Goal: Information Seeking & Learning: Learn about a topic

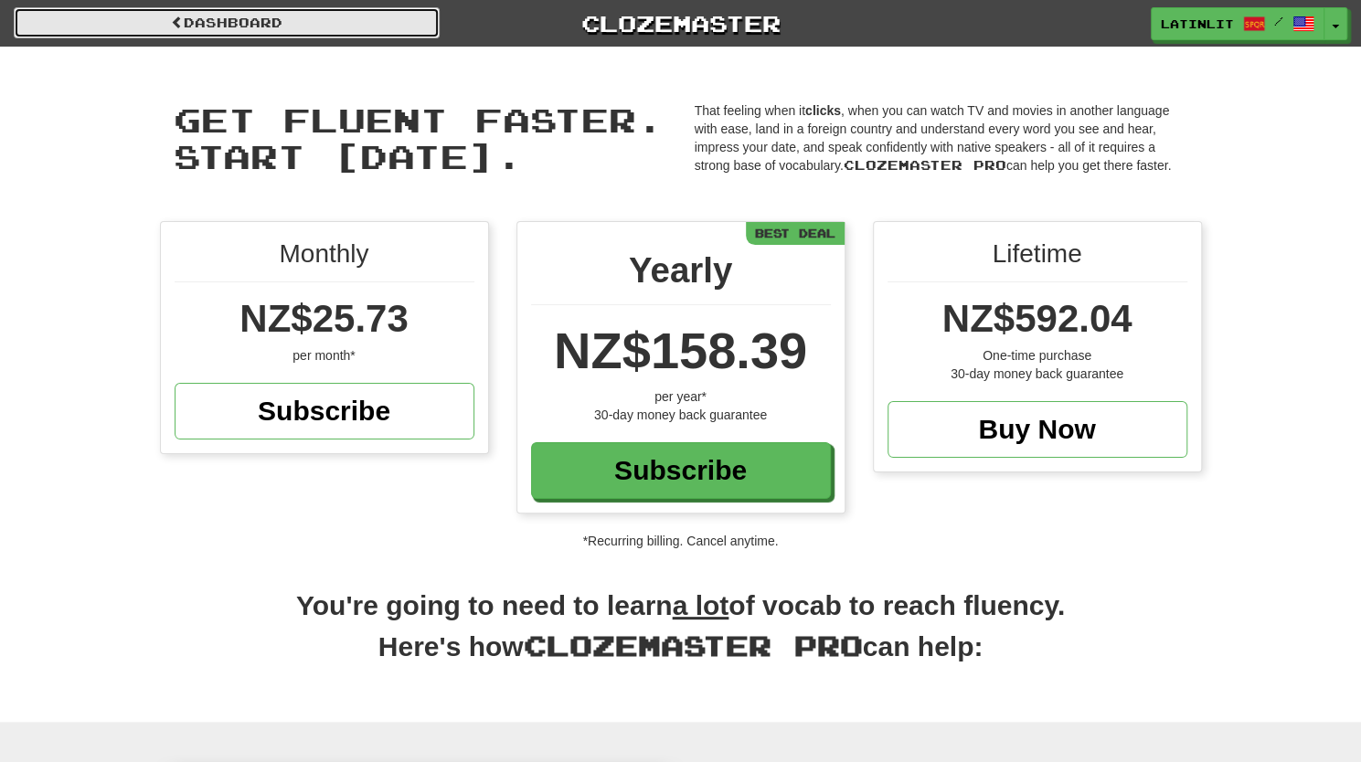
click at [171, 18] on span at bounding box center [177, 22] width 13 height 13
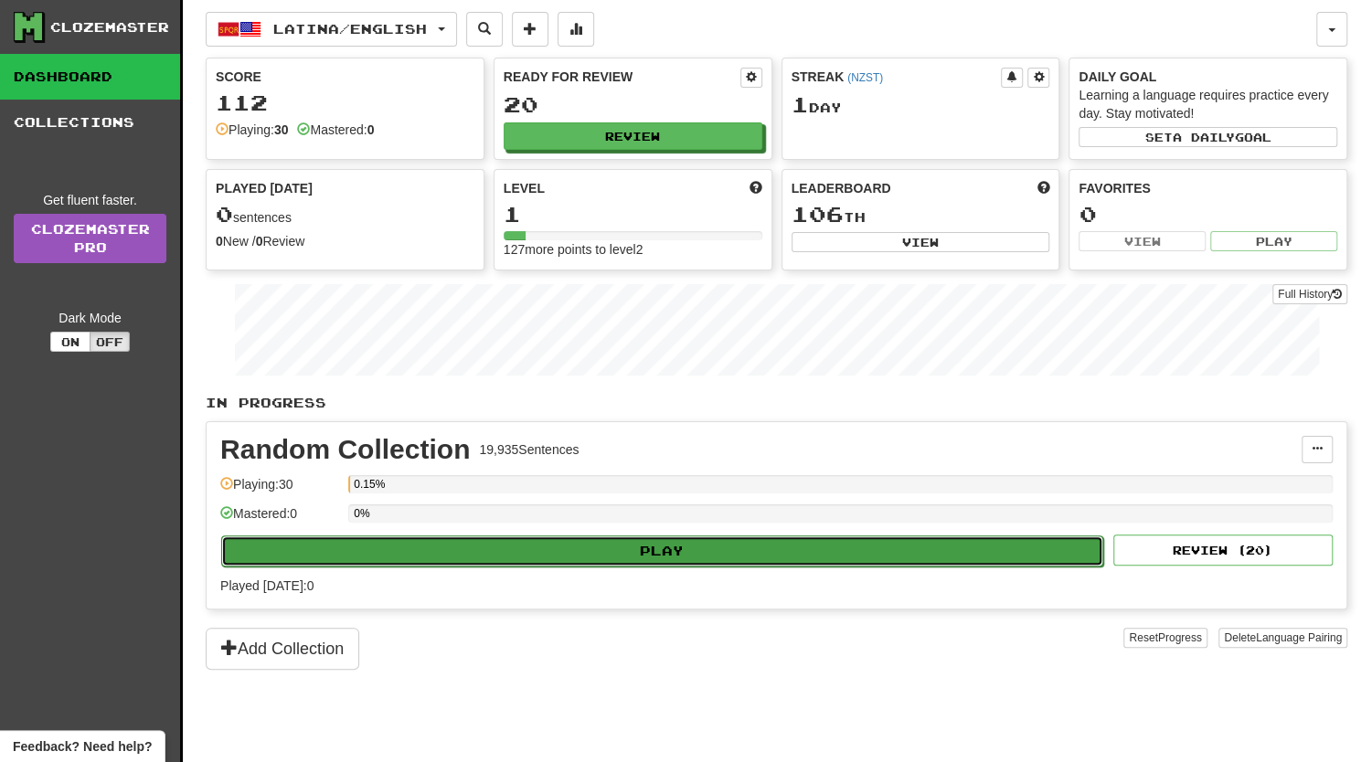
click at [671, 543] on button "Play" at bounding box center [662, 550] width 882 height 31
select select "**"
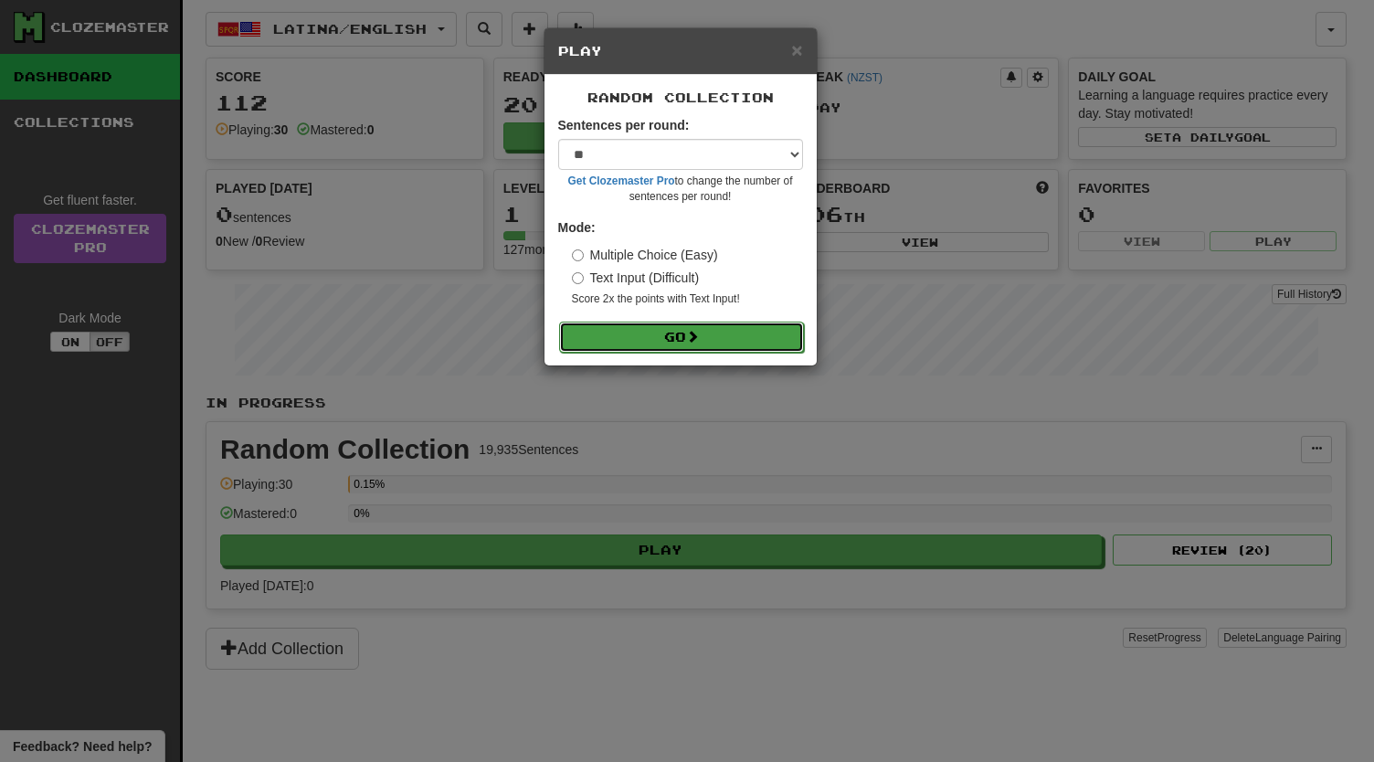
click at [651, 344] on button "Go" at bounding box center [681, 337] width 245 height 31
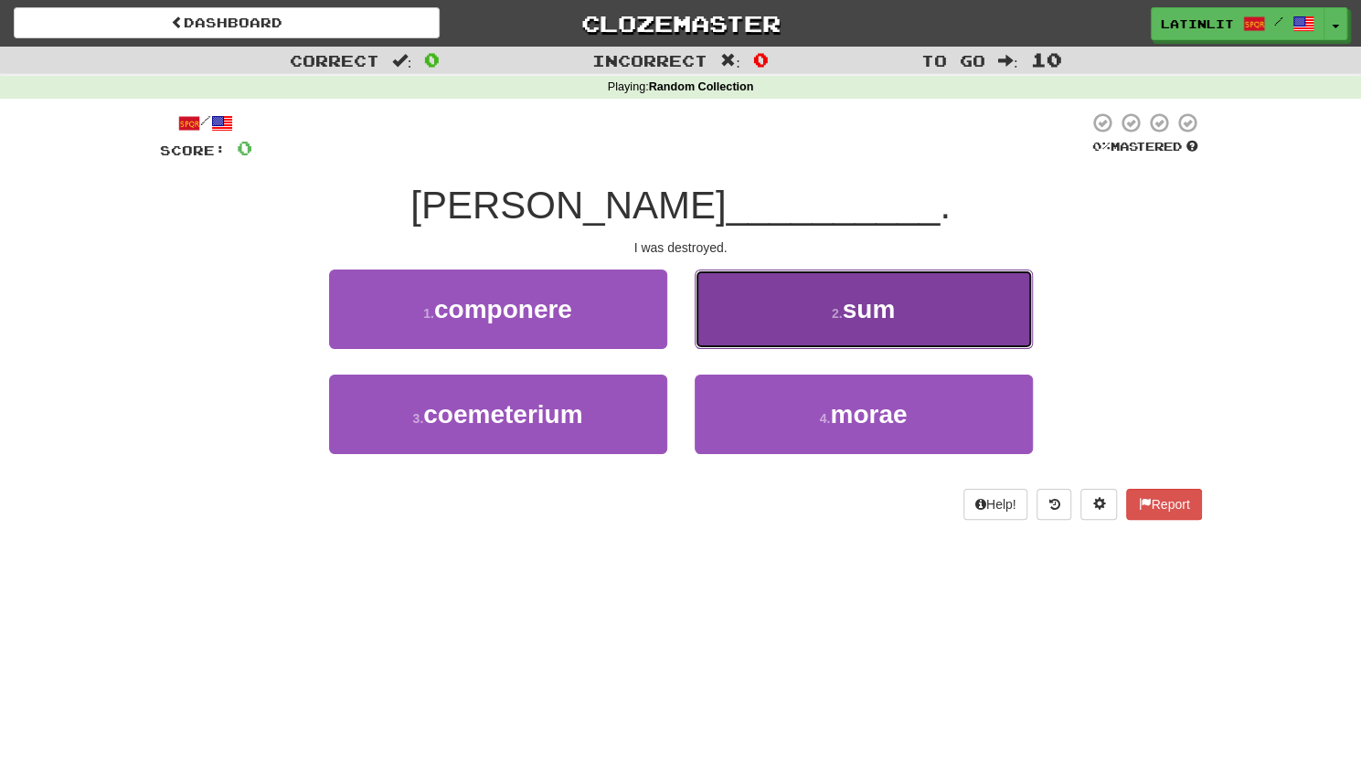
click at [870, 304] on span "sum" at bounding box center [868, 309] width 53 height 28
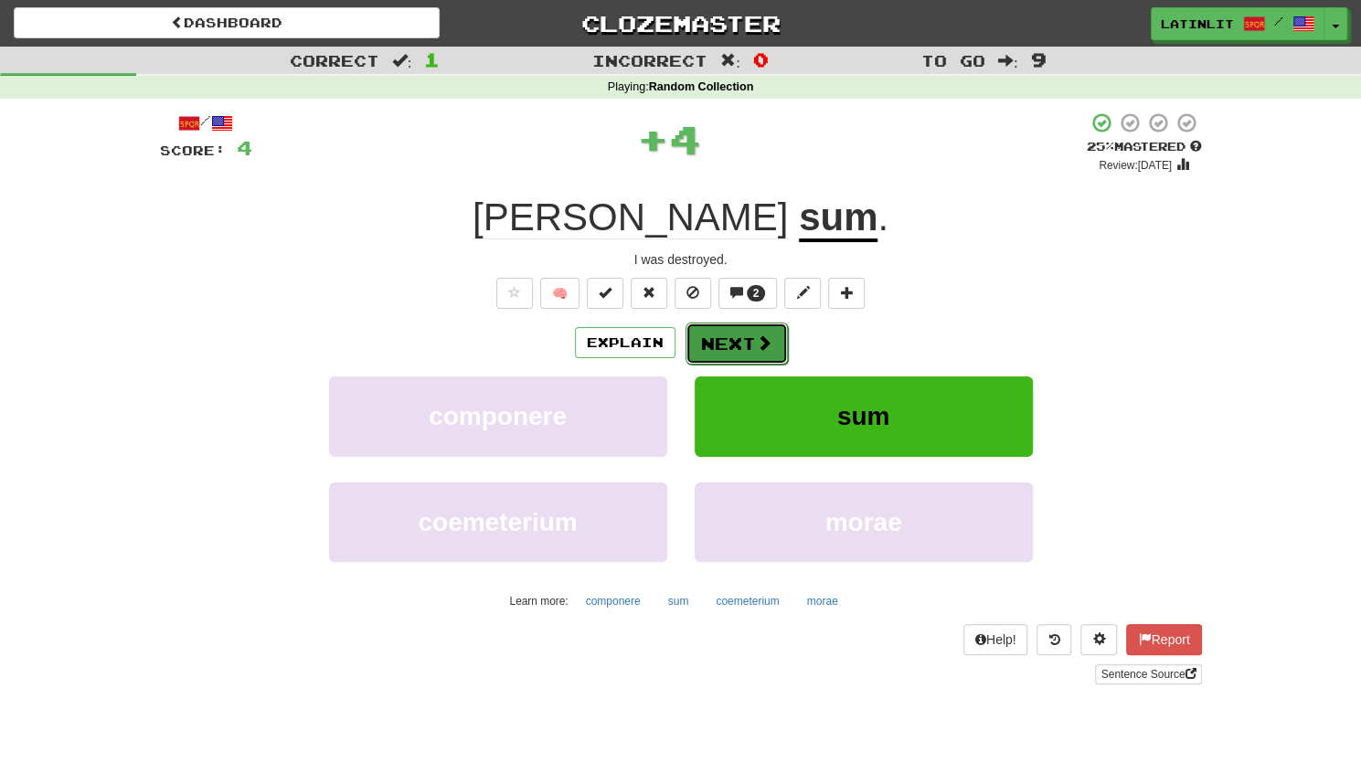
click at [735, 343] on button "Next" at bounding box center [736, 344] width 102 height 42
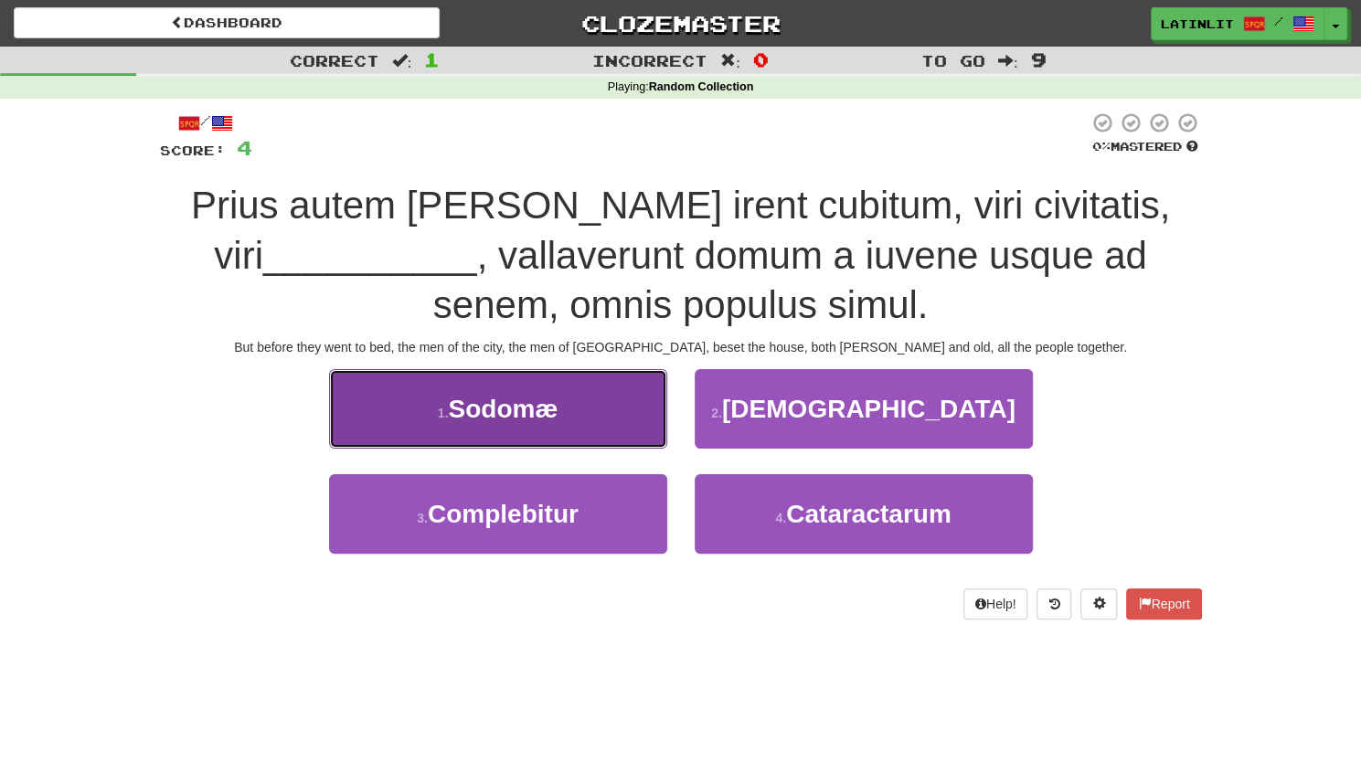
click at [530, 397] on span "Sodomæ" at bounding box center [503, 409] width 110 height 28
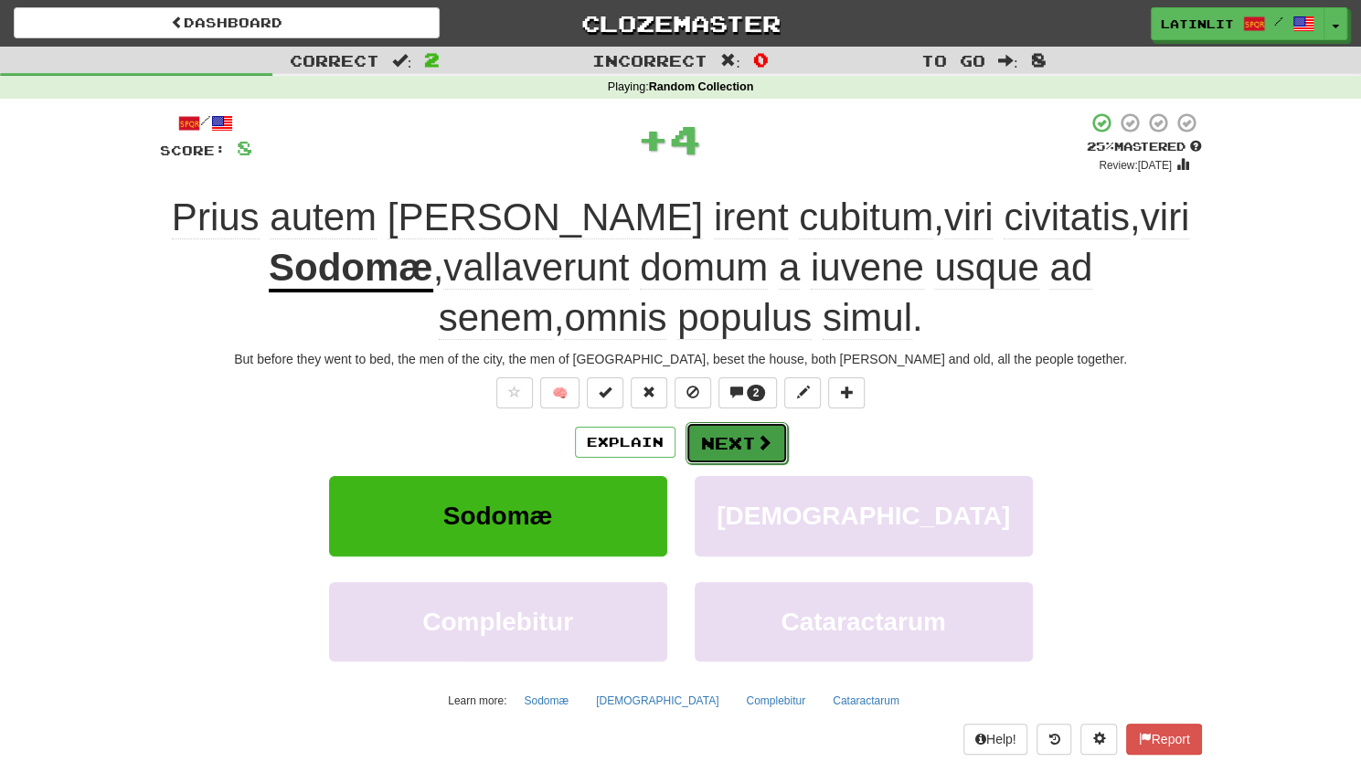
click at [737, 434] on button "Next" at bounding box center [736, 443] width 102 height 42
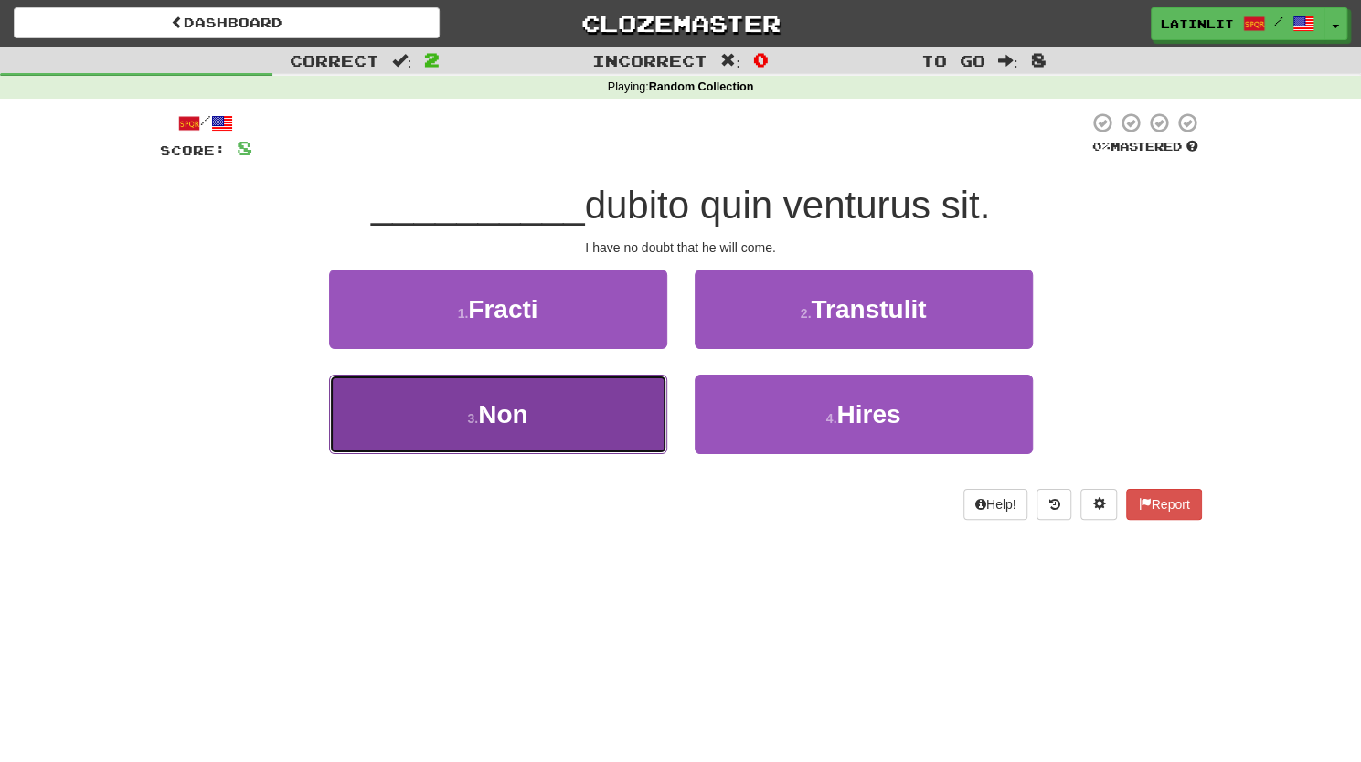
click at [522, 433] on button "3 . Non" at bounding box center [498, 414] width 338 height 79
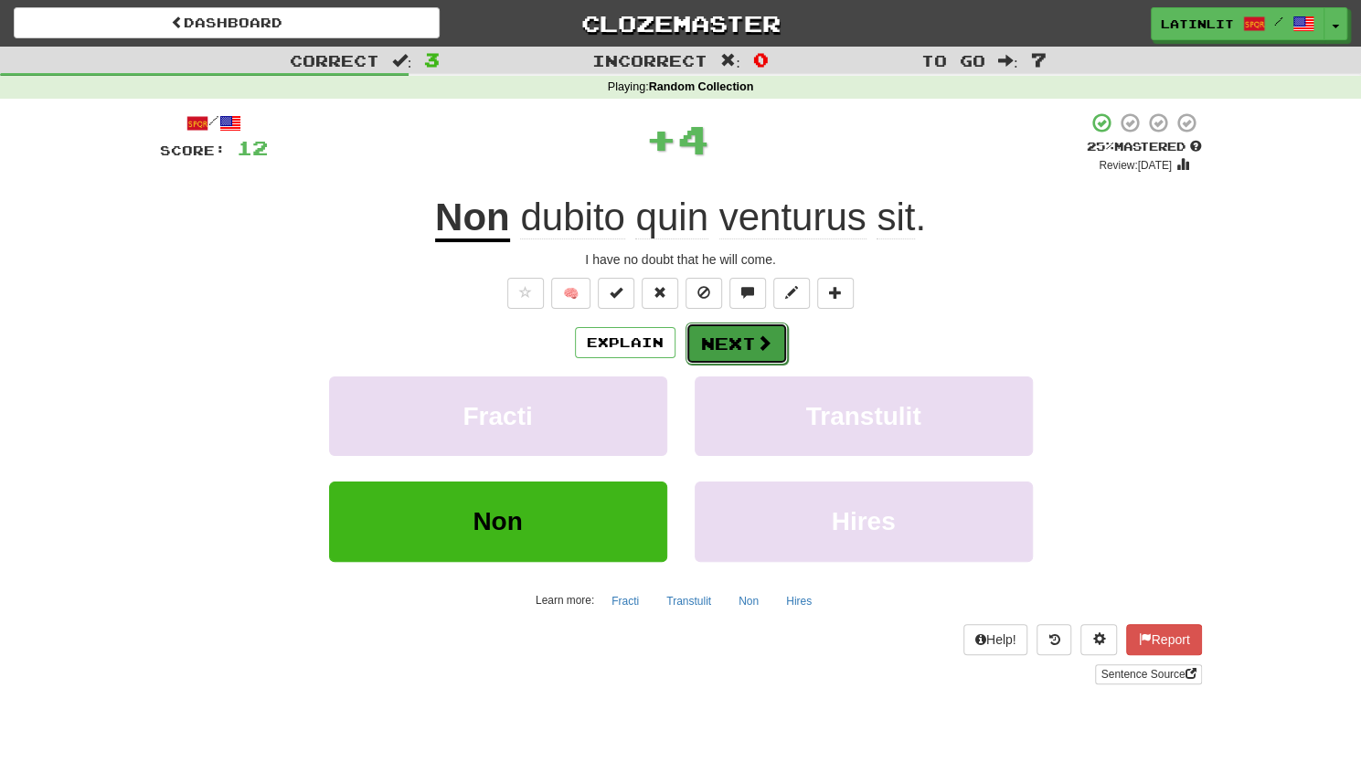
click at [749, 339] on button "Next" at bounding box center [736, 344] width 102 height 42
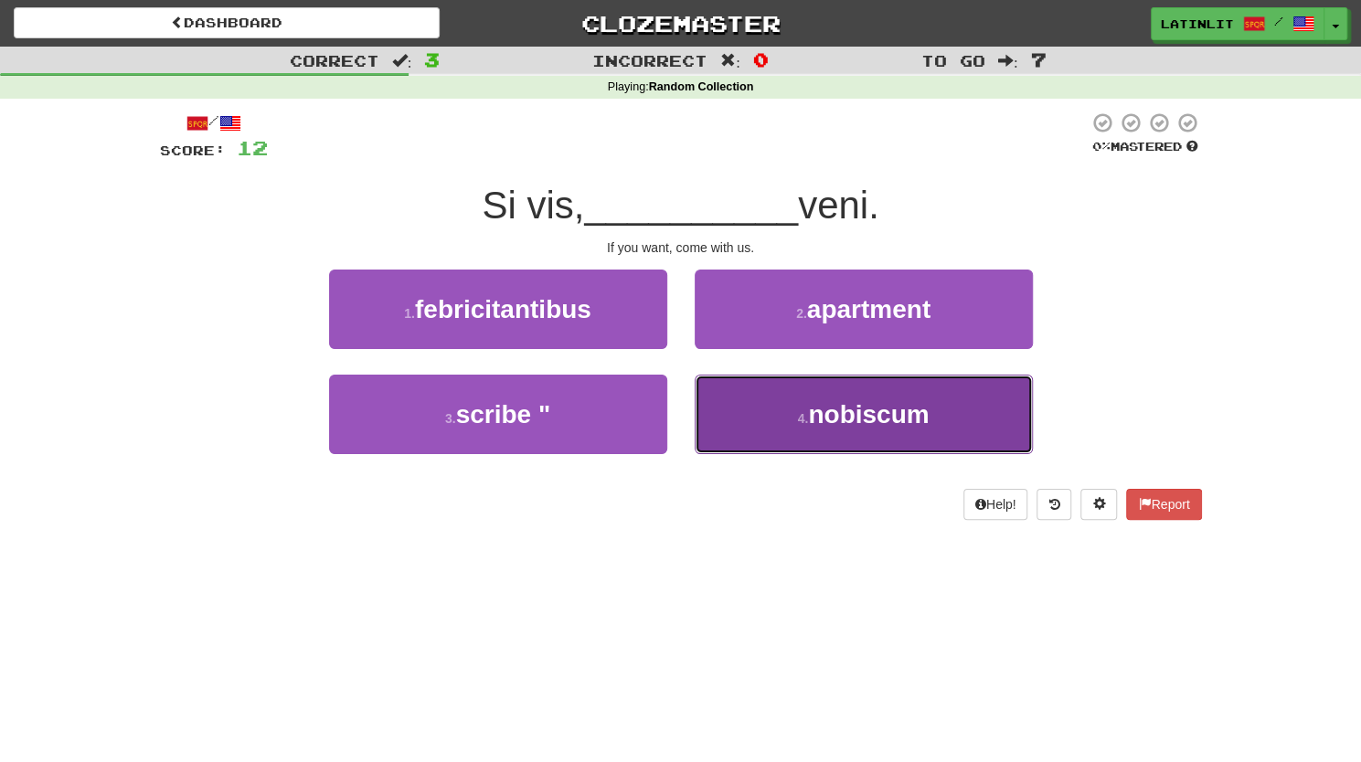
click at [835, 415] on span "nobiscum" at bounding box center [868, 414] width 121 height 28
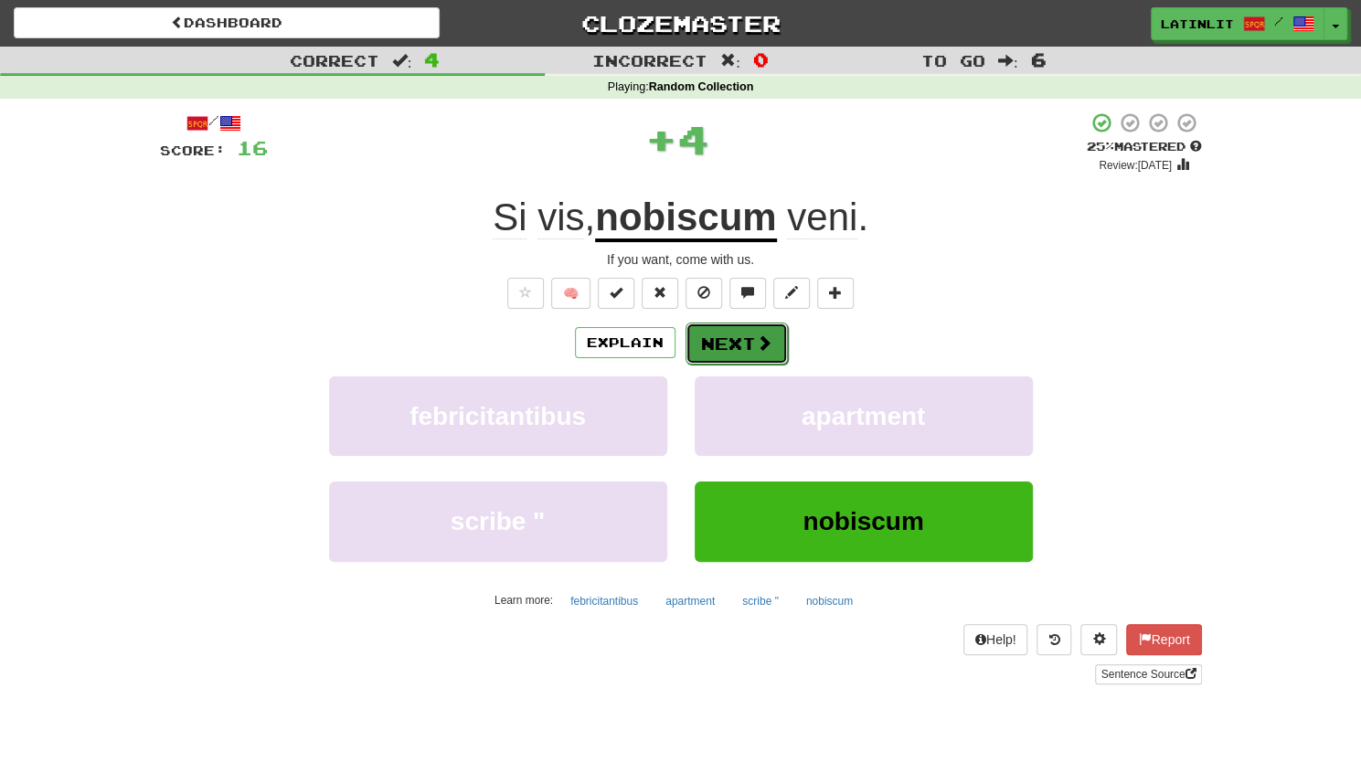
click at [718, 330] on button "Next" at bounding box center [736, 344] width 102 height 42
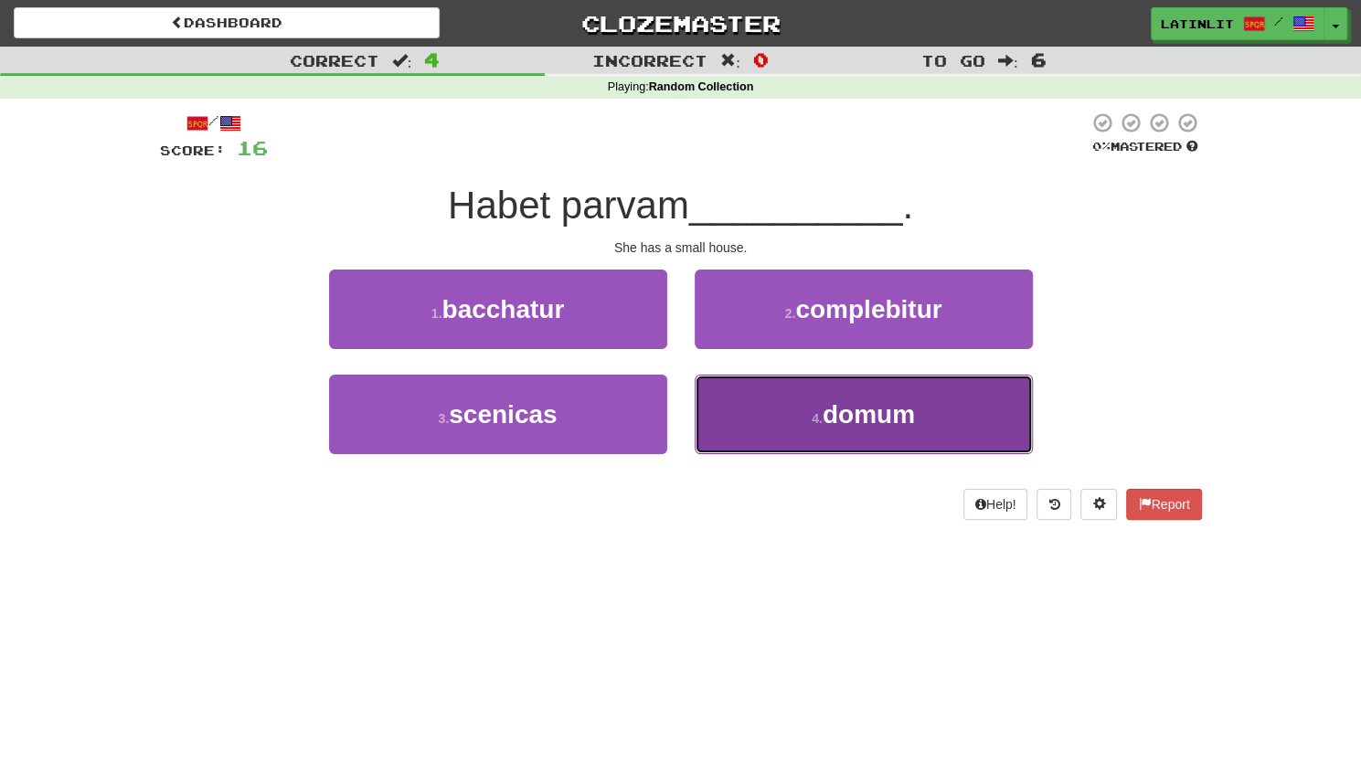
click at [784, 420] on button "4 . domum" at bounding box center [863, 414] width 338 height 79
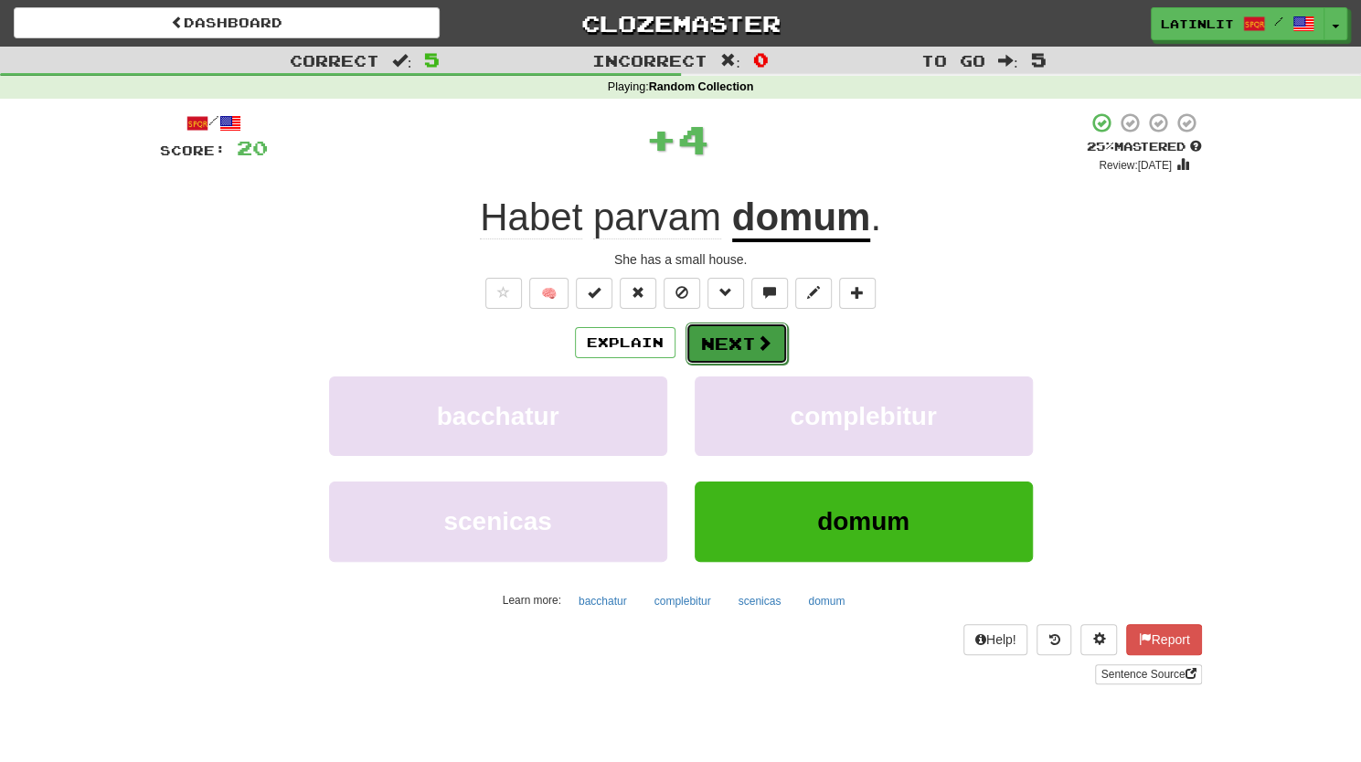
click at [725, 334] on button "Next" at bounding box center [736, 344] width 102 height 42
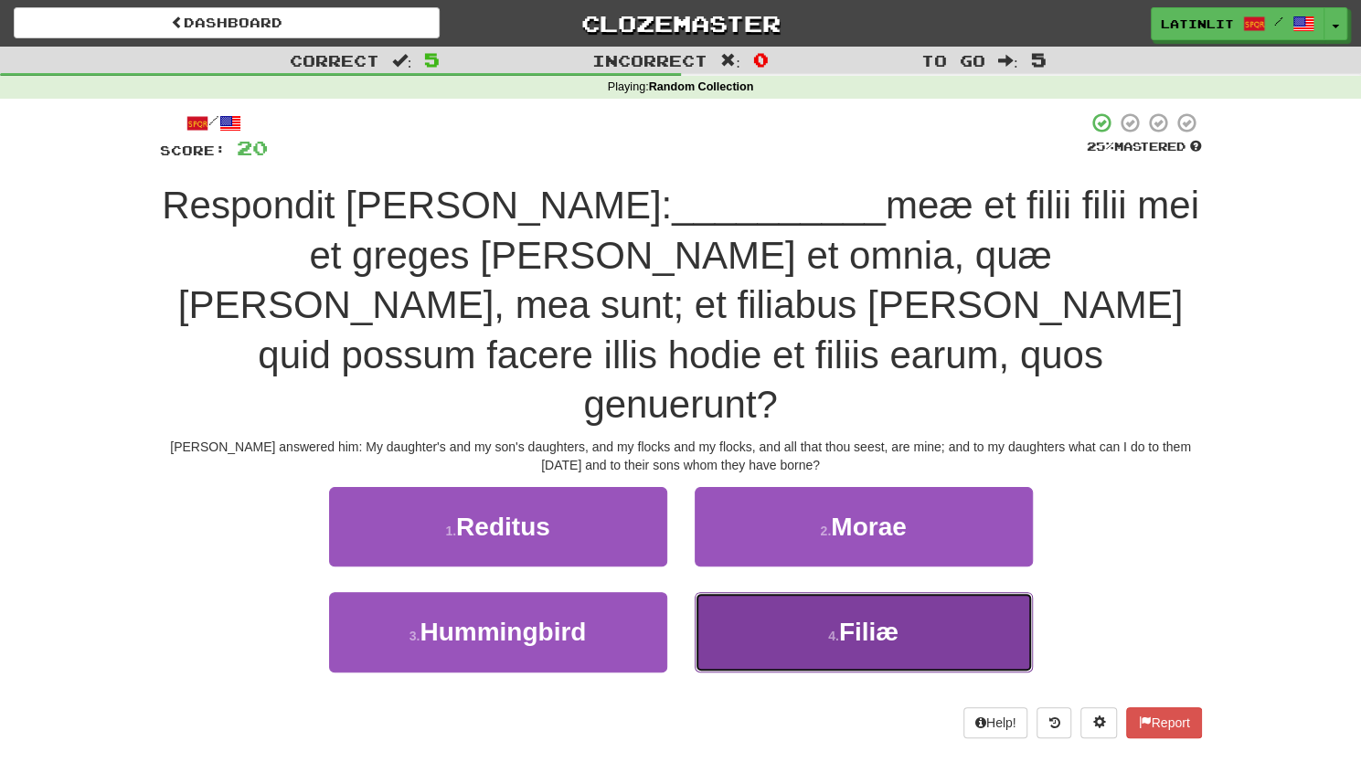
click at [910, 592] on button "4 . Filiæ" at bounding box center [863, 631] width 338 height 79
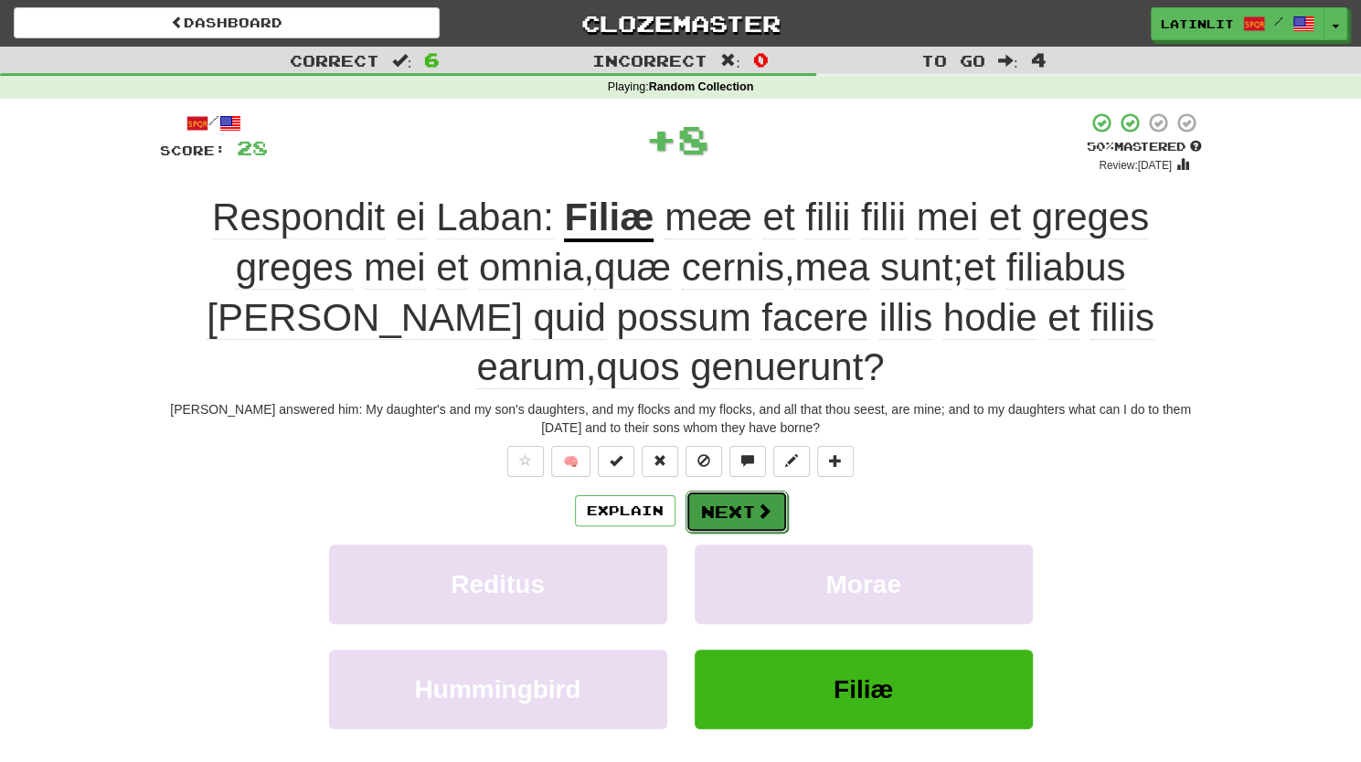
click at [726, 505] on button "Next" at bounding box center [736, 512] width 102 height 42
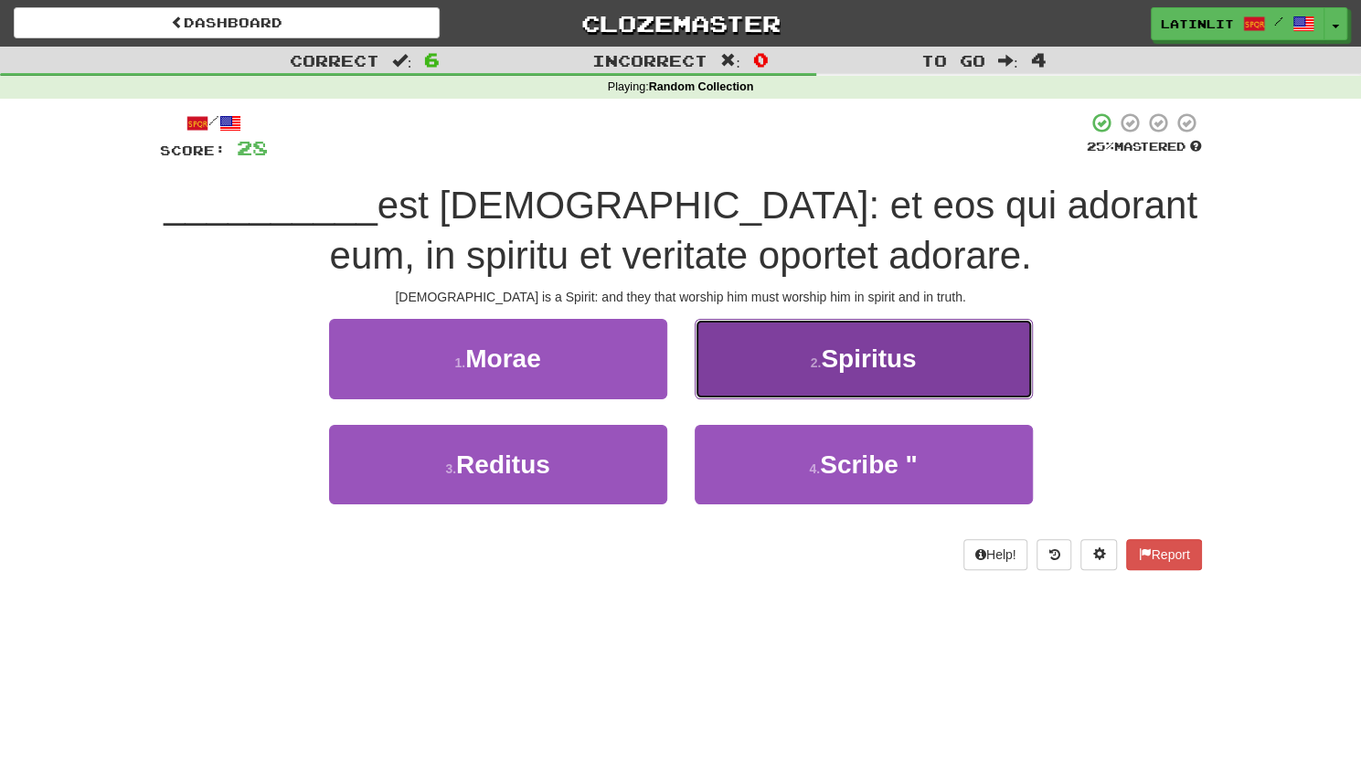
click at [811, 357] on small "2 ." at bounding box center [816, 362] width 11 height 15
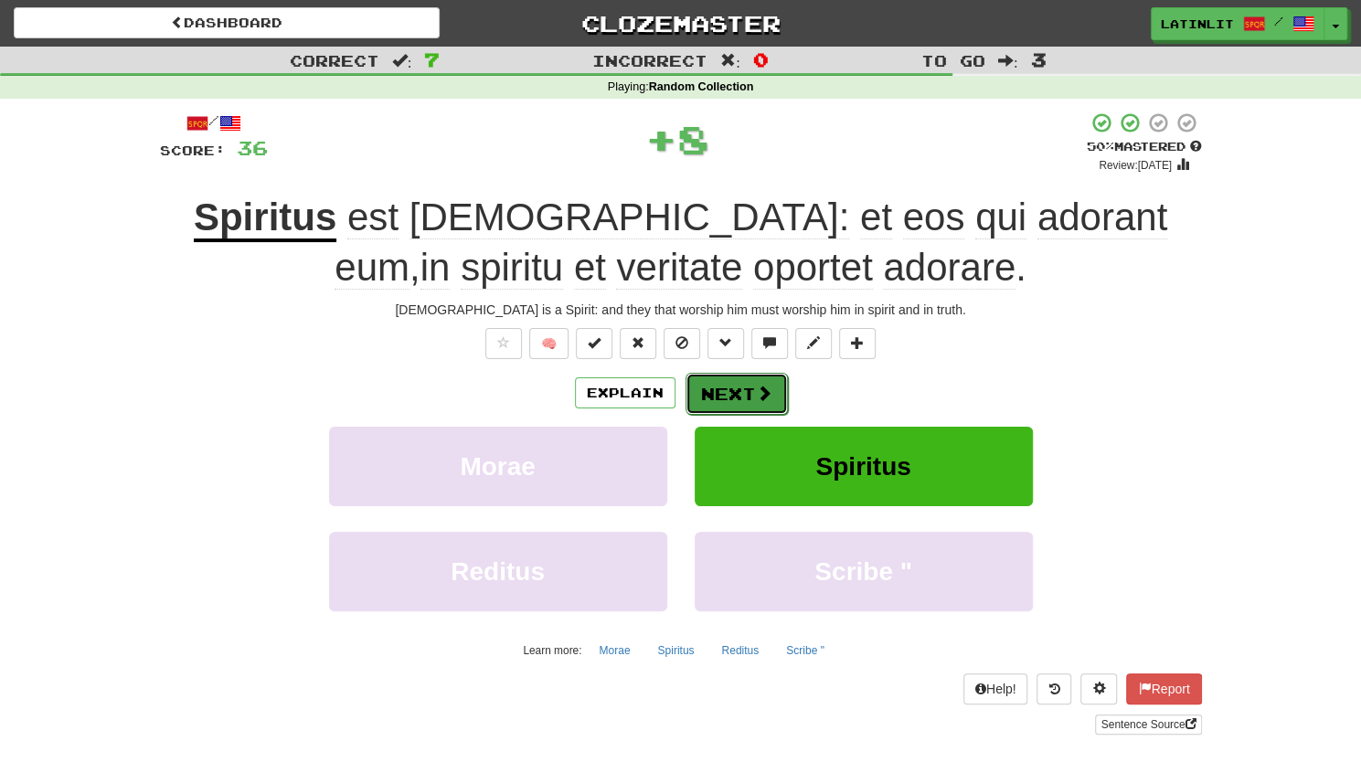
click at [715, 385] on button "Next" at bounding box center [736, 394] width 102 height 42
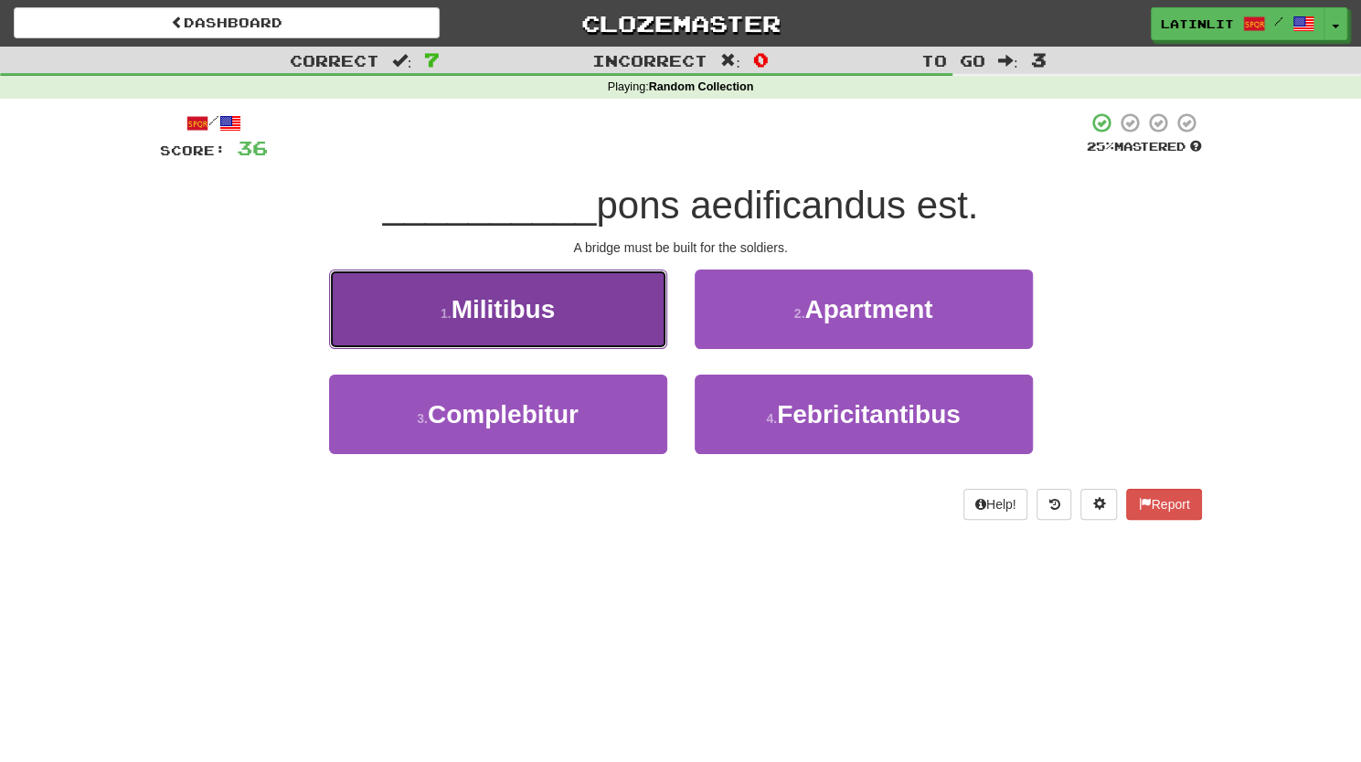
click at [539, 302] on span "Militibus" at bounding box center [503, 309] width 104 height 28
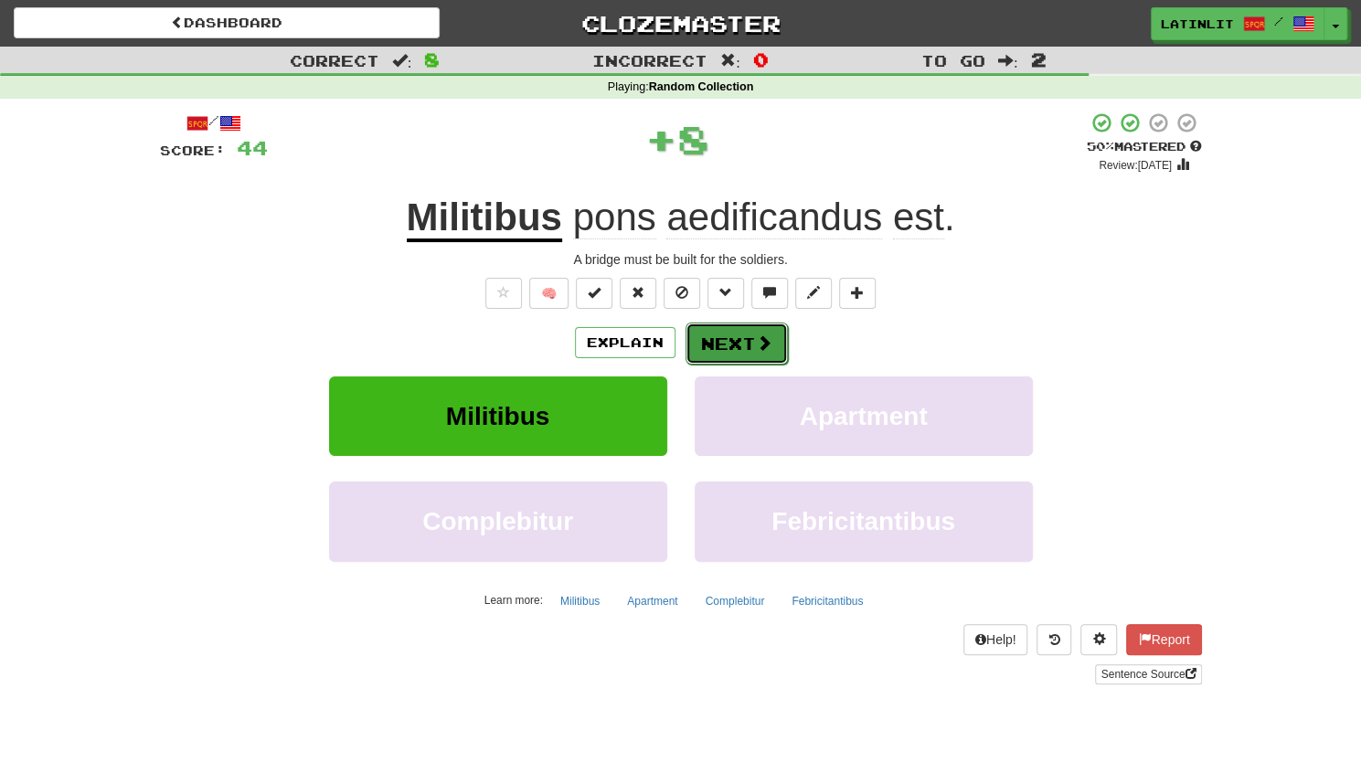
click at [713, 341] on button "Next" at bounding box center [736, 344] width 102 height 42
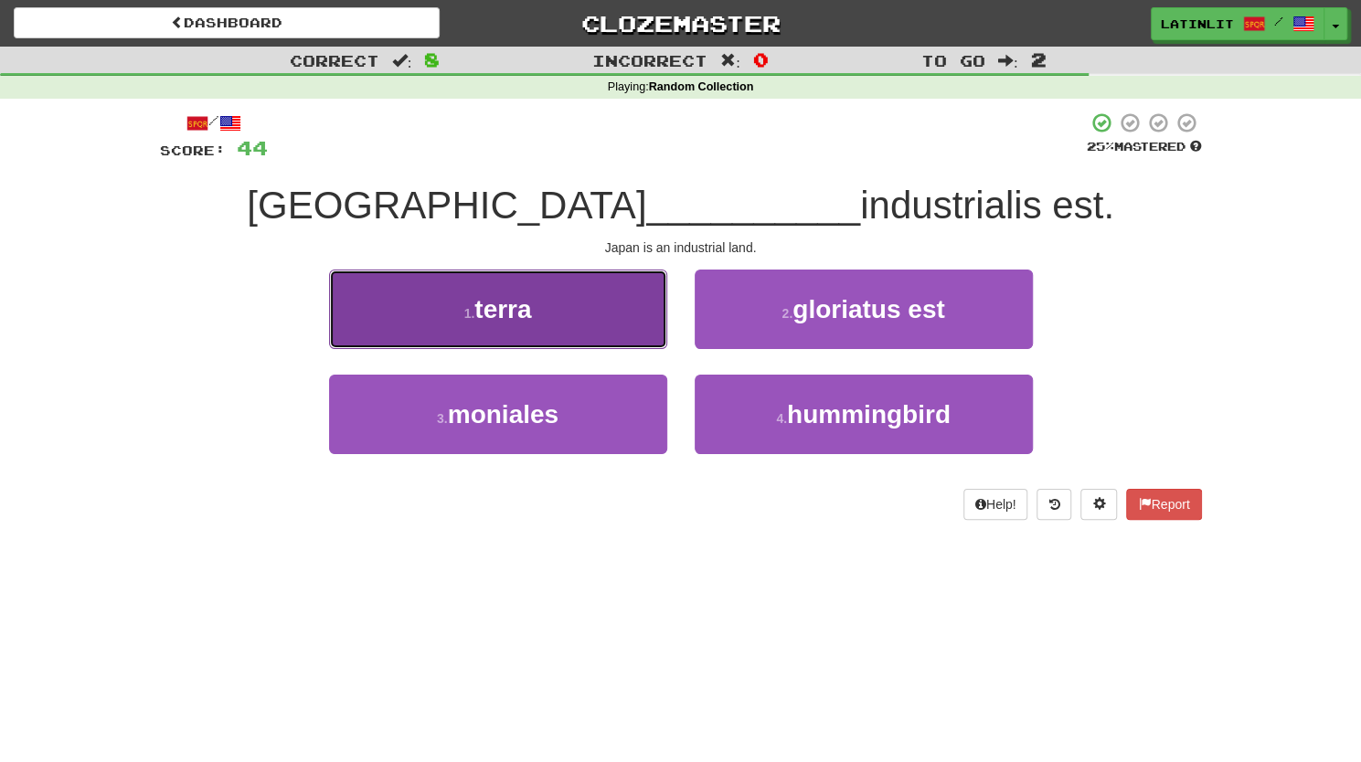
click at [494, 308] on span "terra" at bounding box center [502, 309] width 57 height 28
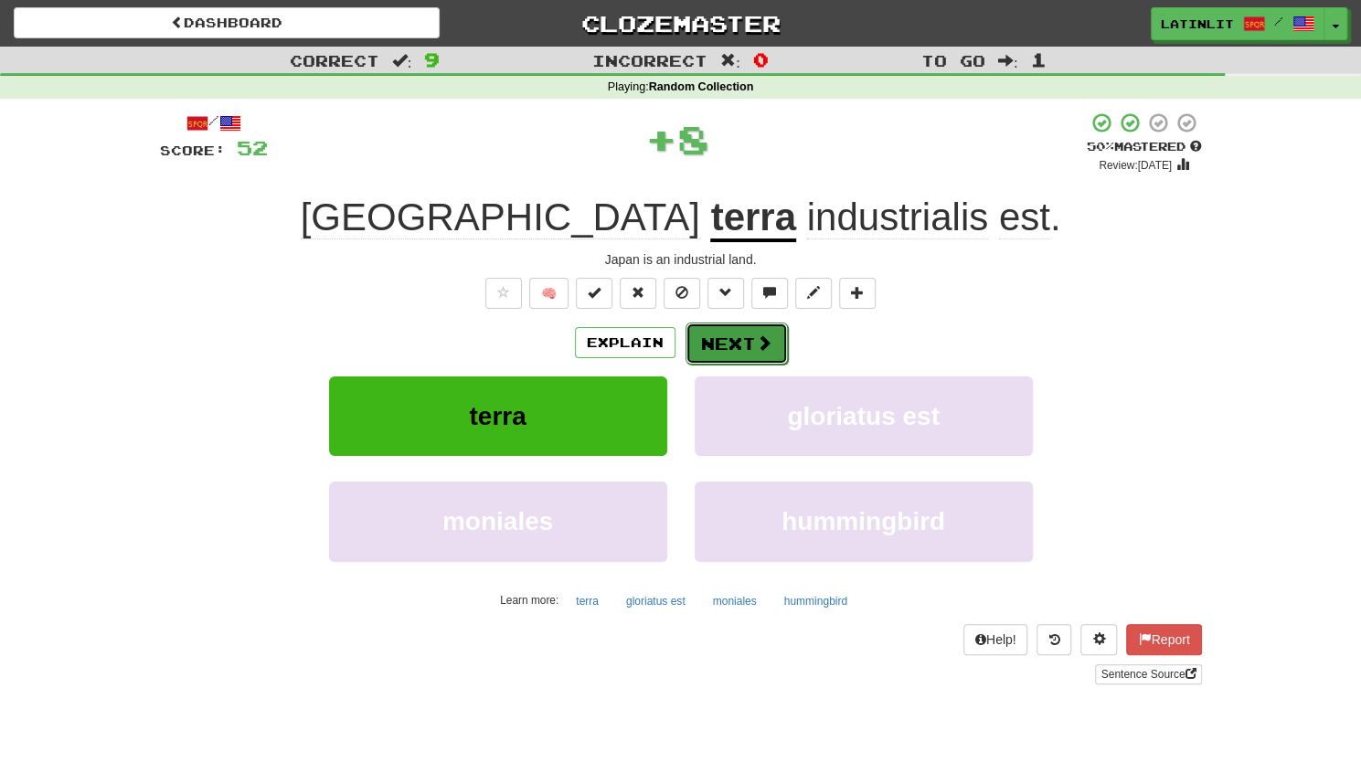
click at [729, 326] on button "Next" at bounding box center [736, 344] width 102 height 42
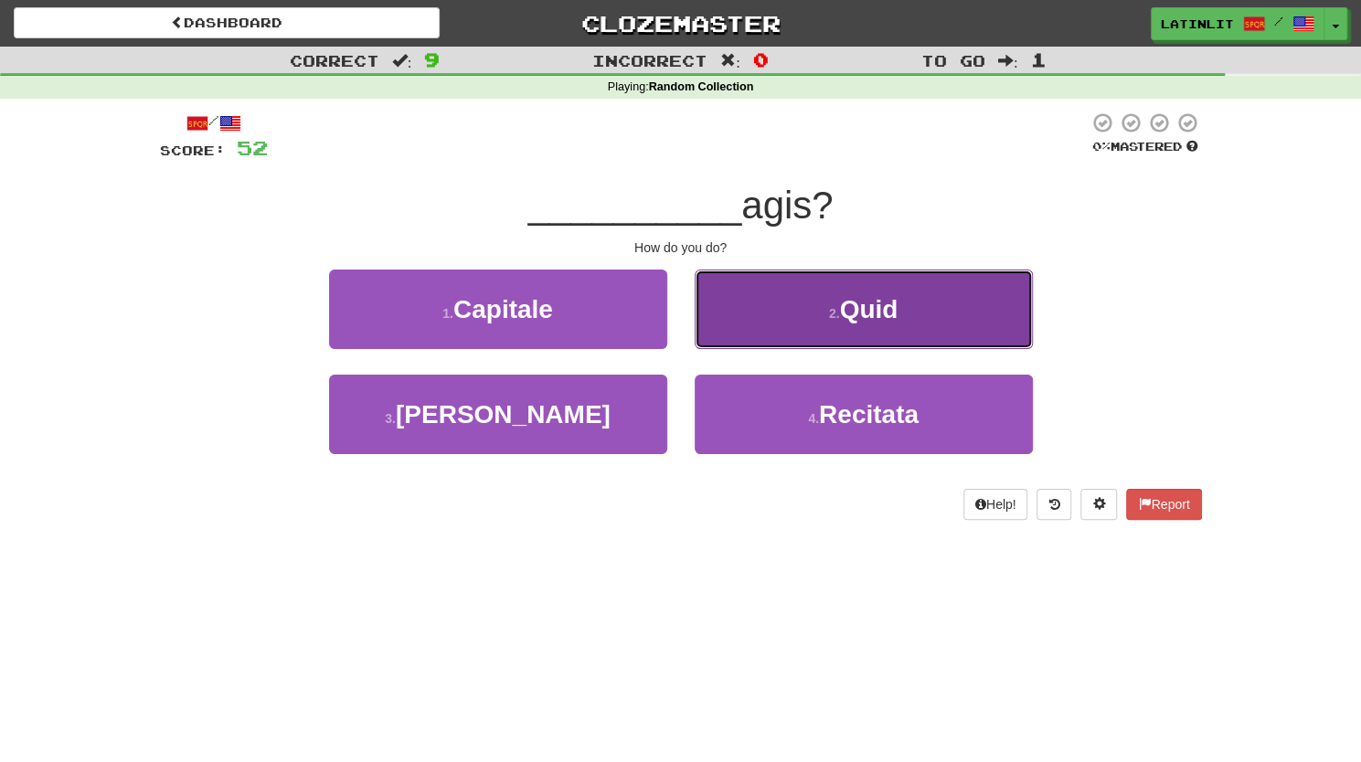
click at [837, 308] on small "2 ." at bounding box center [834, 313] width 11 height 15
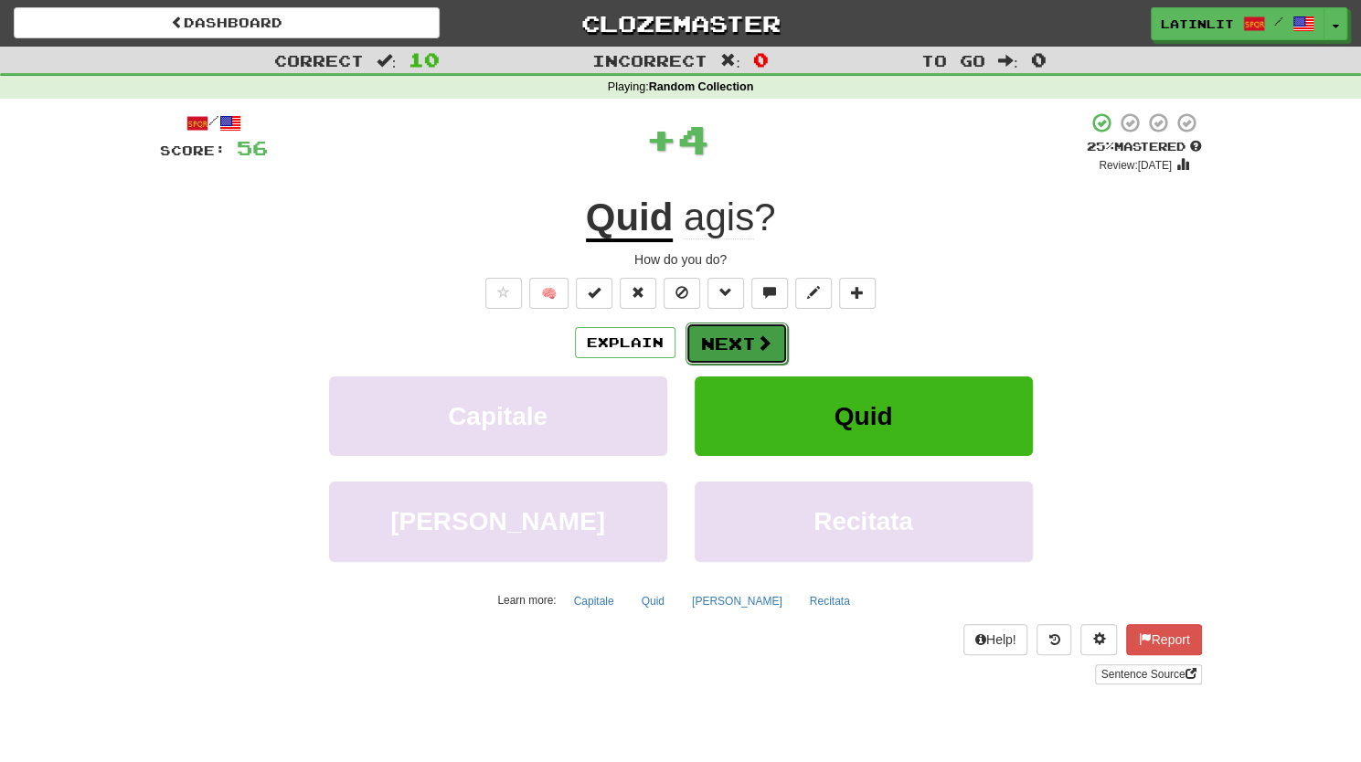
click at [737, 350] on button "Next" at bounding box center [736, 344] width 102 height 42
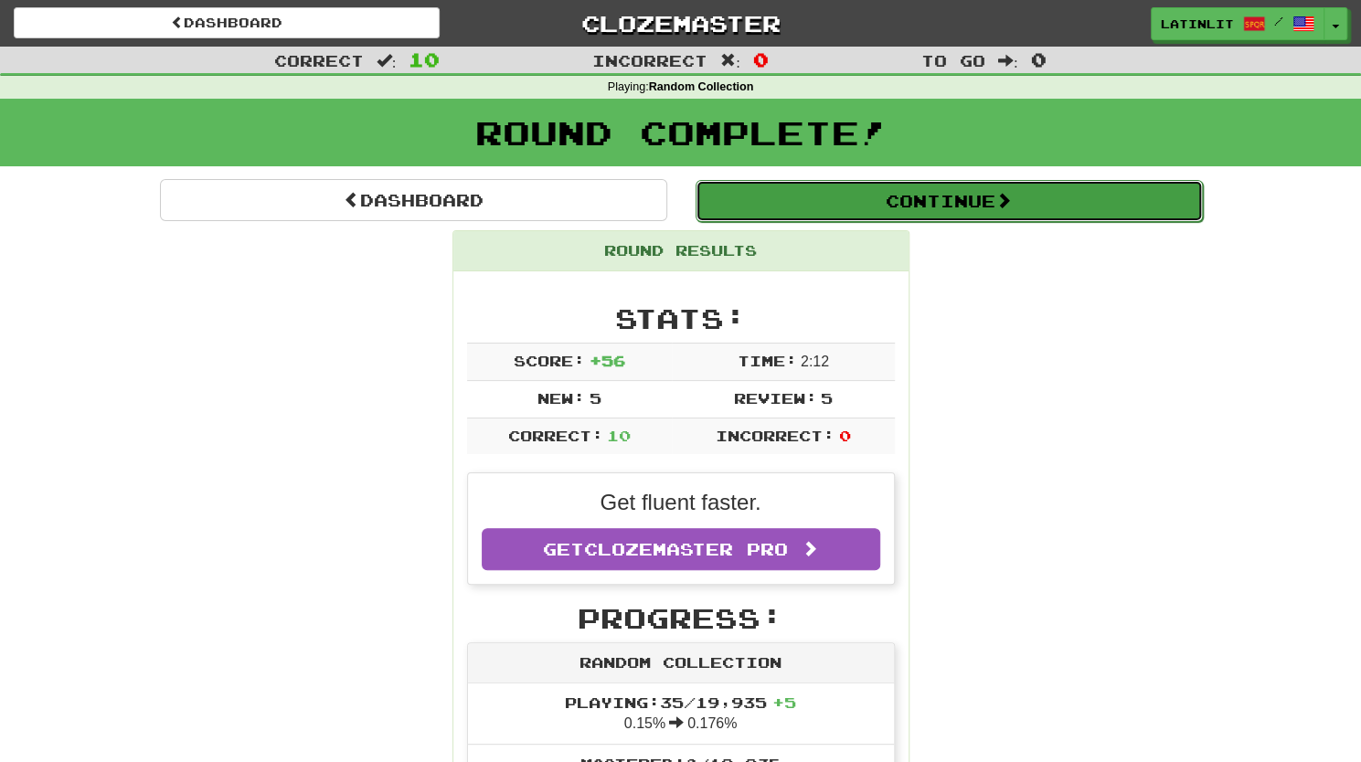
click at [926, 206] on button "Continue" at bounding box center [948, 201] width 507 height 42
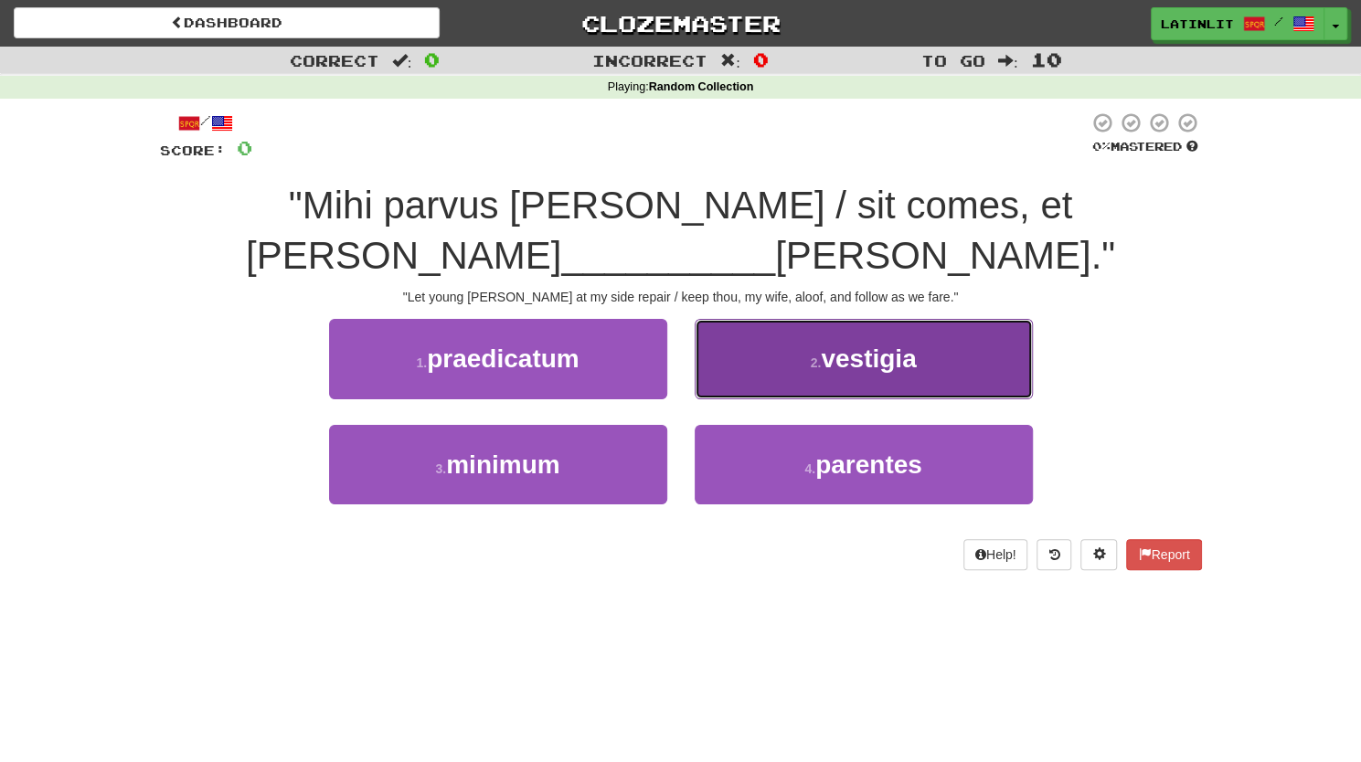
click at [853, 356] on span "vestigia" at bounding box center [868, 358] width 95 height 28
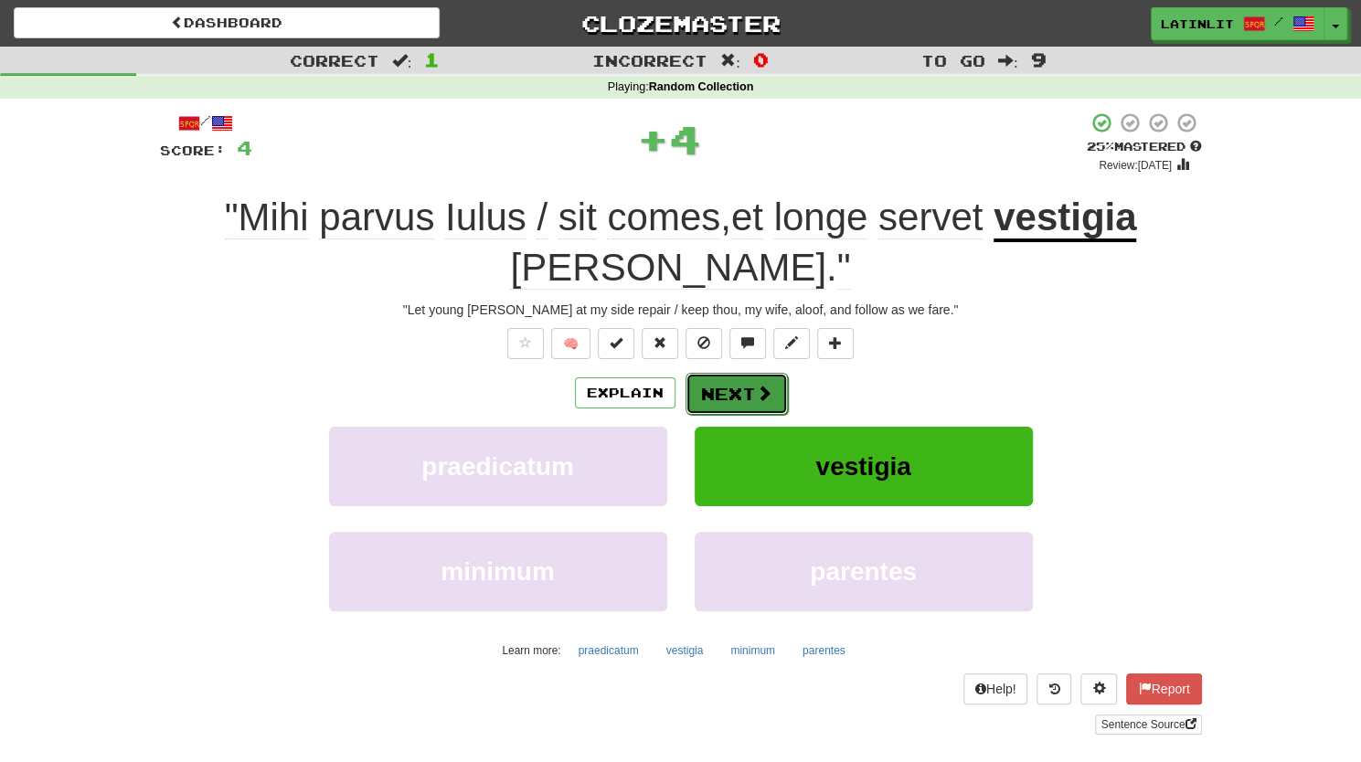
click at [742, 387] on button "Next" at bounding box center [736, 394] width 102 height 42
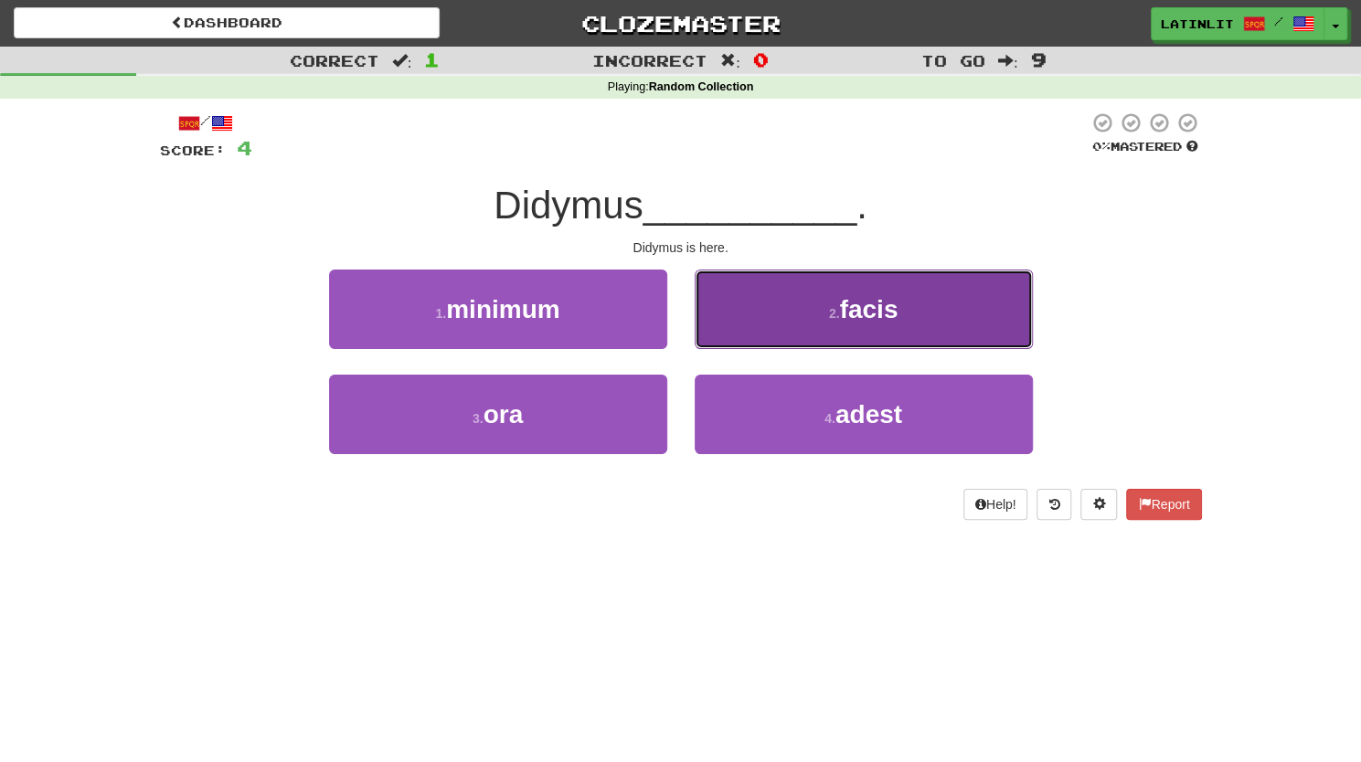
click at [897, 323] on span "facis" at bounding box center [868, 309] width 58 height 28
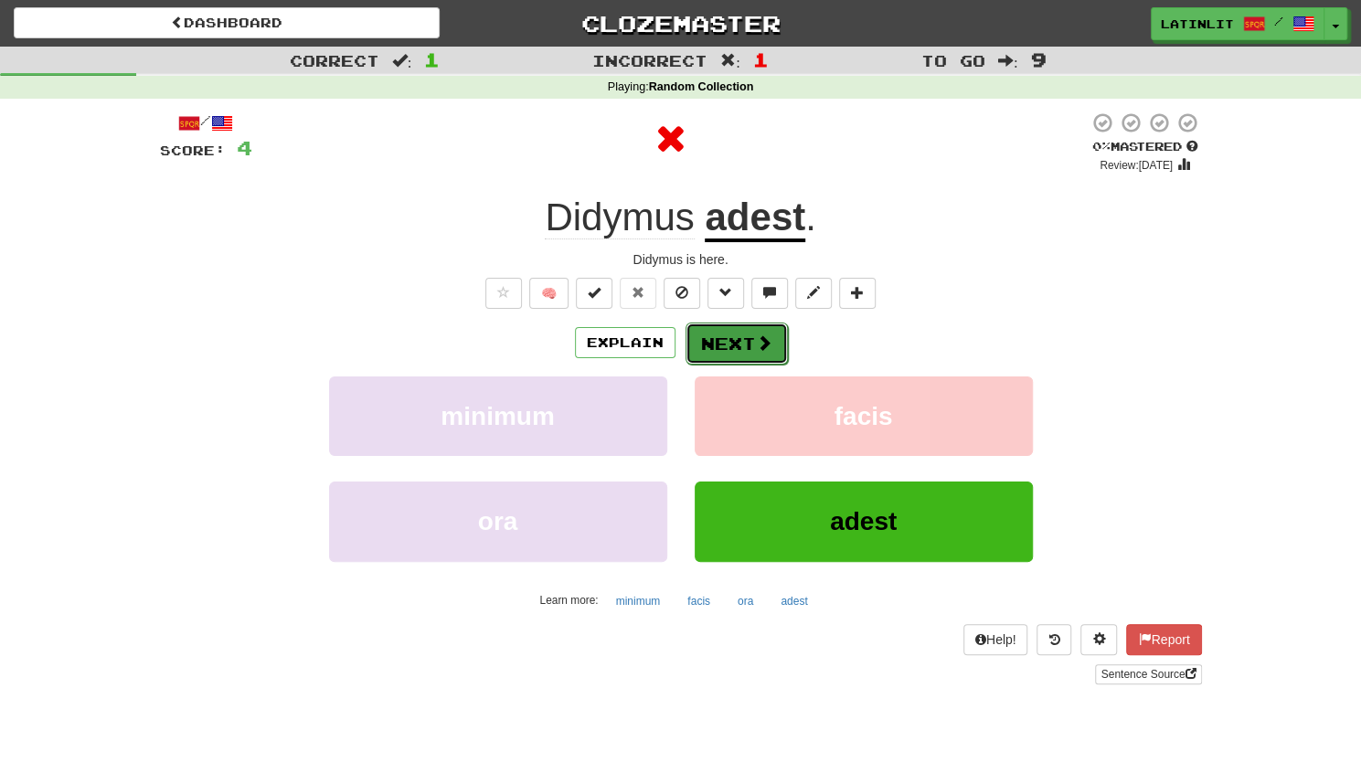
click at [722, 345] on button "Next" at bounding box center [736, 344] width 102 height 42
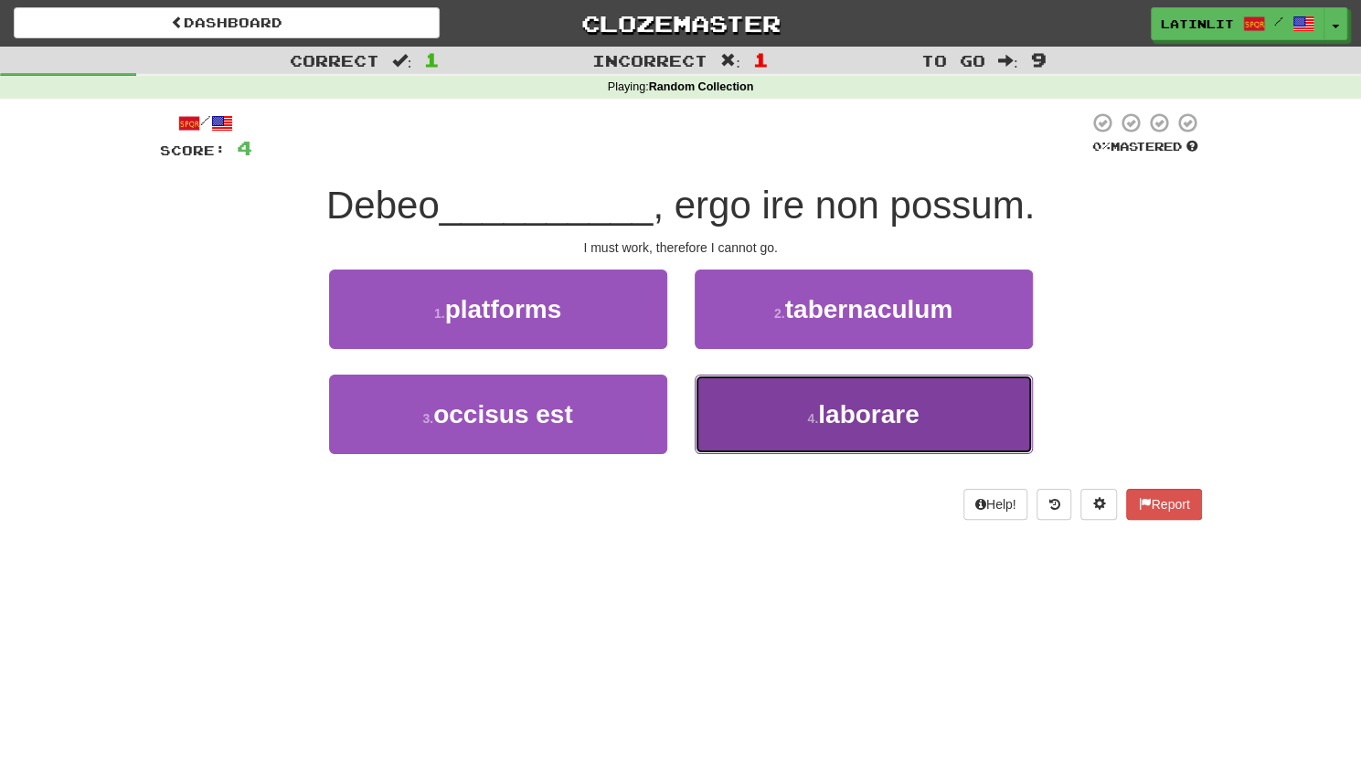
click at [899, 388] on button "4 . laborare" at bounding box center [863, 414] width 338 height 79
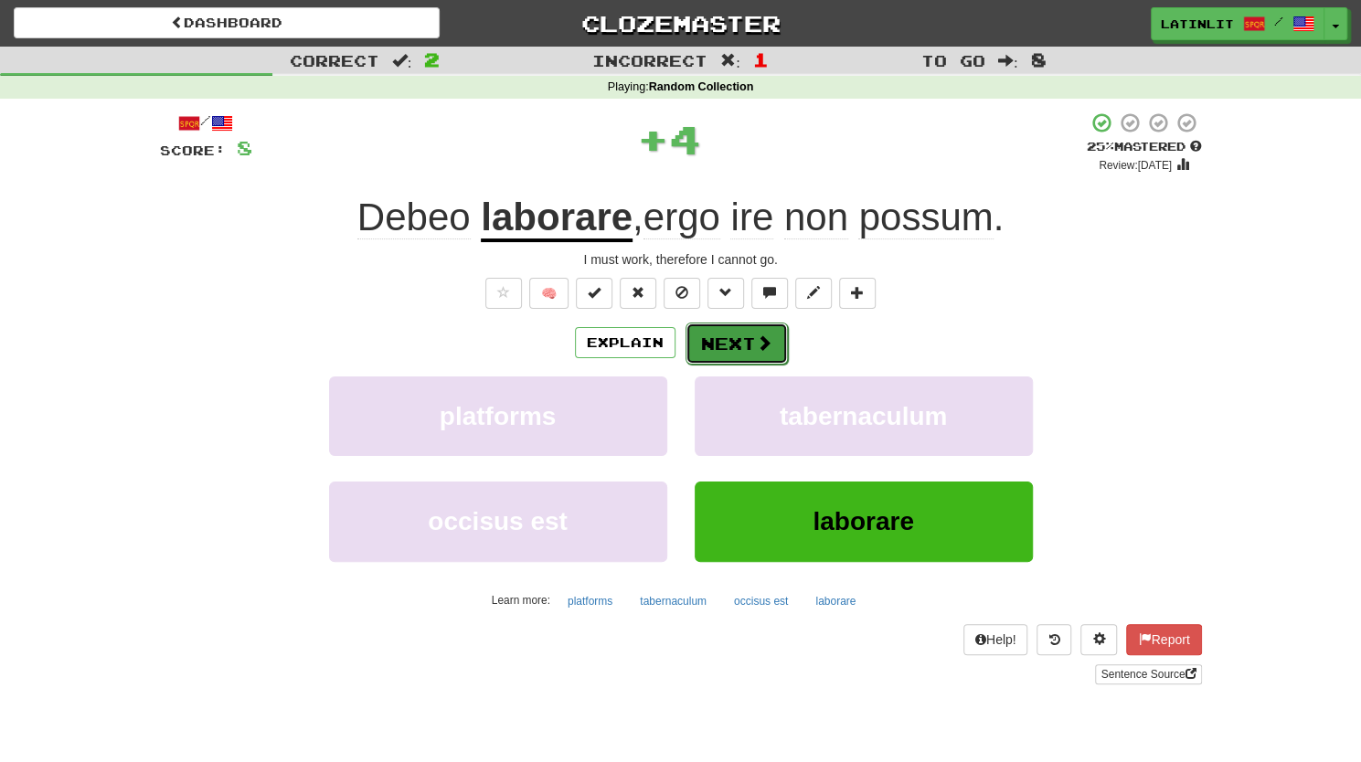
click at [756, 343] on span at bounding box center [764, 342] width 16 height 16
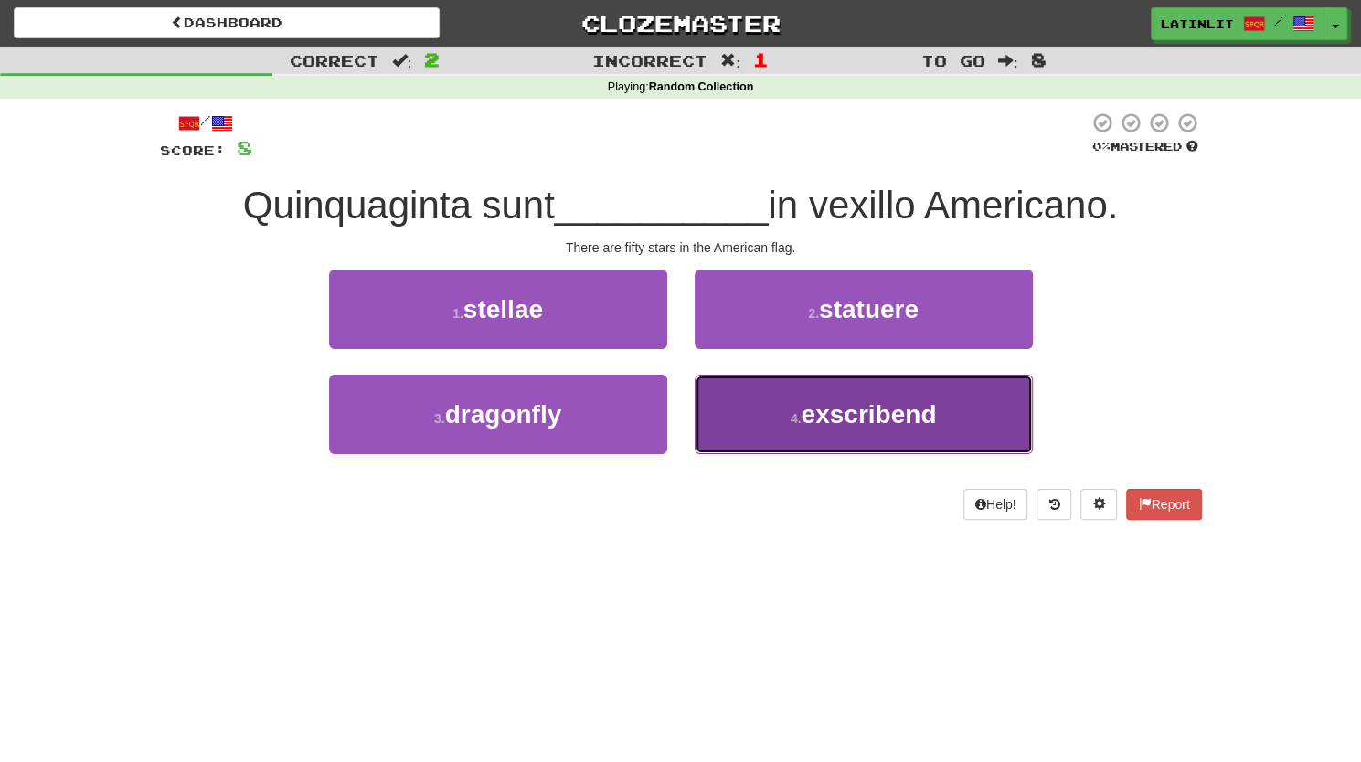
click at [866, 411] on span "exscribend" at bounding box center [867, 414] width 135 height 28
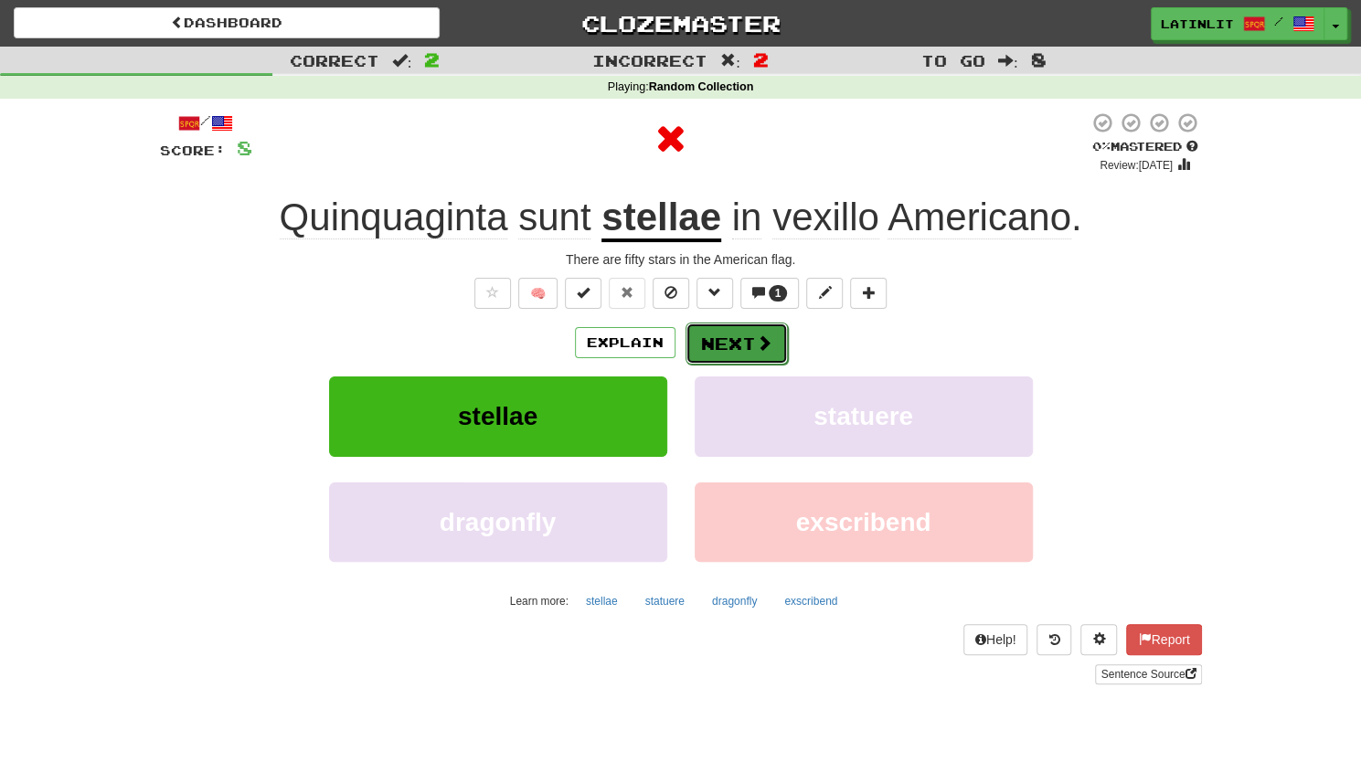
click at [745, 348] on button "Next" at bounding box center [736, 344] width 102 height 42
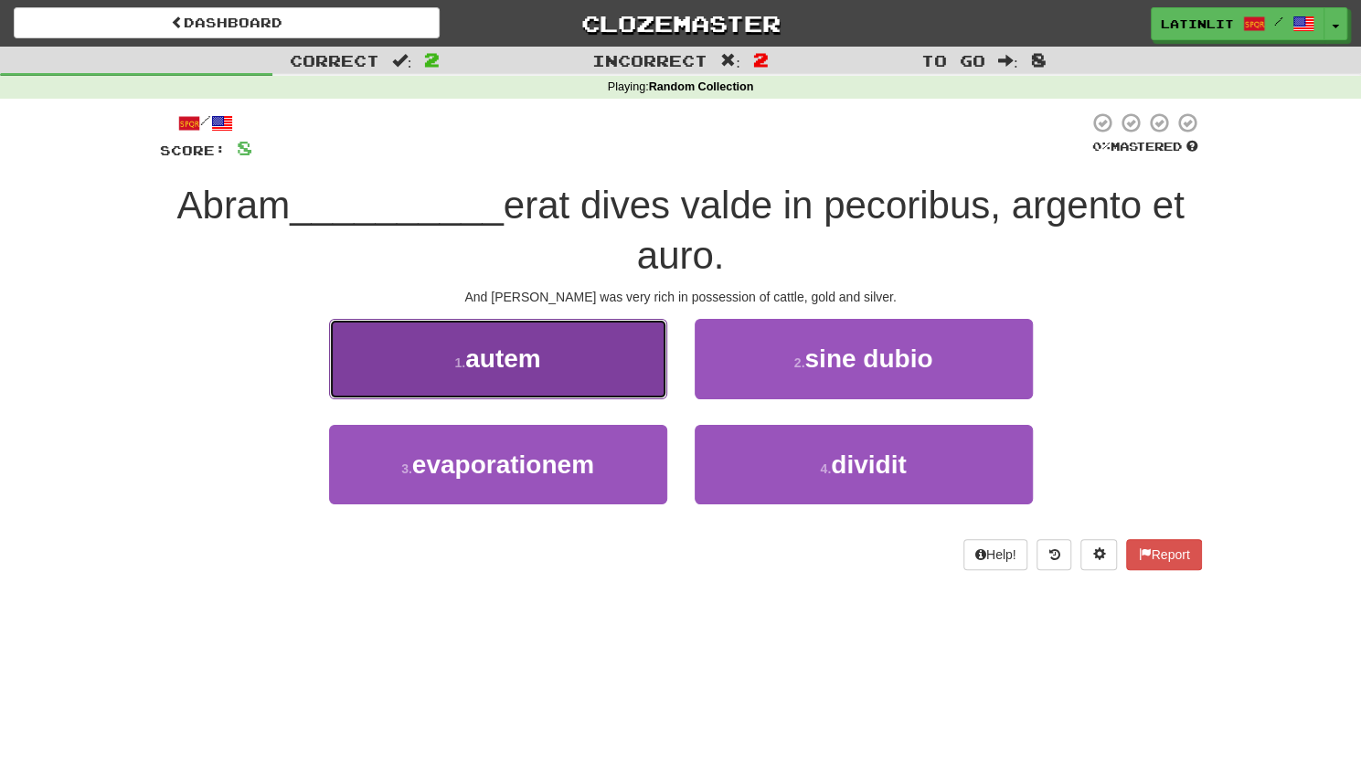
click at [493, 361] on span "autem" at bounding box center [502, 358] width 75 height 28
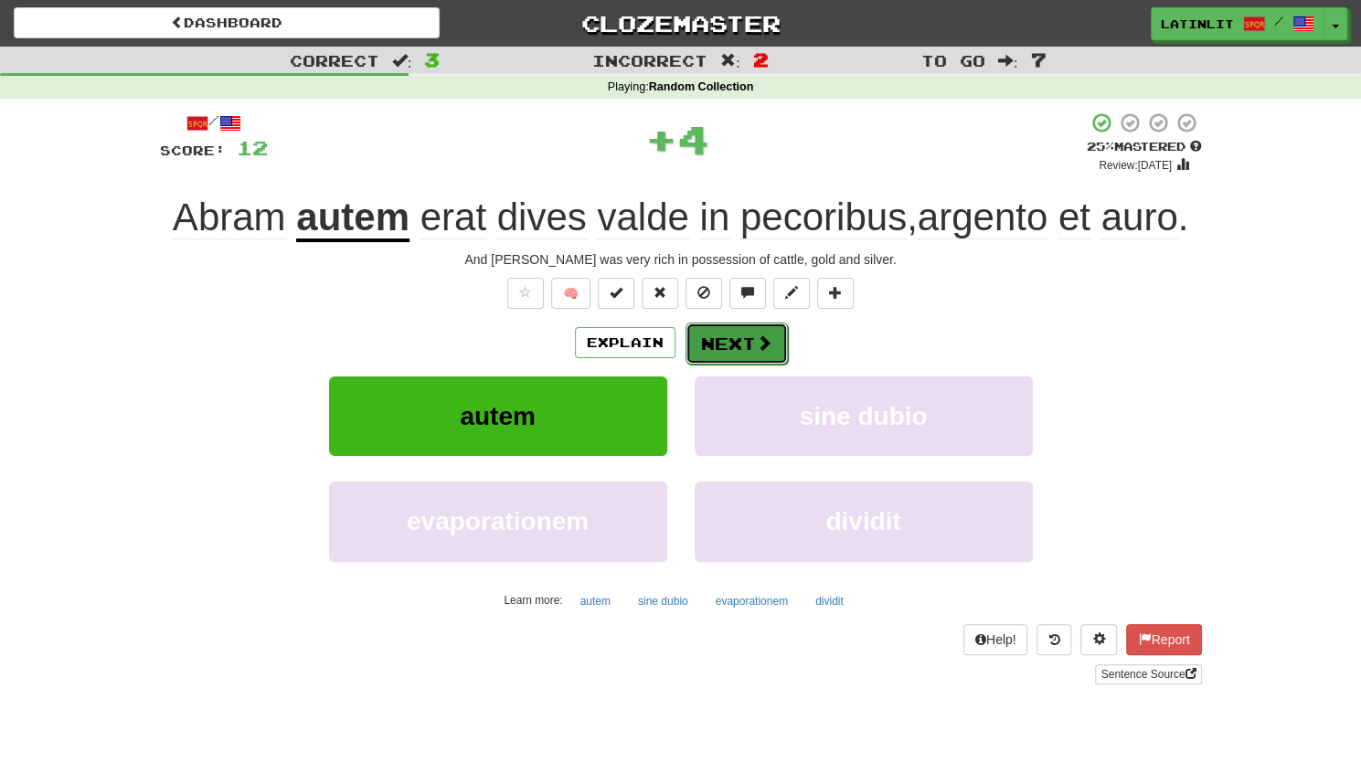
click at [720, 350] on button "Next" at bounding box center [736, 344] width 102 height 42
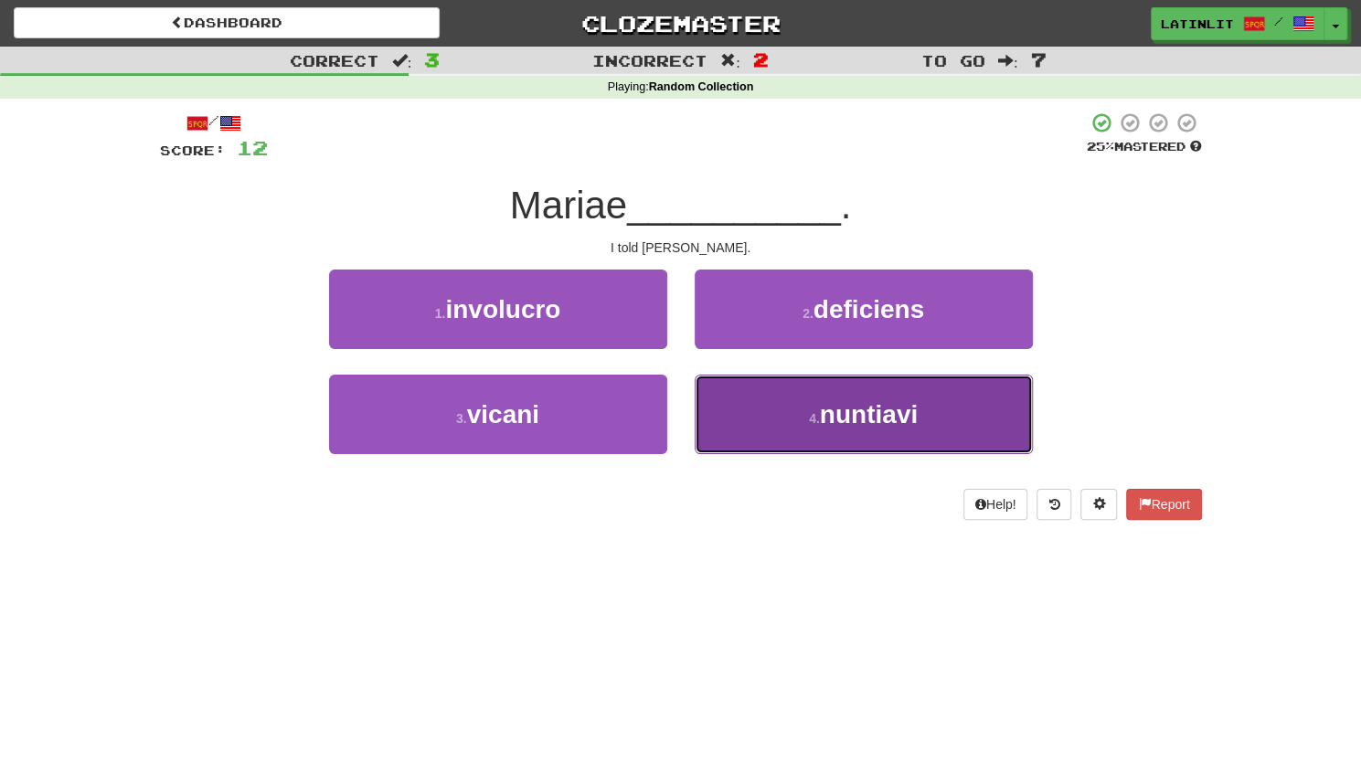
click at [742, 408] on button "4 . nuntiavi" at bounding box center [863, 414] width 338 height 79
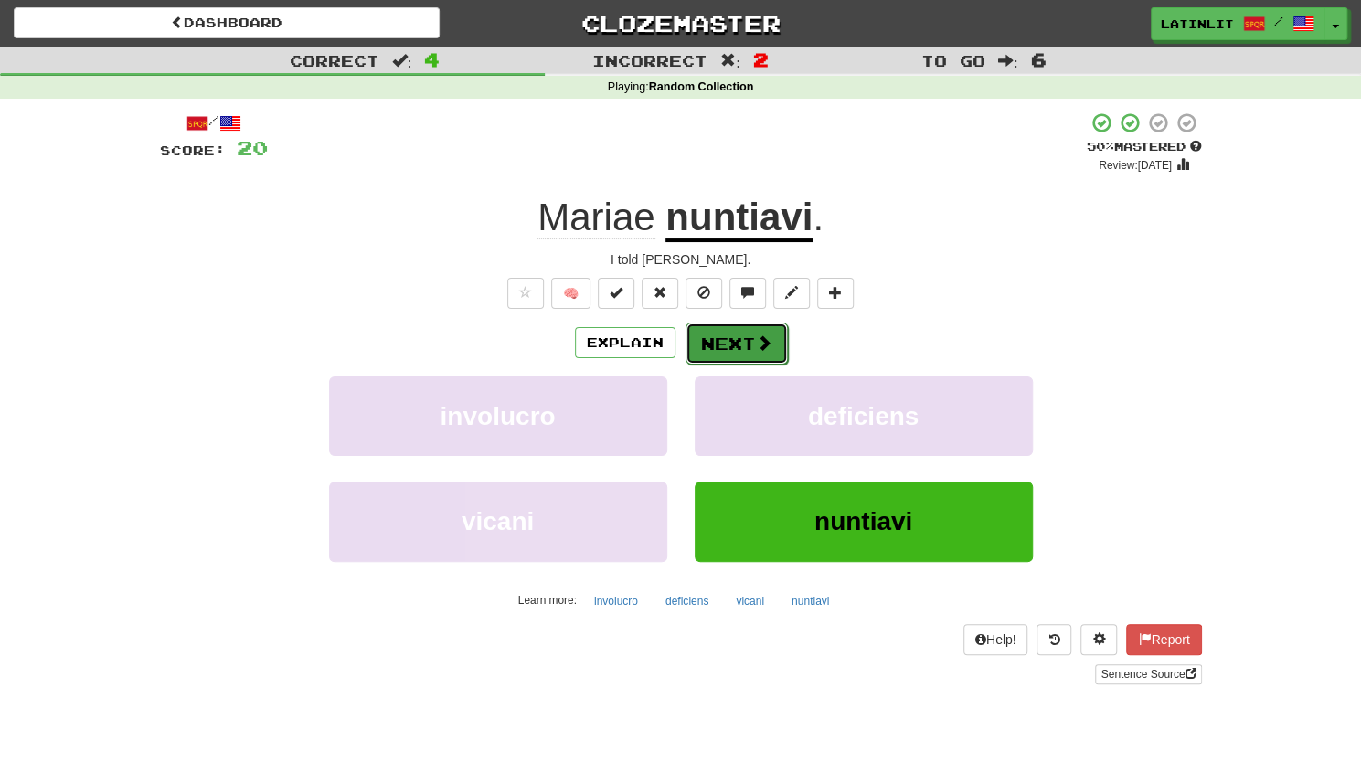
click at [750, 343] on button "Next" at bounding box center [736, 344] width 102 height 42
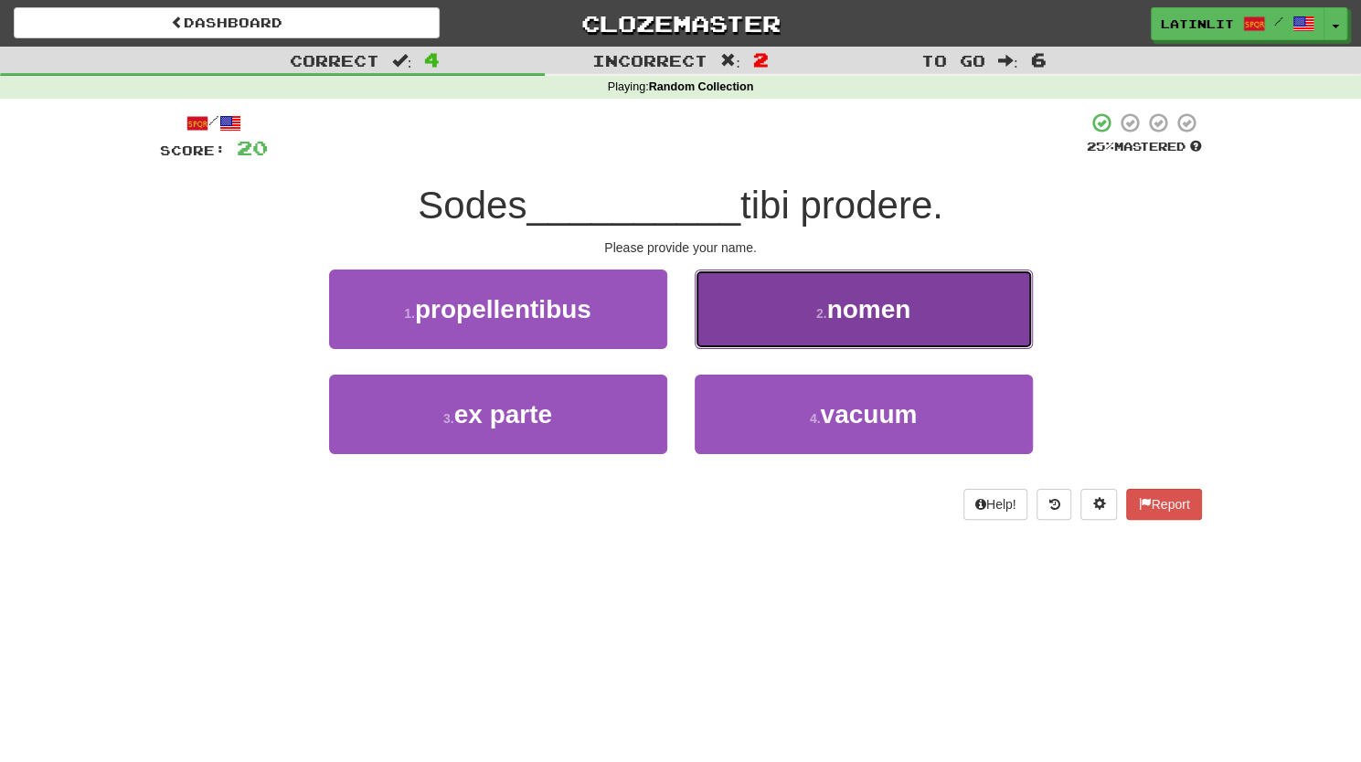
click at [861, 302] on span "nomen" at bounding box center [868, 309] width 84 height 28
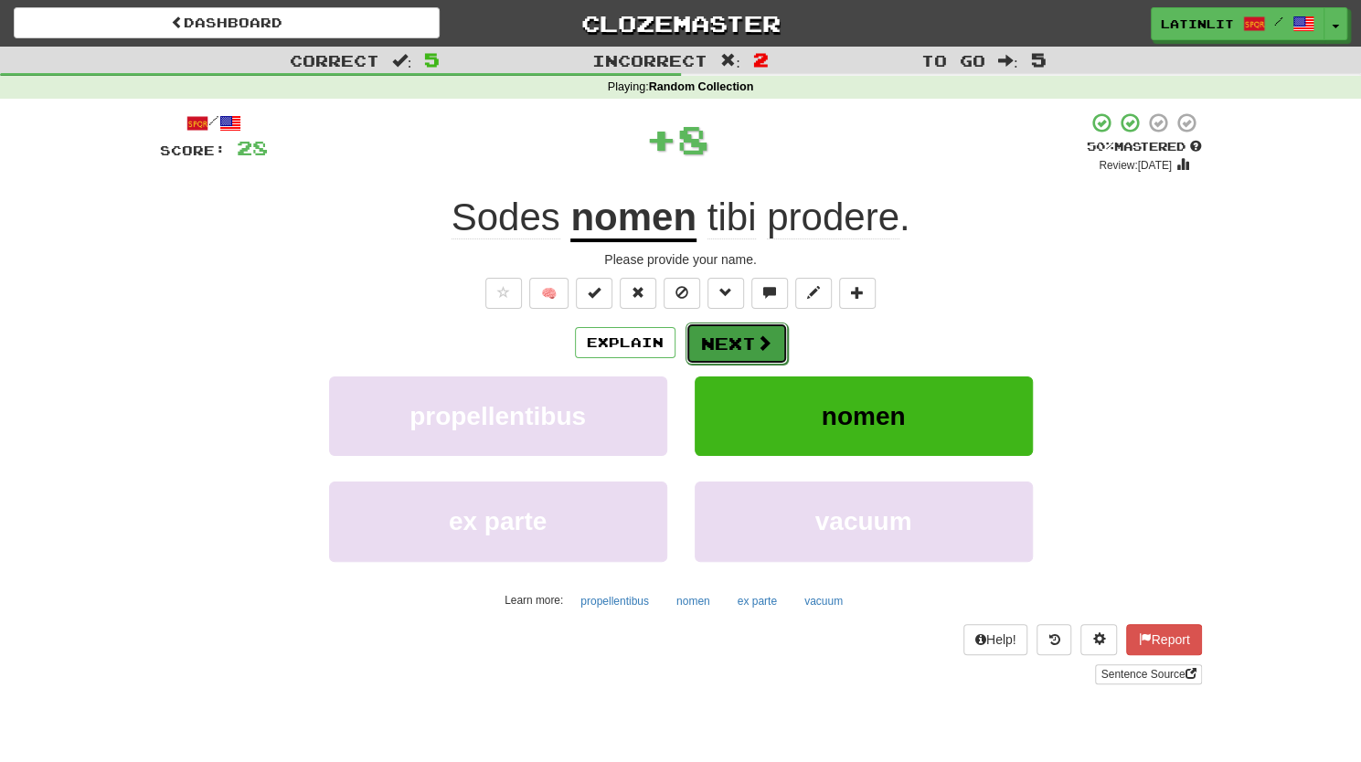
click at [726, 330] on button "Next" at bounding box center [736, 344] width 102 height 42
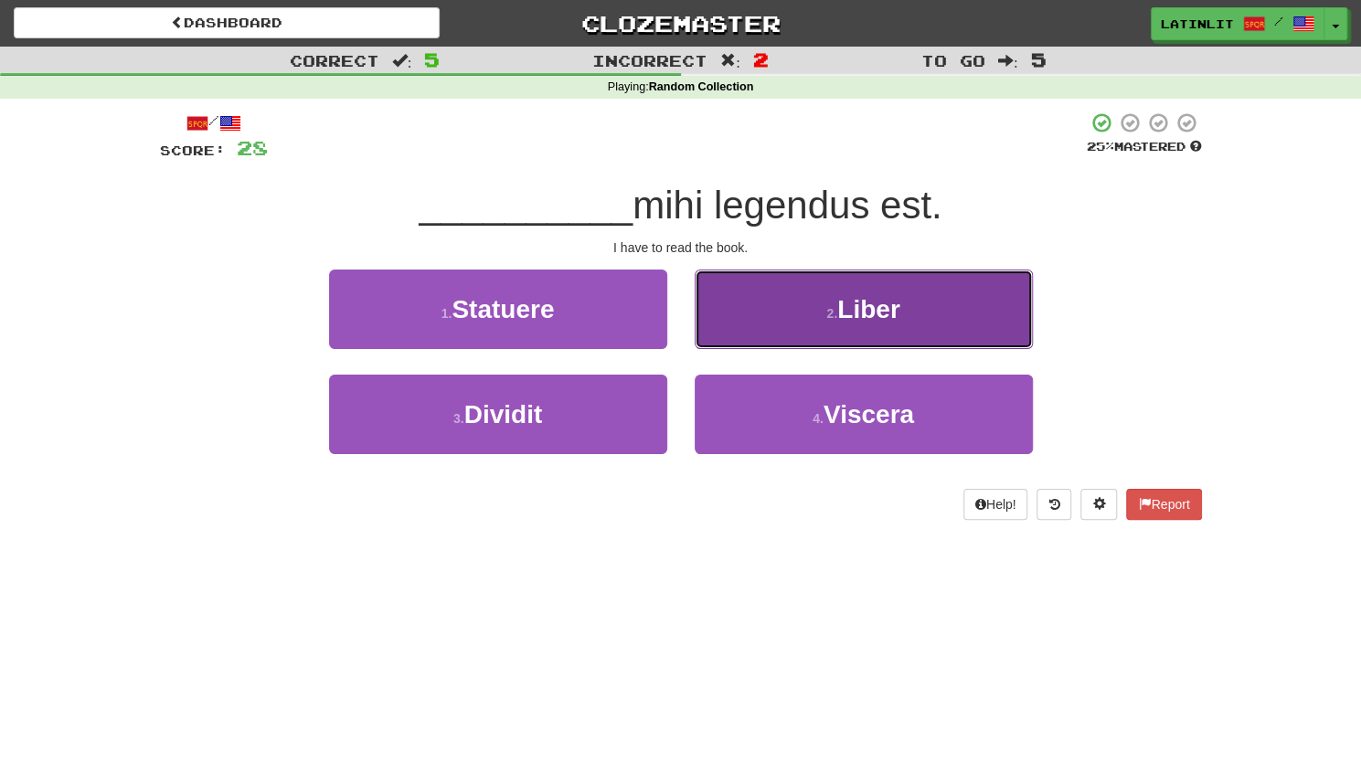
click at [892, 311] on span "Liber" at bounding box center [868, 309] width 62 height 28
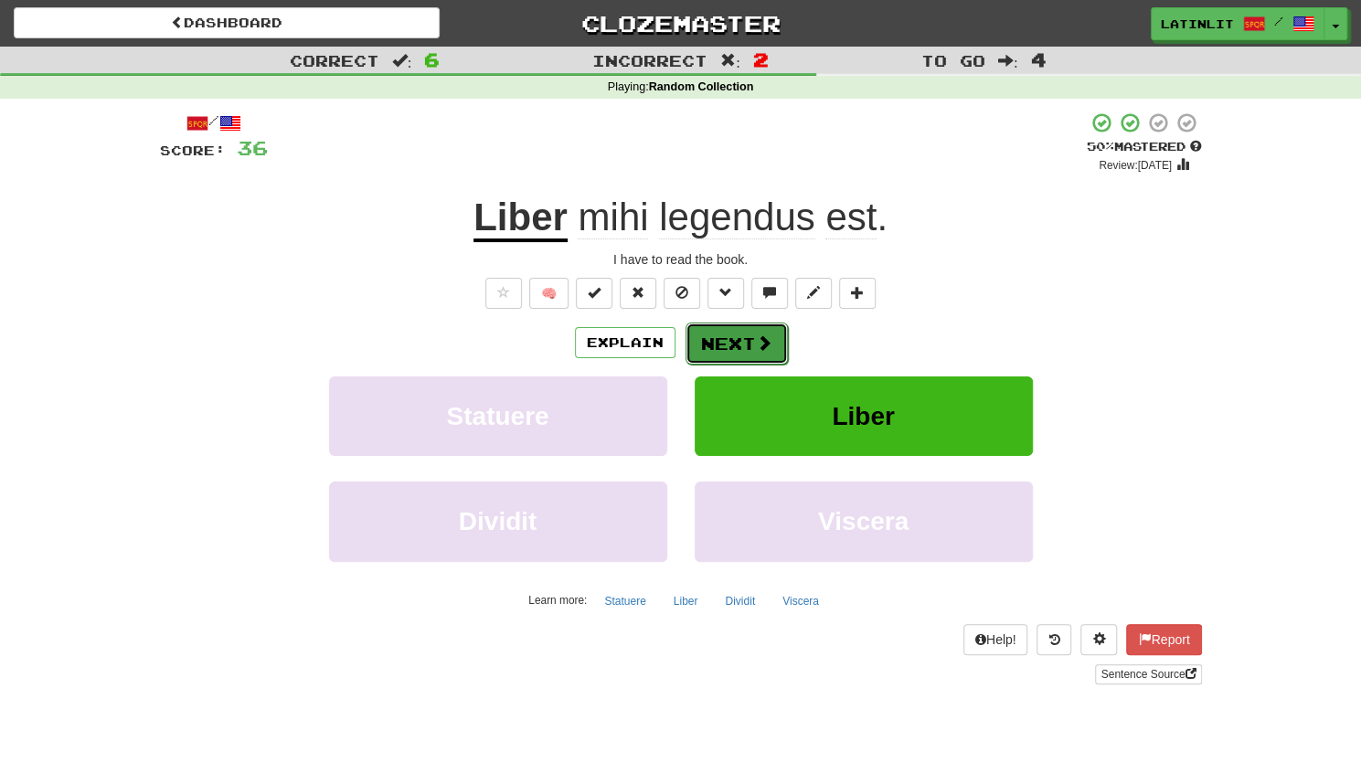
click at [751, 337] on button "Next" at bounding box center [736, 344] width 102 height 42
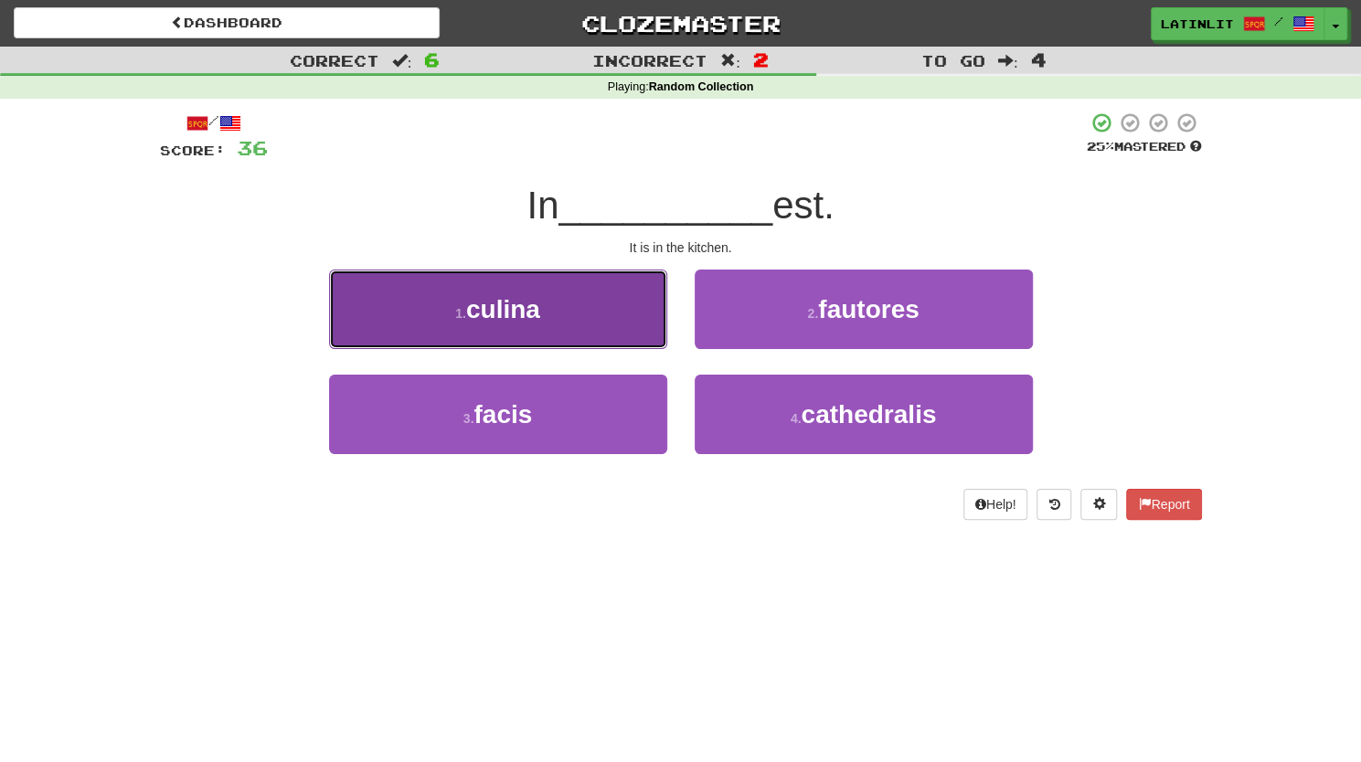
drag, startPoint x: 544, startPoint y: 317, endPoint x: 470, endPoint y: 300, distance: 76.0
click at [470, 300] on span "culina" at bounding box center [503, 309] width 74 height 28
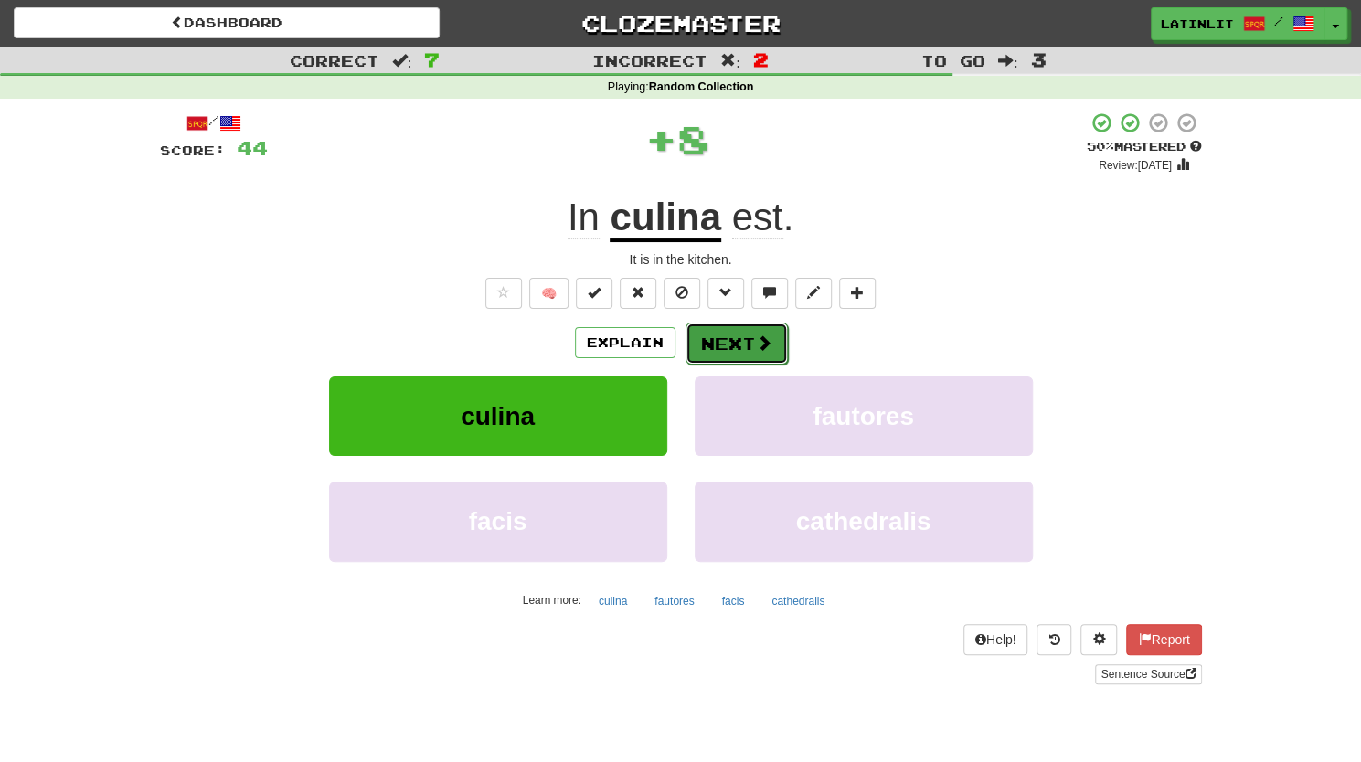
click at [715, 334] on button "Next" at bounding box center [736, 344] width 102 height 42
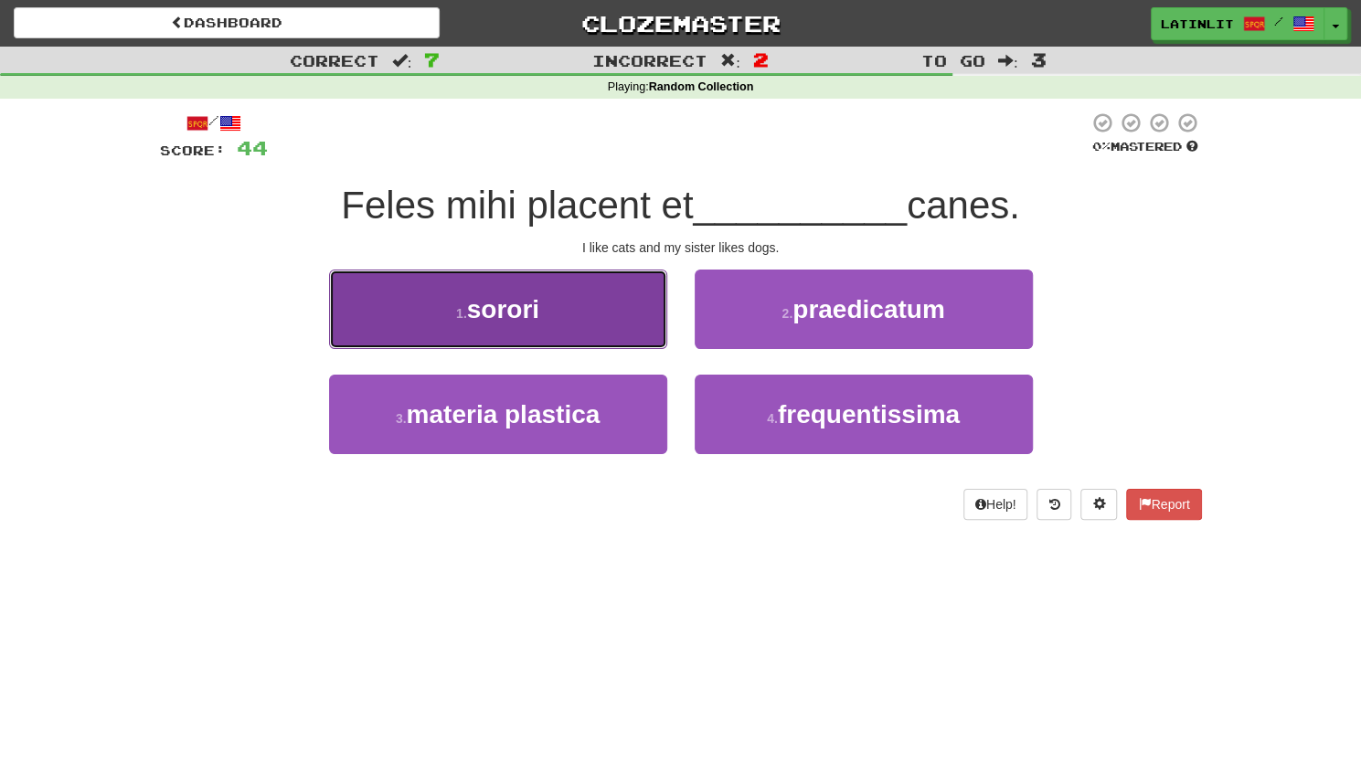
click at [514, 313] on span "sorori" at bounding box center [503, 309] width 72 height 28
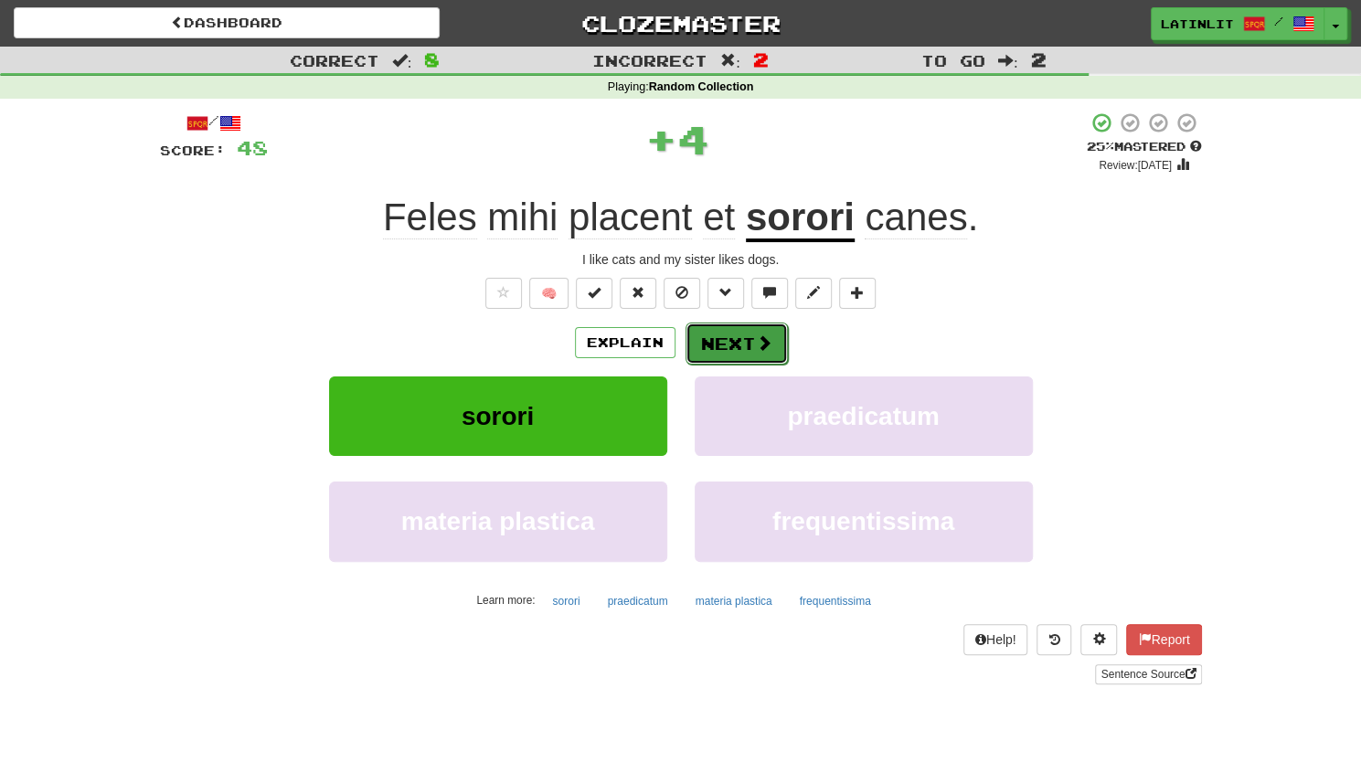
click at [746, 355] on button "Next" at bounding box center [736, 344] width 102 height 42
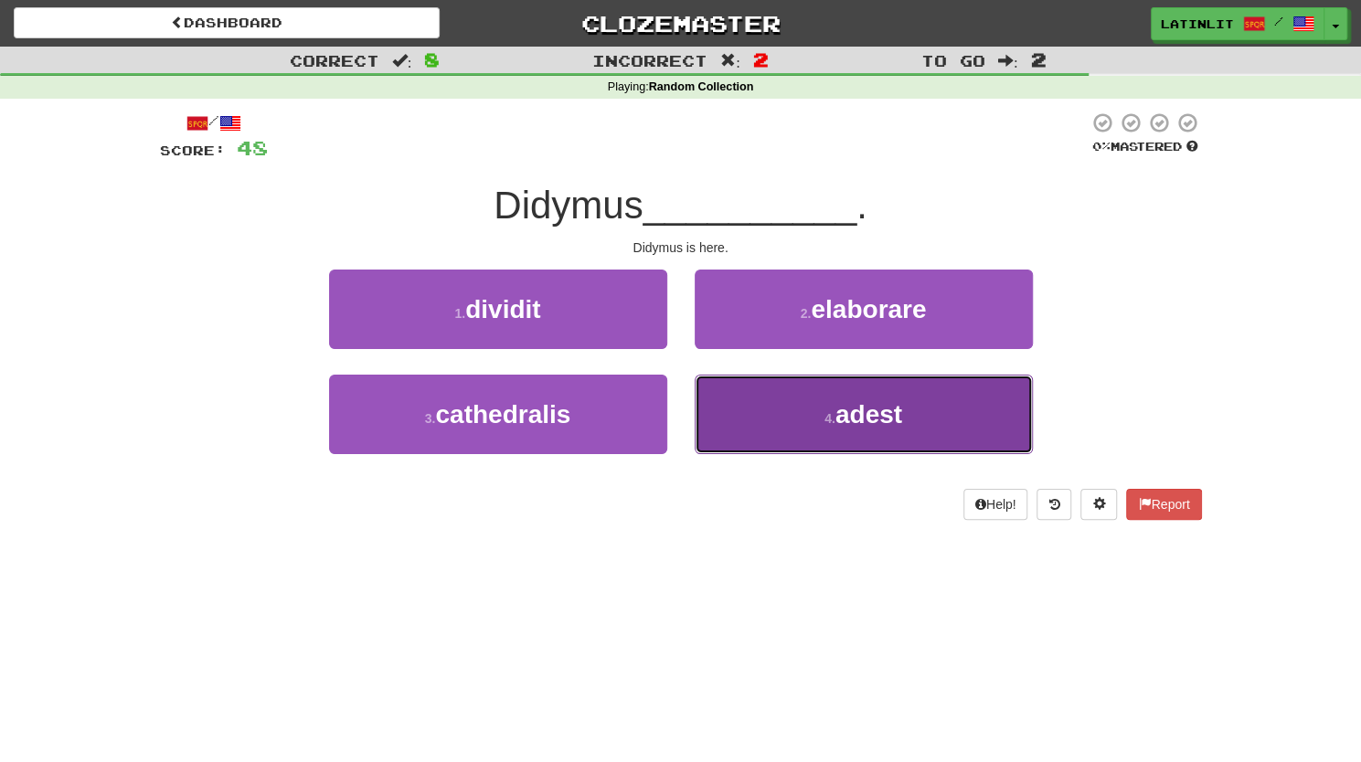
click at [824, 414] on small "4 ." at bounding box center [829, 418] width 11 height 15
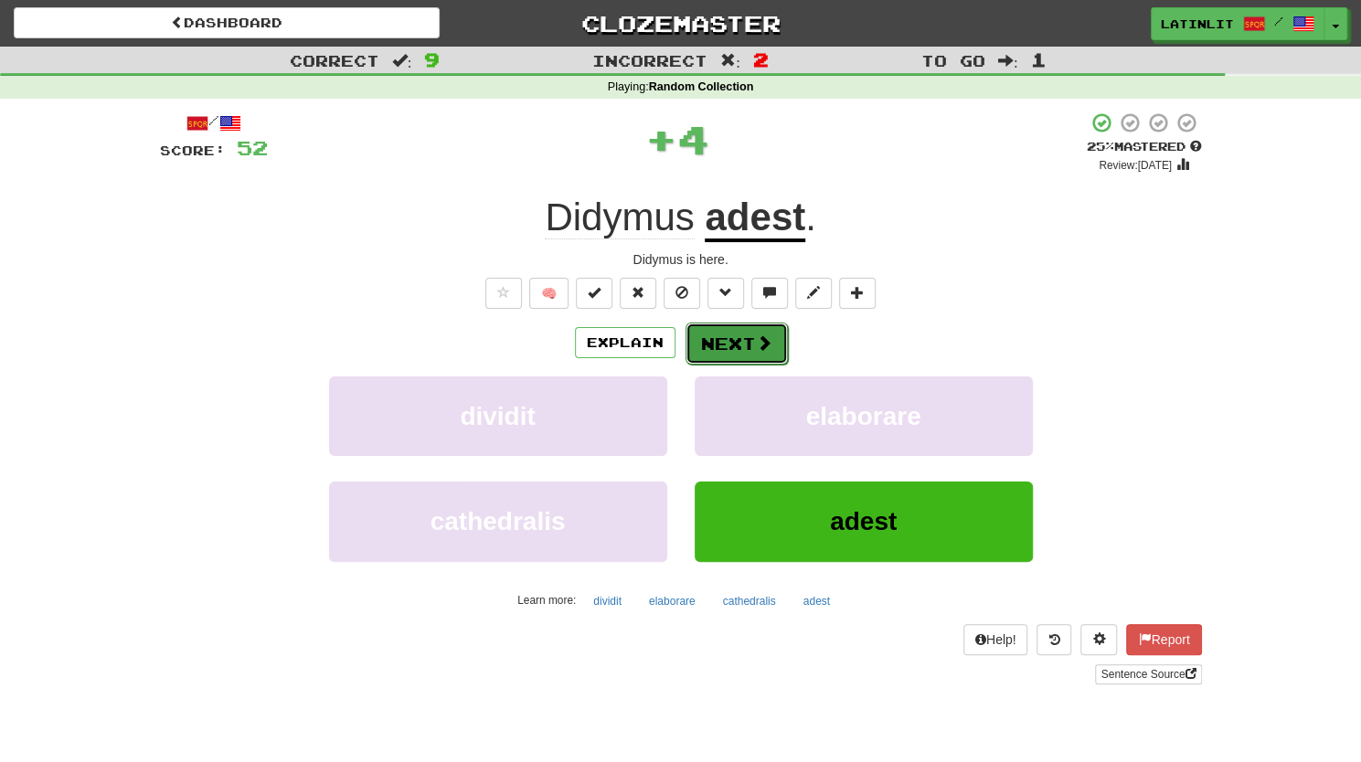
click at [719, 329] on button "Next" at bounding box center [736, 344] width 102 height 42
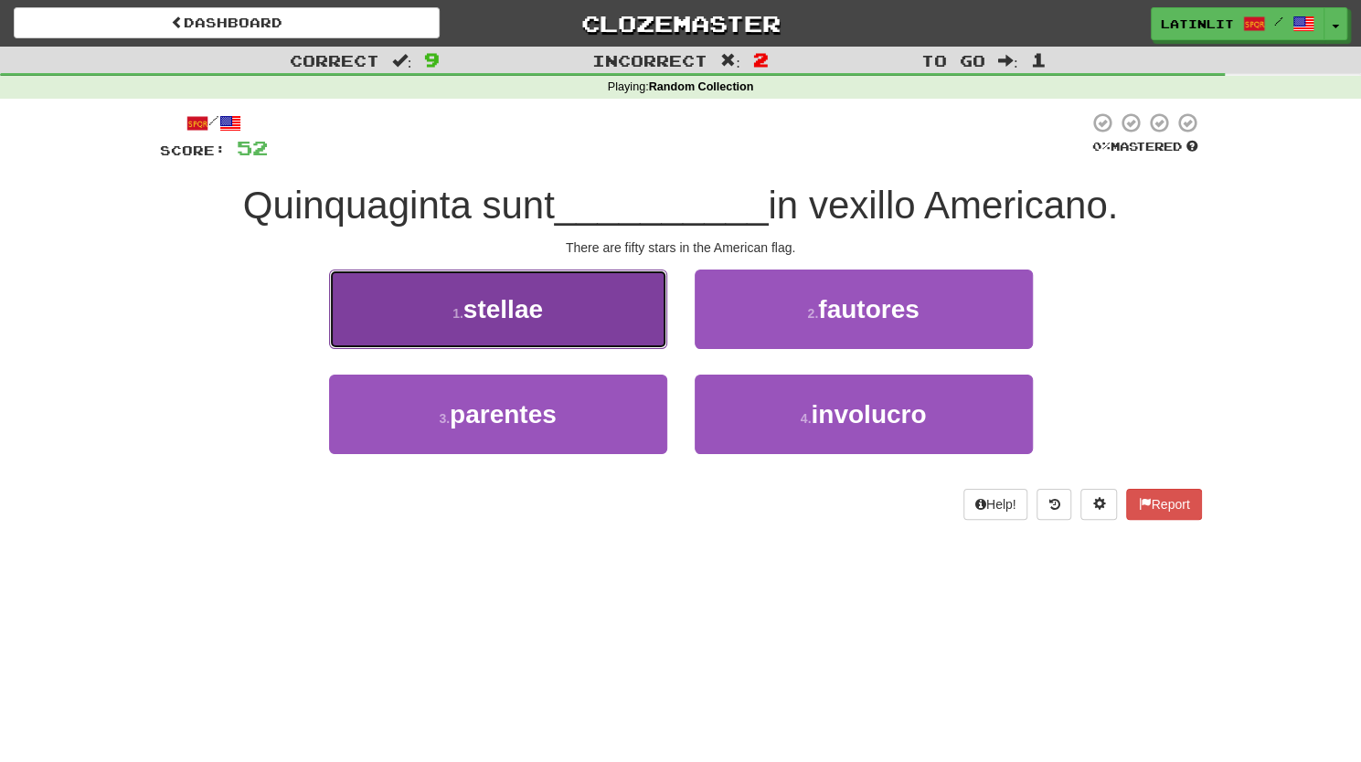
click at [558, 306] on button "1 . stellae" at bounding box center [498, 309] width 338 height 79
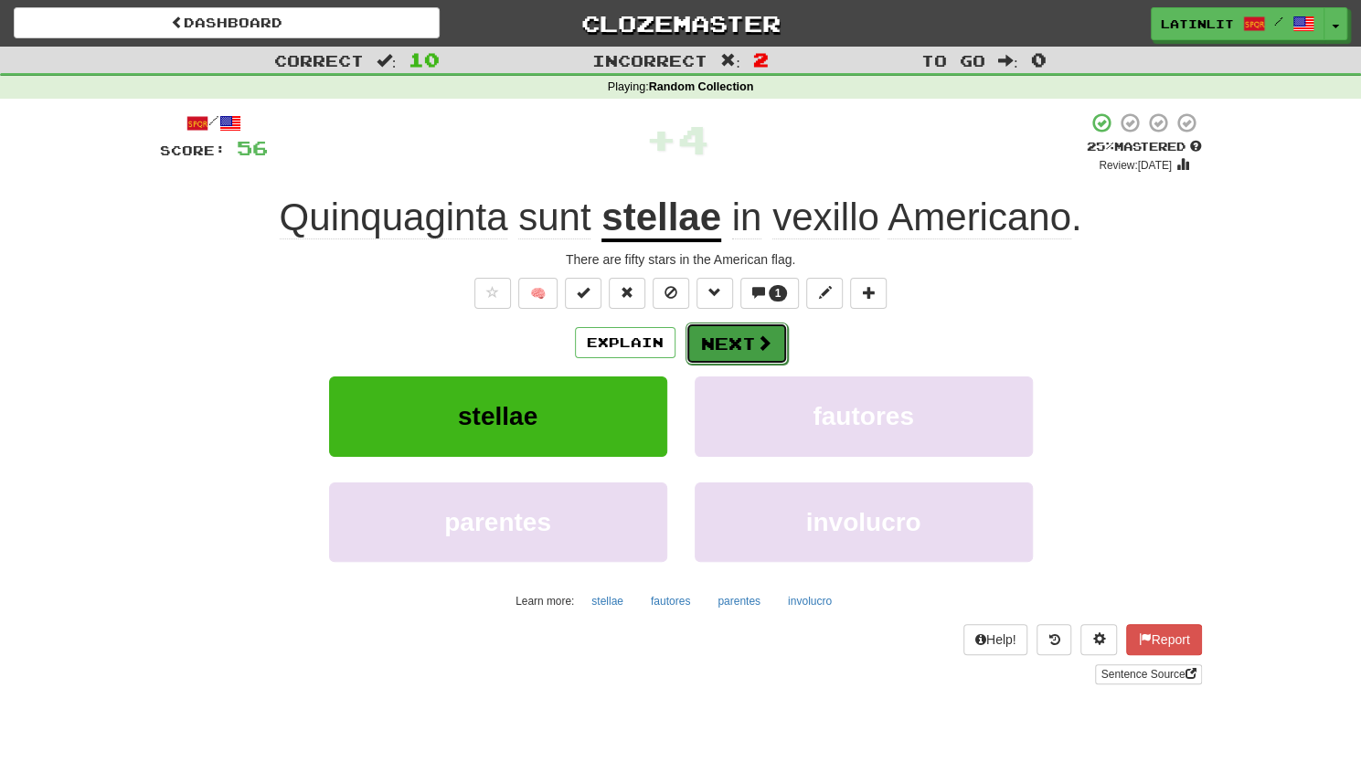
click at [758, 340] on span at bounding box center [764, 342] width 16 height 16
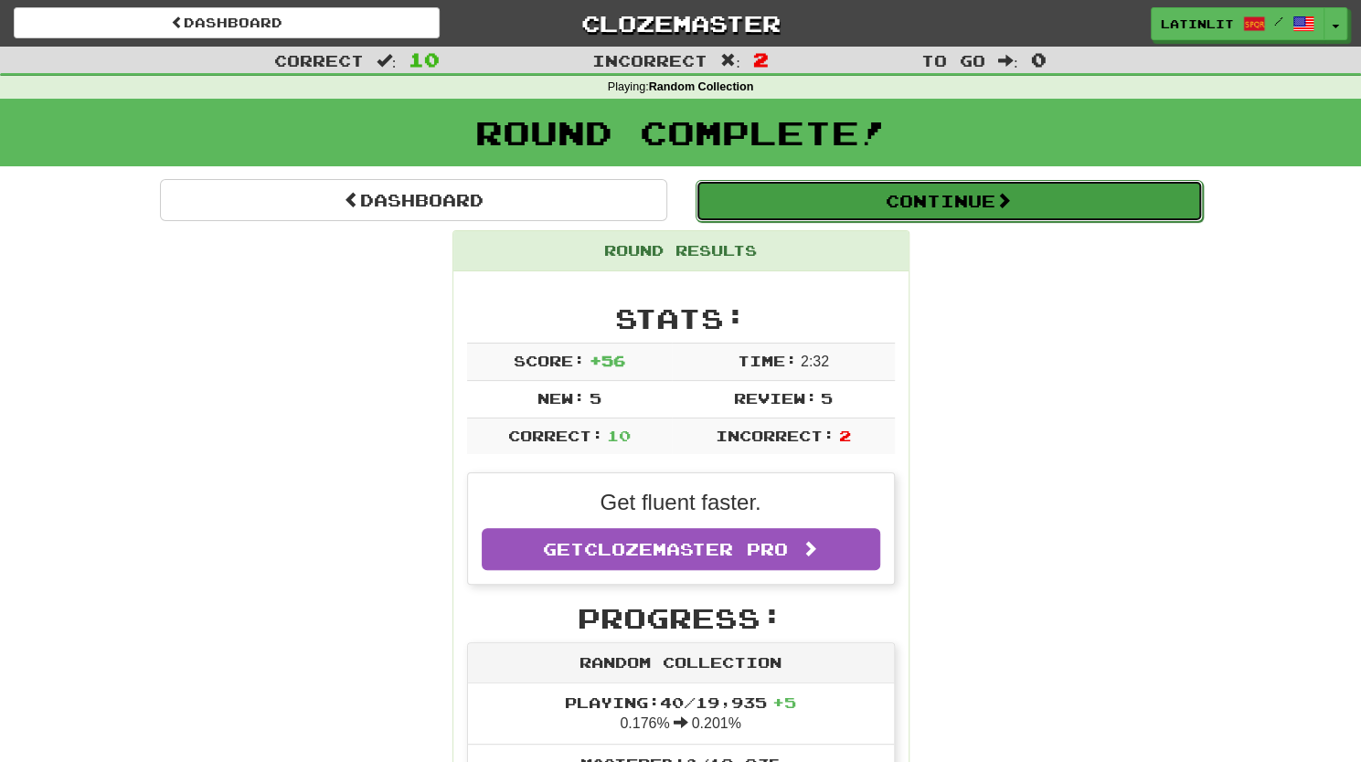
click at [957, 199] on button "Continue" at bounding box center [948, 201] width 507 height 42
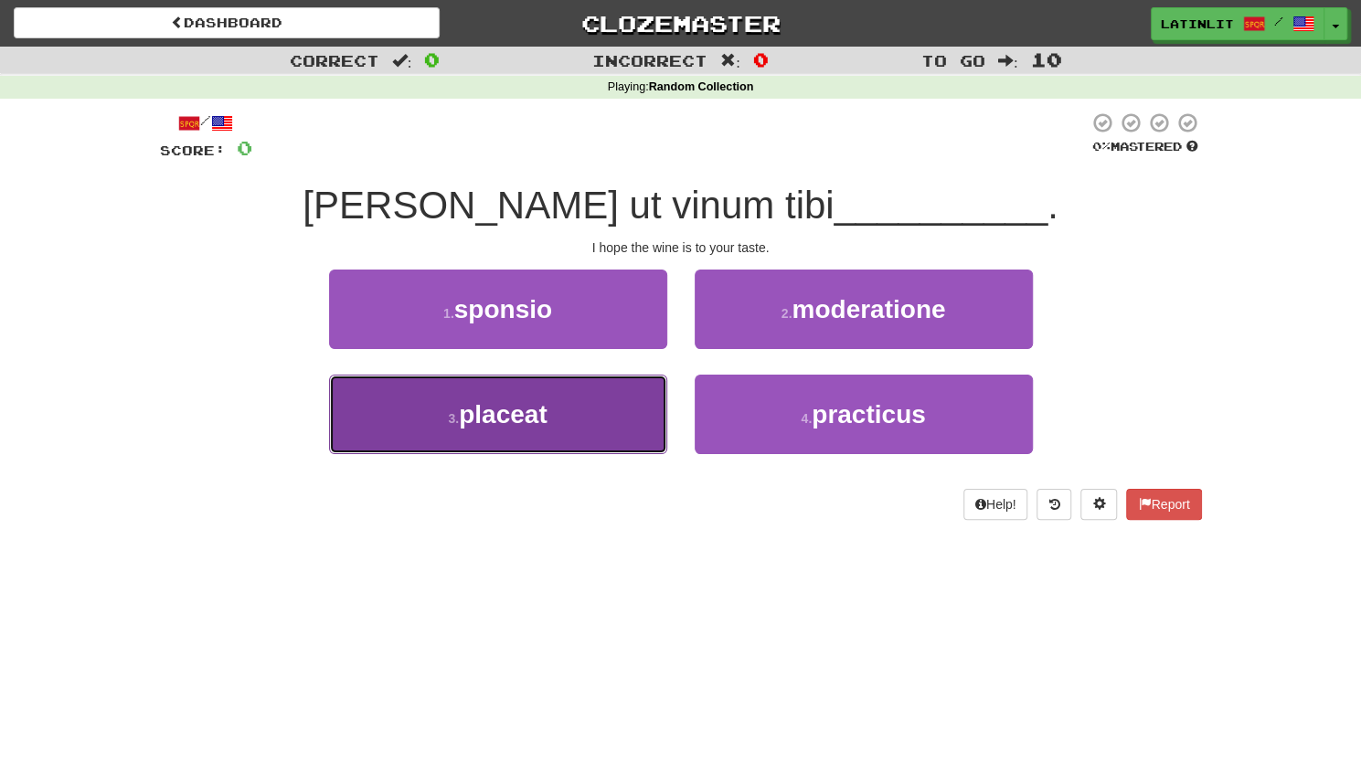
click at [488, 421] on span "placeat" at bounding box center [503, 414] width 89 height 28
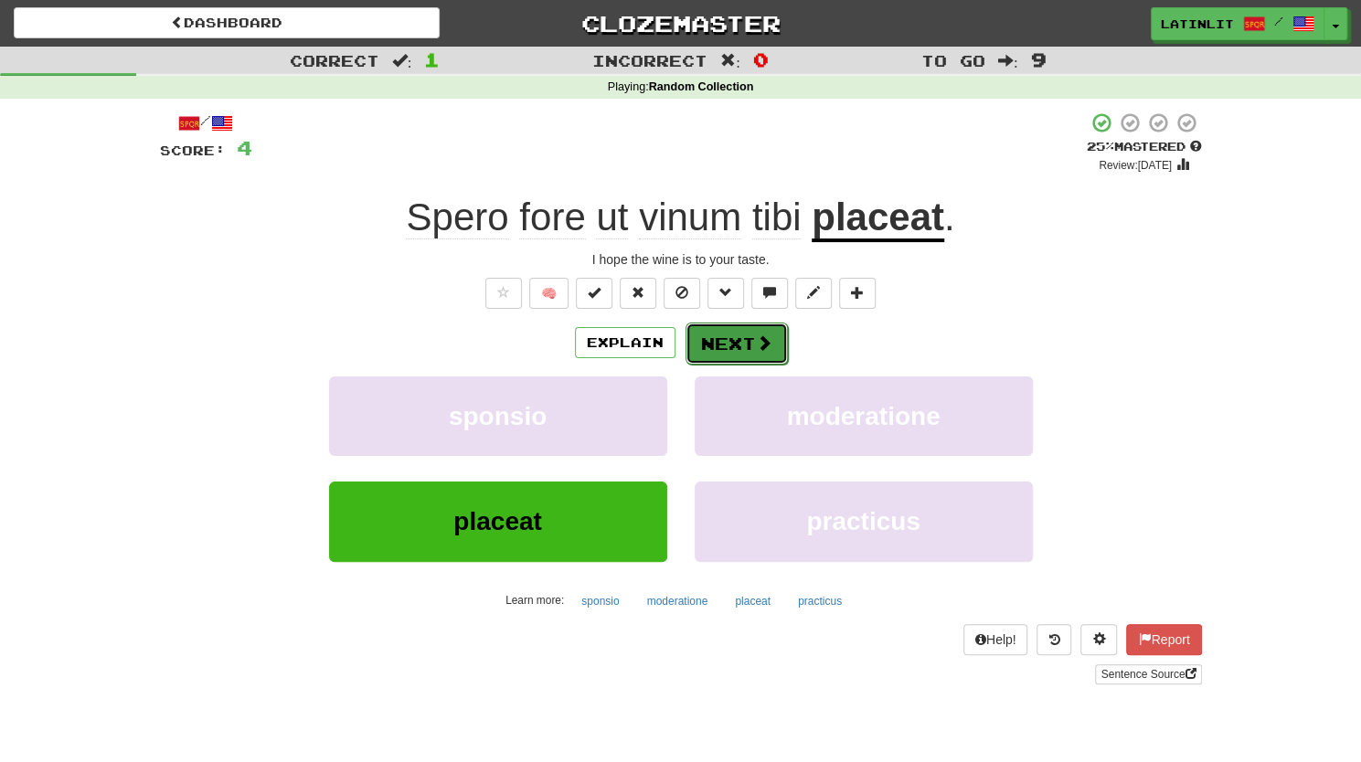
click at [742, 335] on button "Next" at bounding box center [736, 344] width 102 height 42
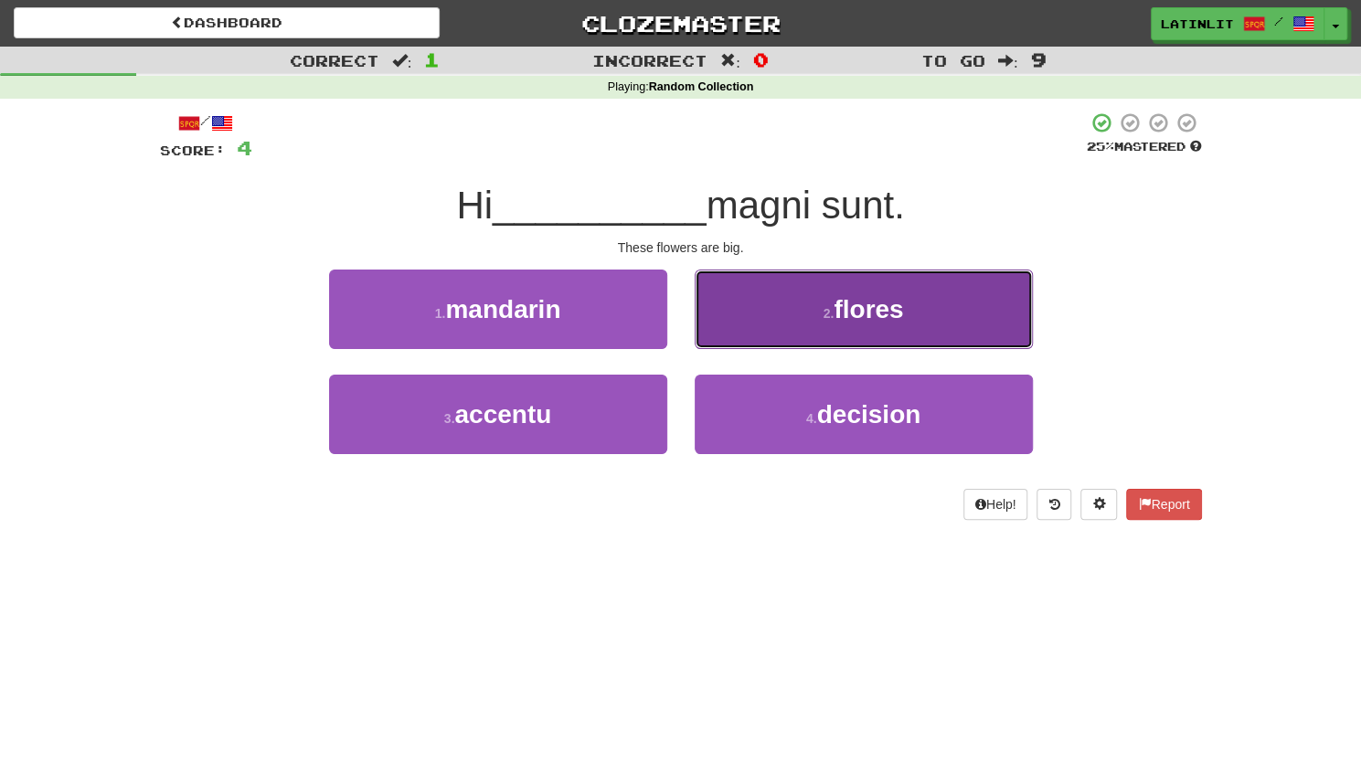
click at [873, 302] on span "flores" at bounding box center [867, 309] width 69 height 28
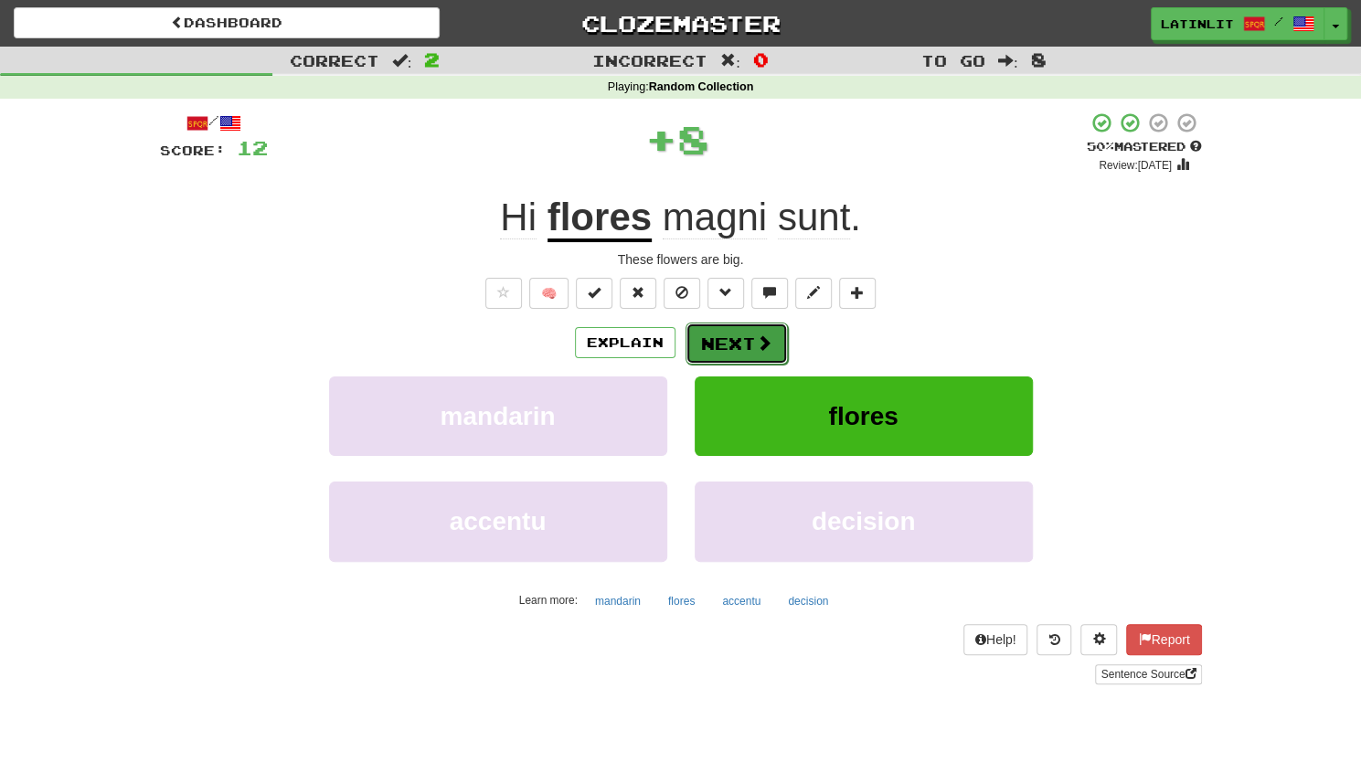
click at [738, 332] on button "Next" at bounding box center [736, 344] width 102 height 42
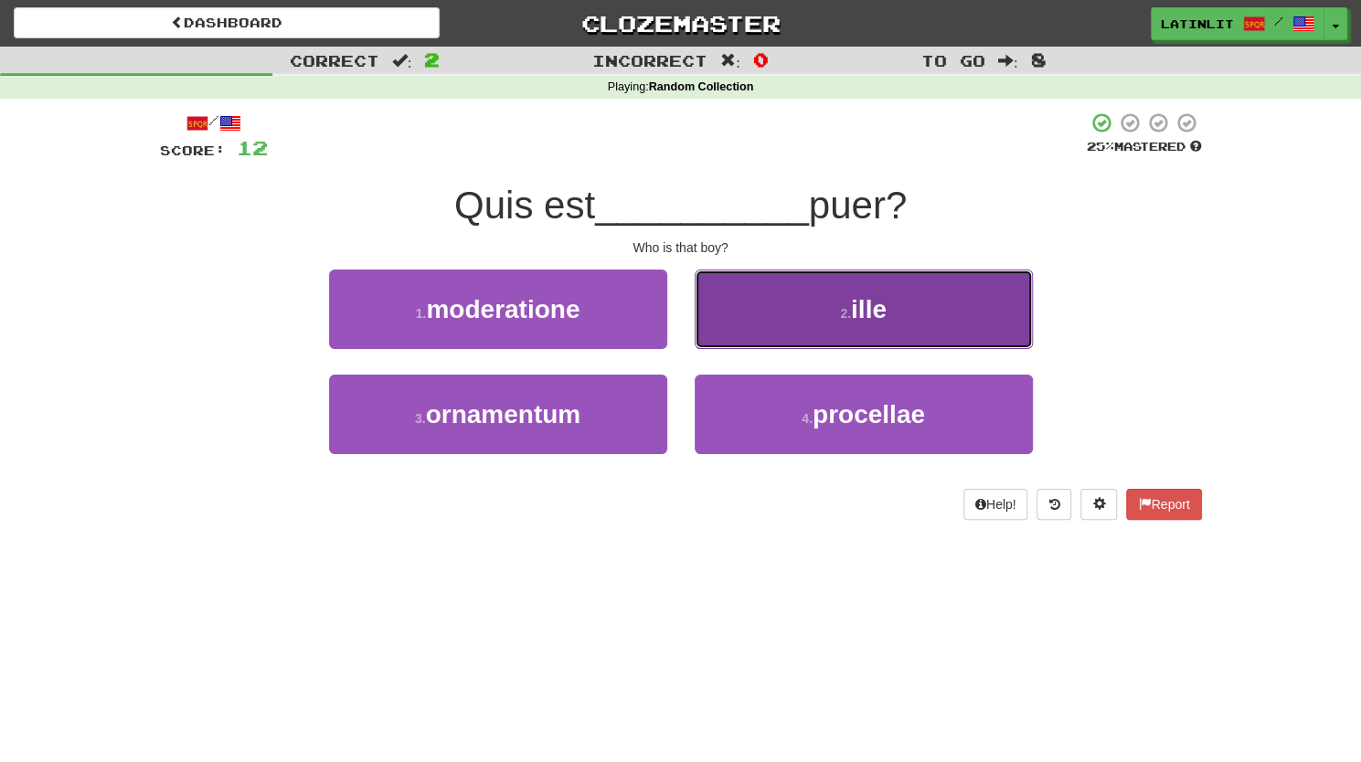
click at [895, 299] on button "2 . ille" at bounding box center [863, 309] width 338 height 79
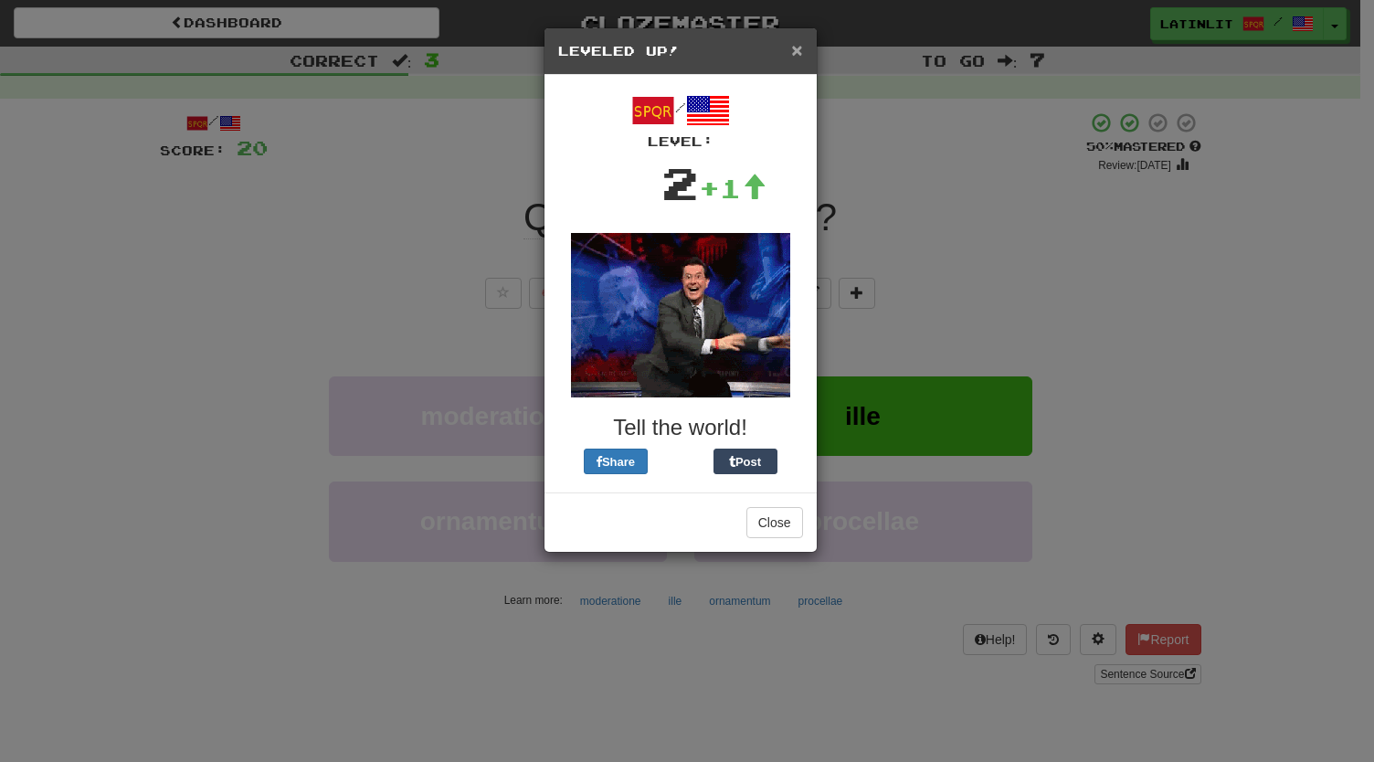
click at [791, 47] on span "×" at bounding box center [796, 49] width 11 height 21
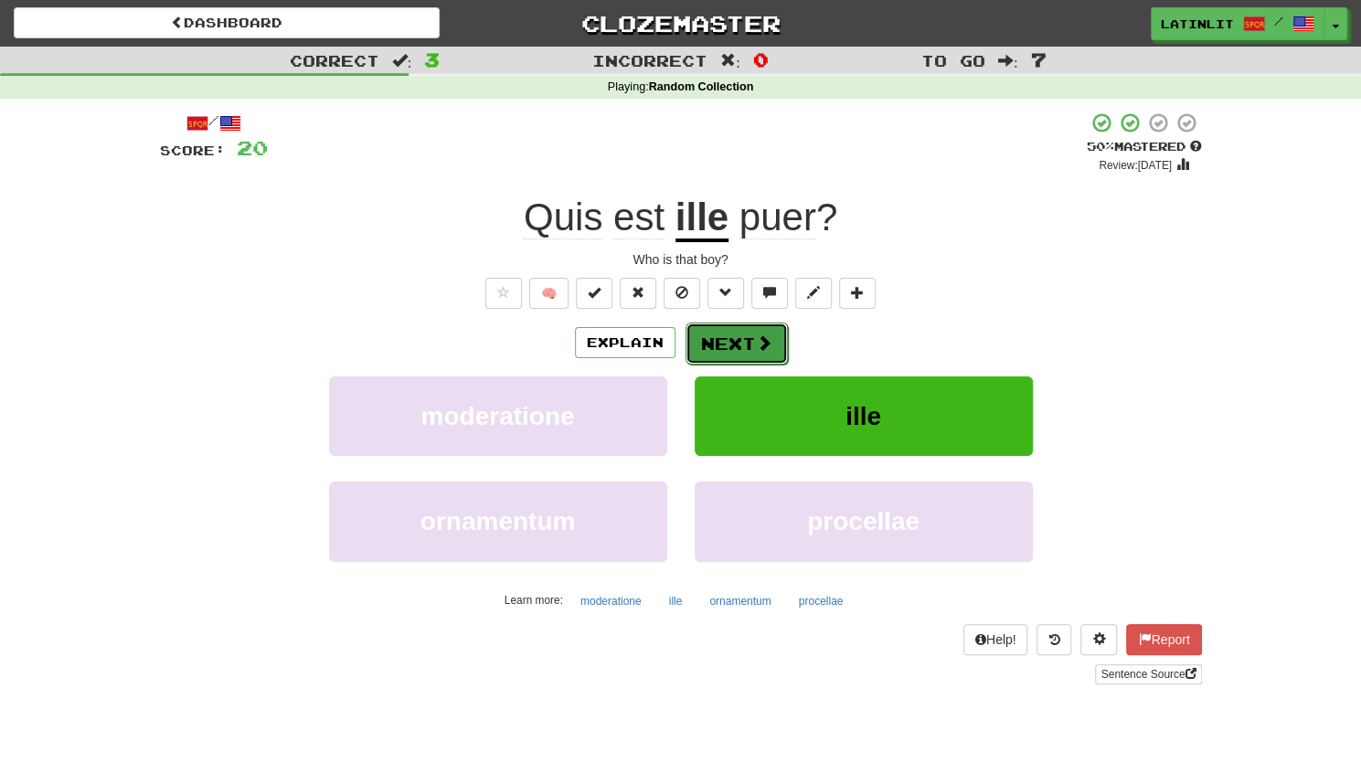
click at [737, 337] on button "Next" at bounding box center [736, 344] width 102 height 42
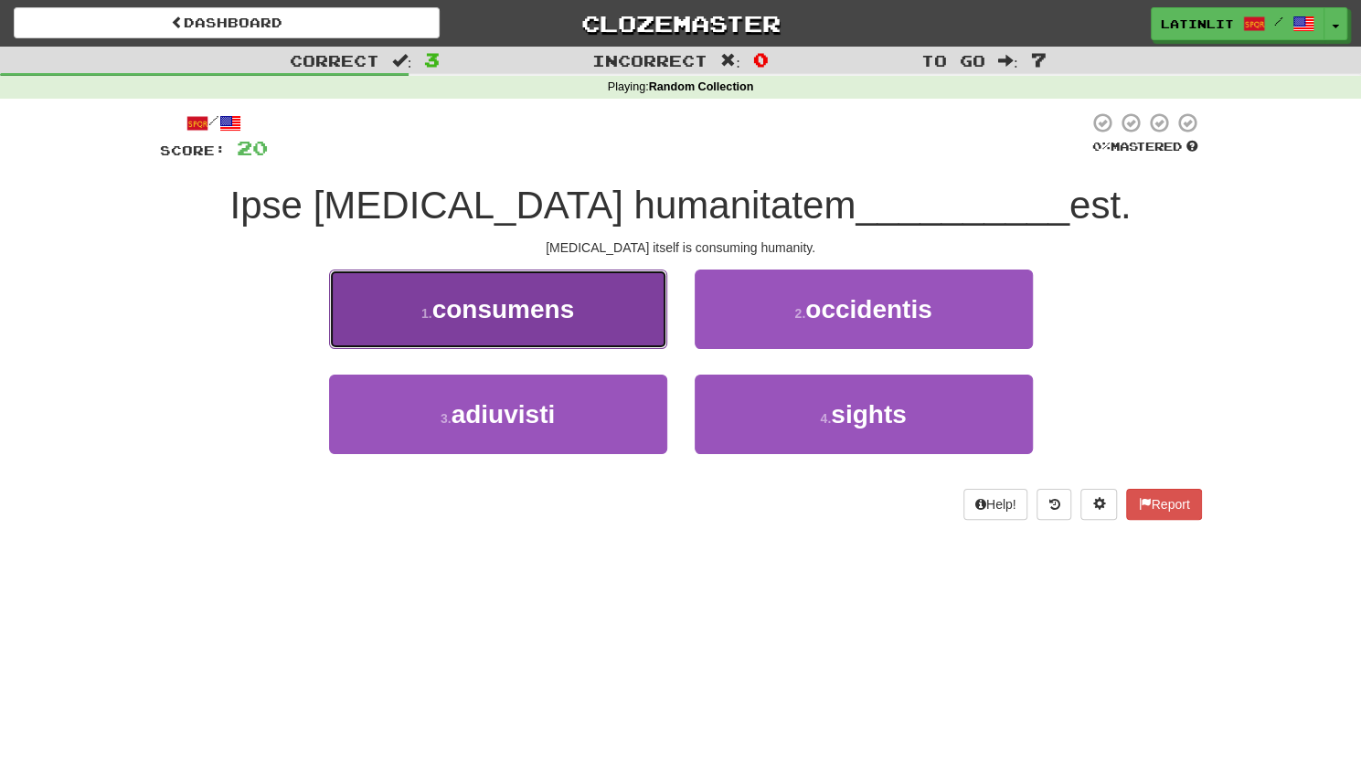
click at [508, 315] on span "consumens" at bounding box center [503, 309] width 143 height 28
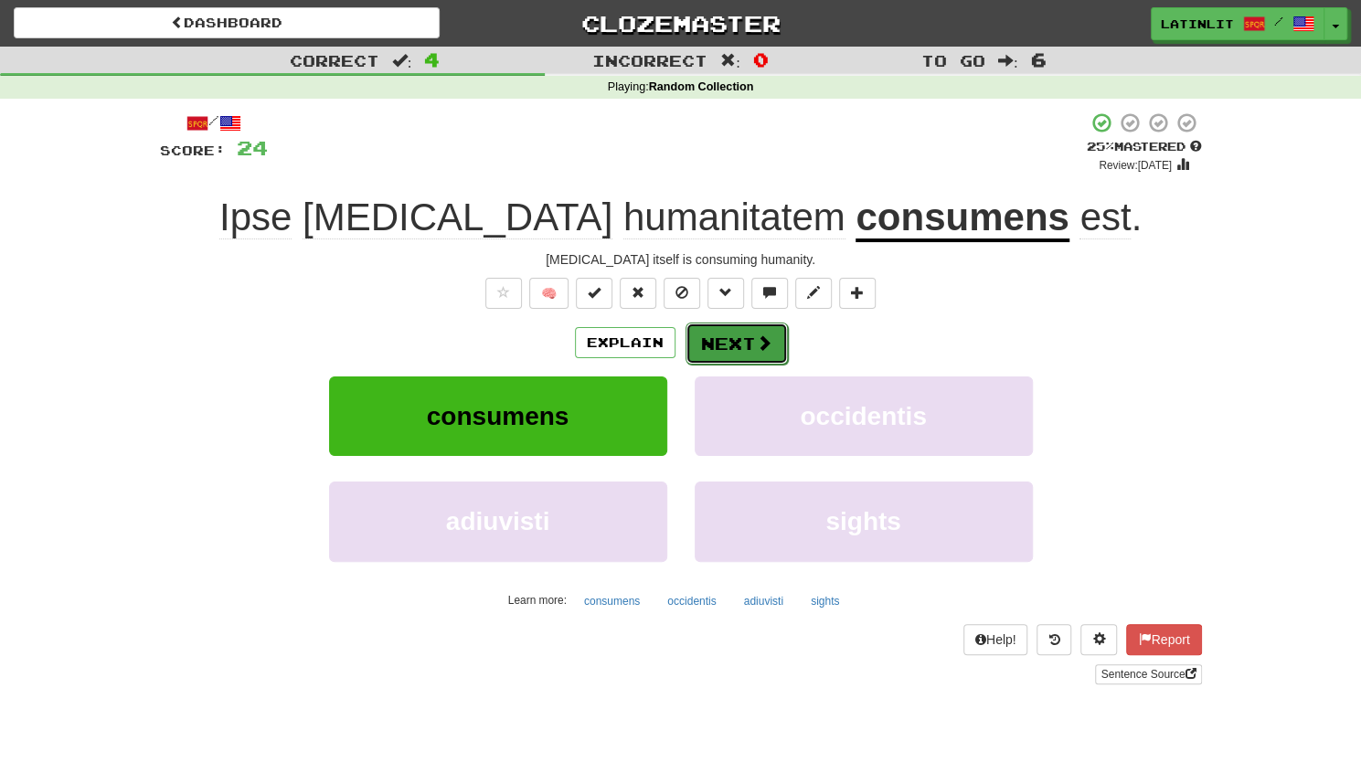
click at [733, 344] on button "Next" at bounding box center [736, 344] width 102 height 42
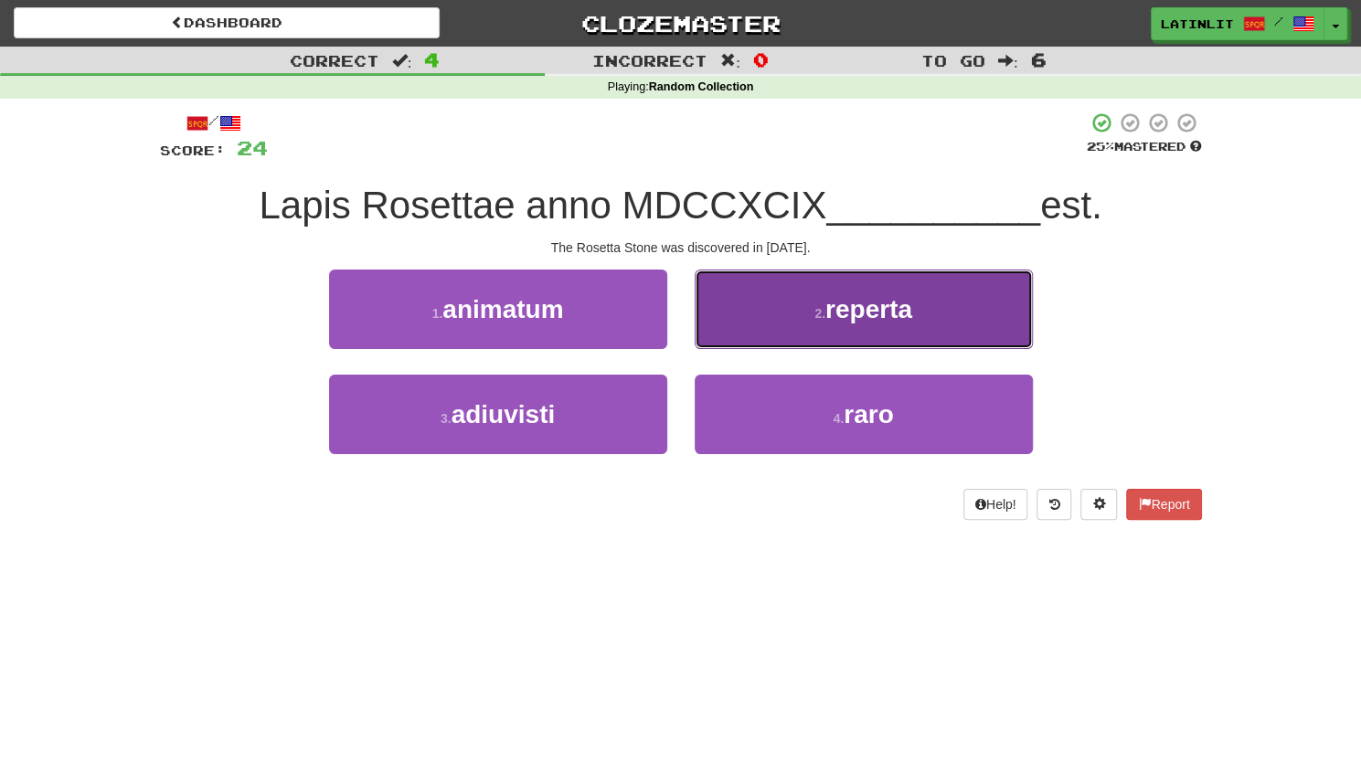
click at [856, 313] on span "reperta" at bounding box center [868, 309] width 87 height 28
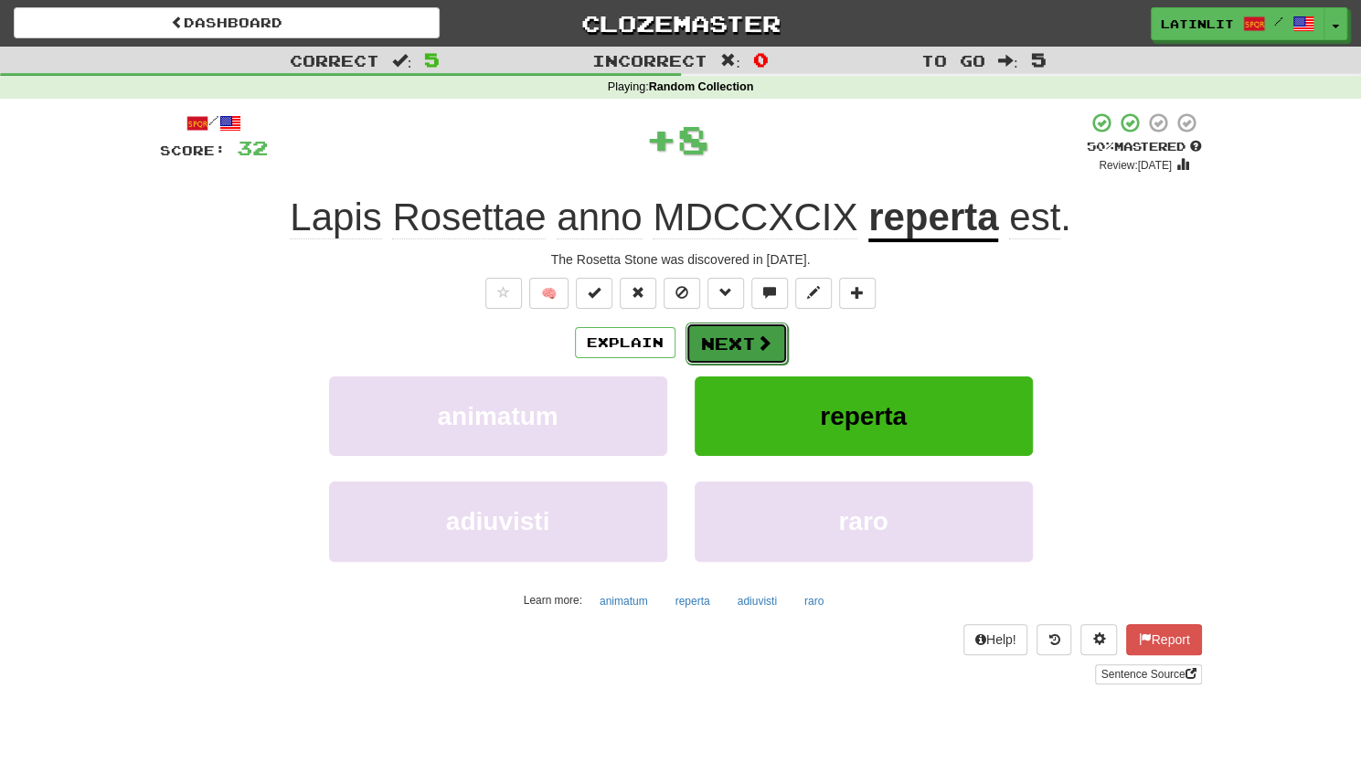
click at [747, 341] on button "Next" at bounding box center [736, 344] width 102 height 42
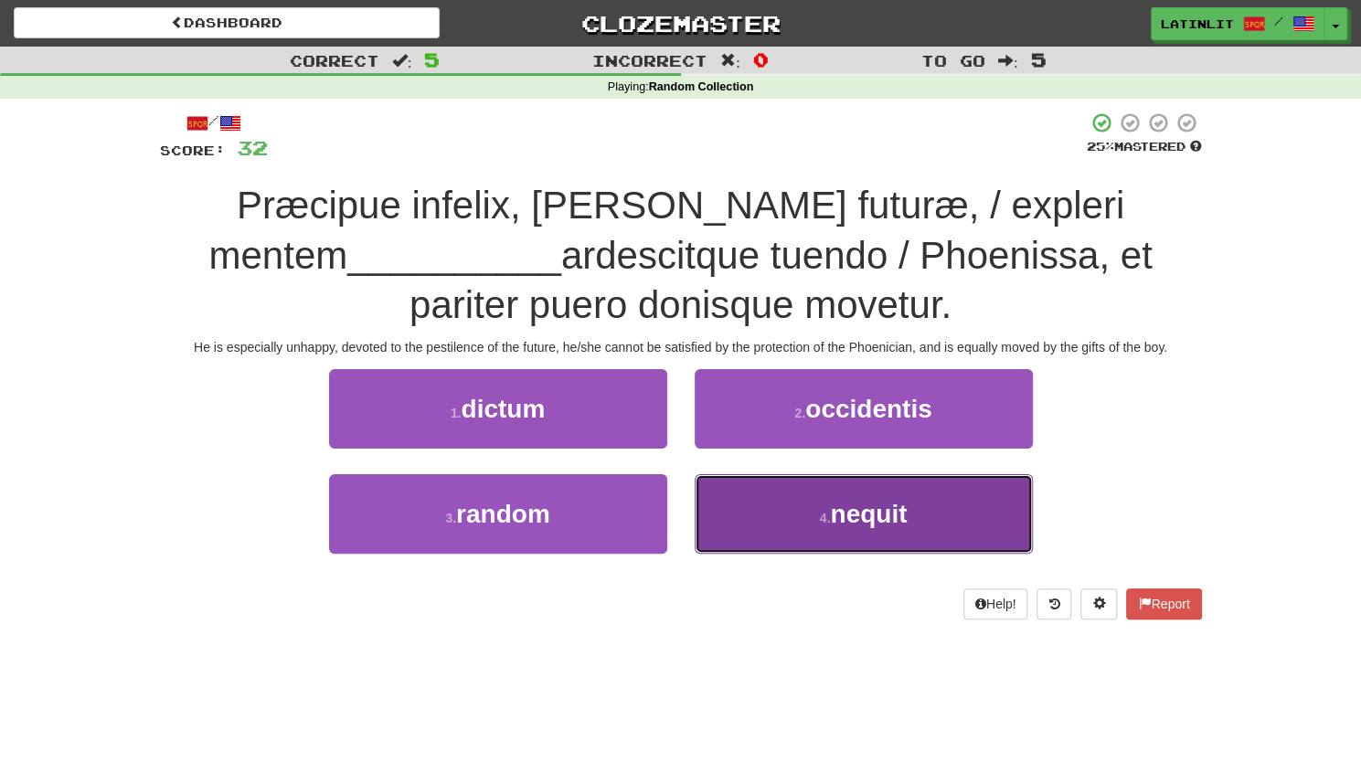
click at [880, 509] on span "nequit" at bounding box center [868, 514] width 77 height 28
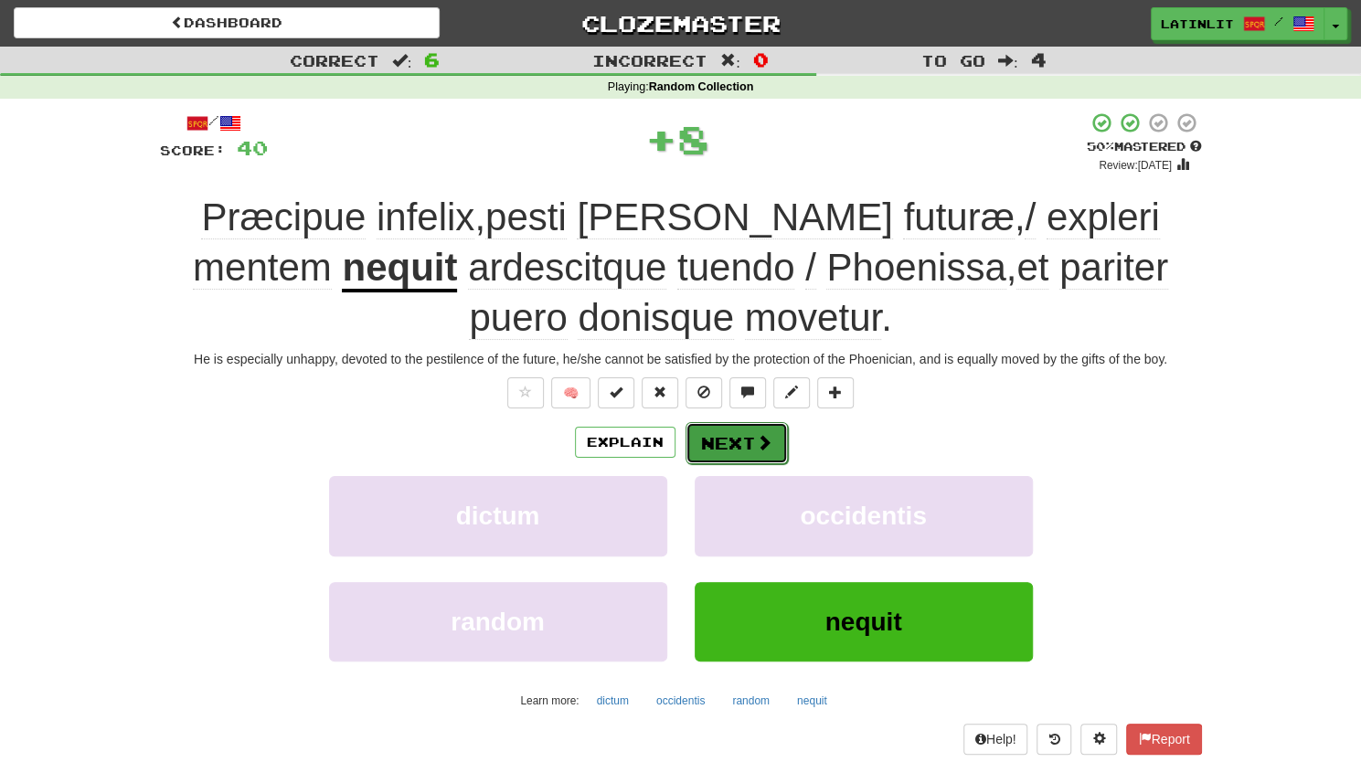
click at [736, 443] on button "Next" at bounding box center [736, 443] width 102 height 42
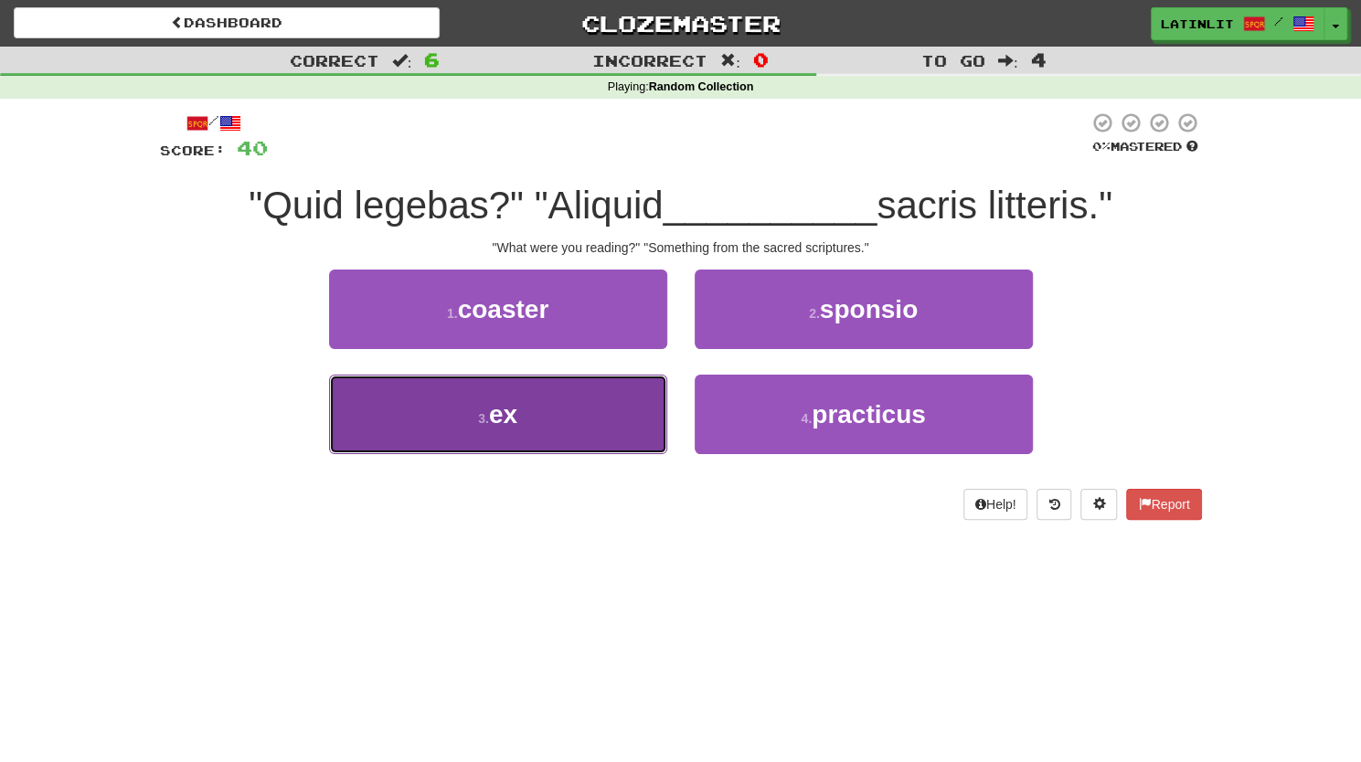
click at [505, 419] on span "ex" at bounding box center [503, 414] width 28 height 28
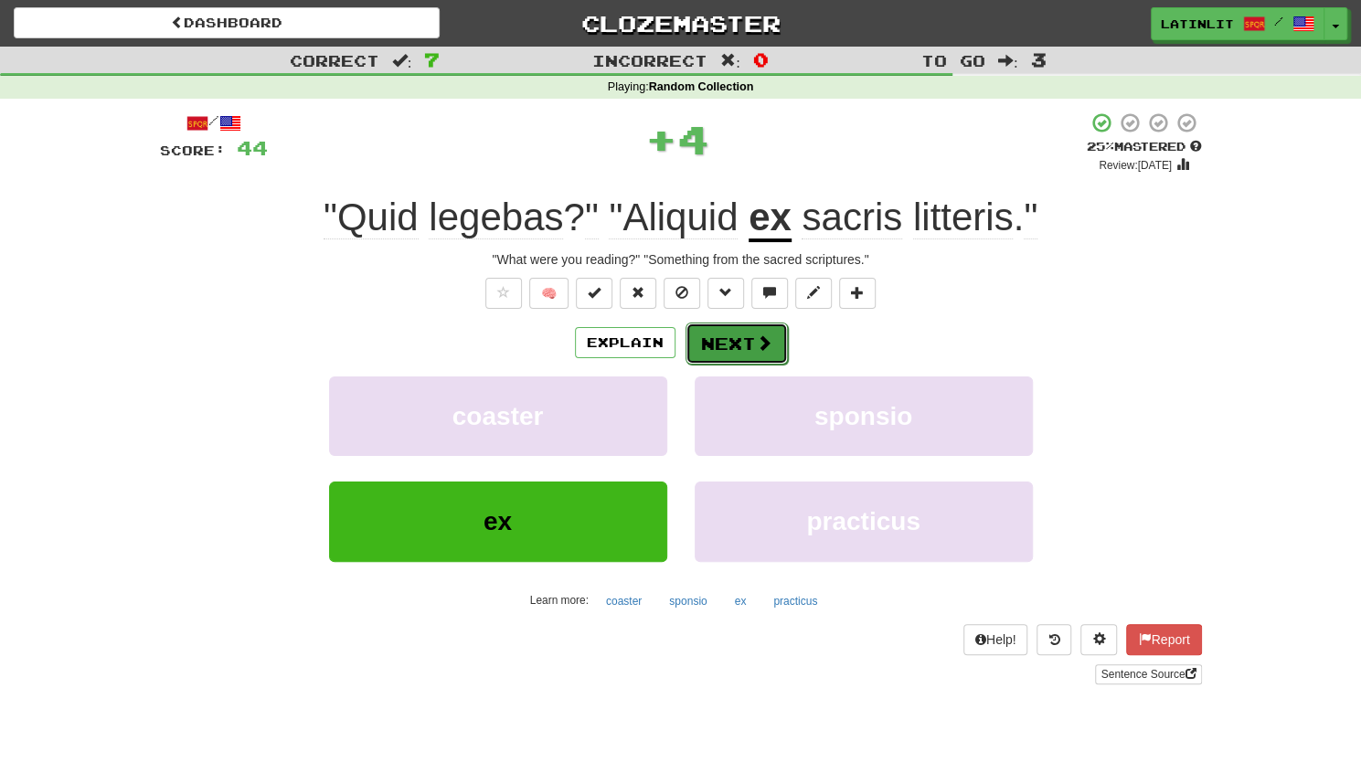
click at [736, 337] on button "Next" at bounding box center [736, 344] width 102 height 42
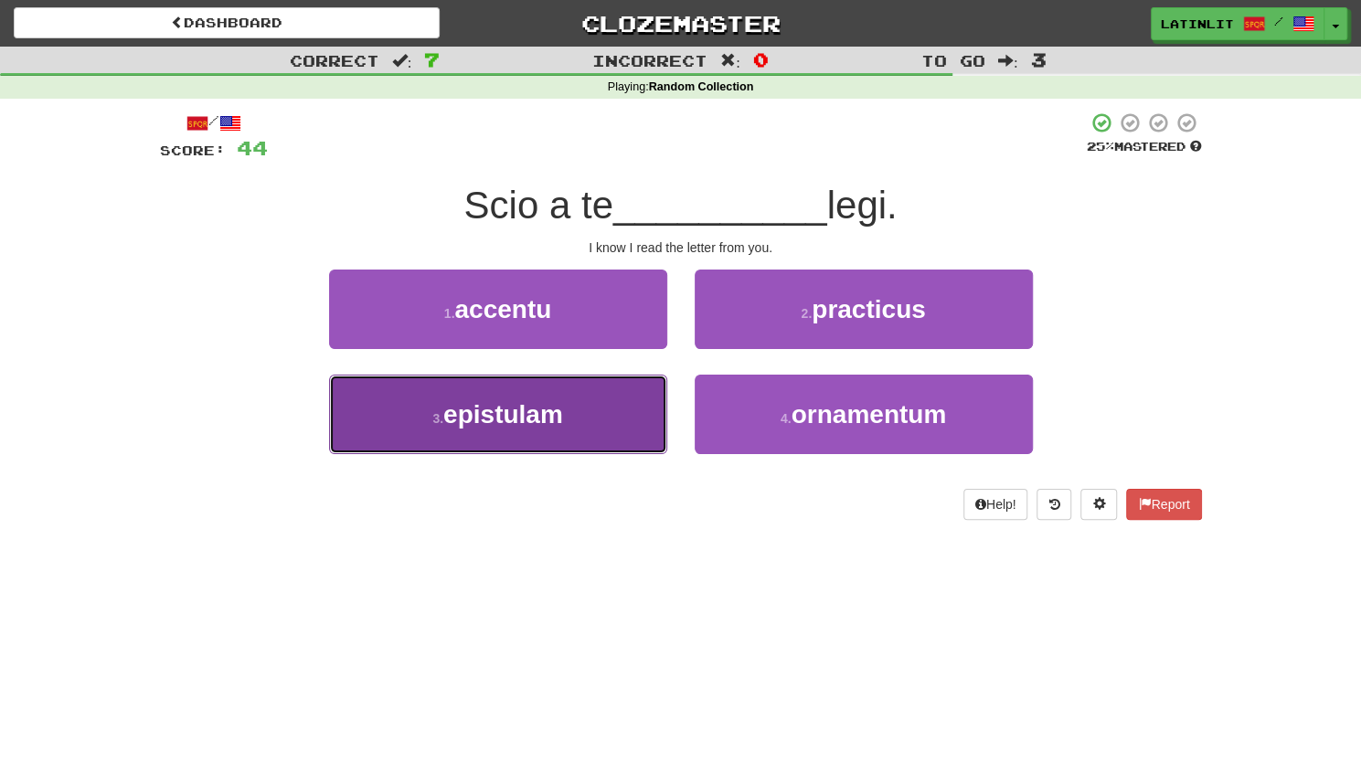
click at [479, 421] on span "epistulam" at bounding box center [503, 414] width 120 height 28
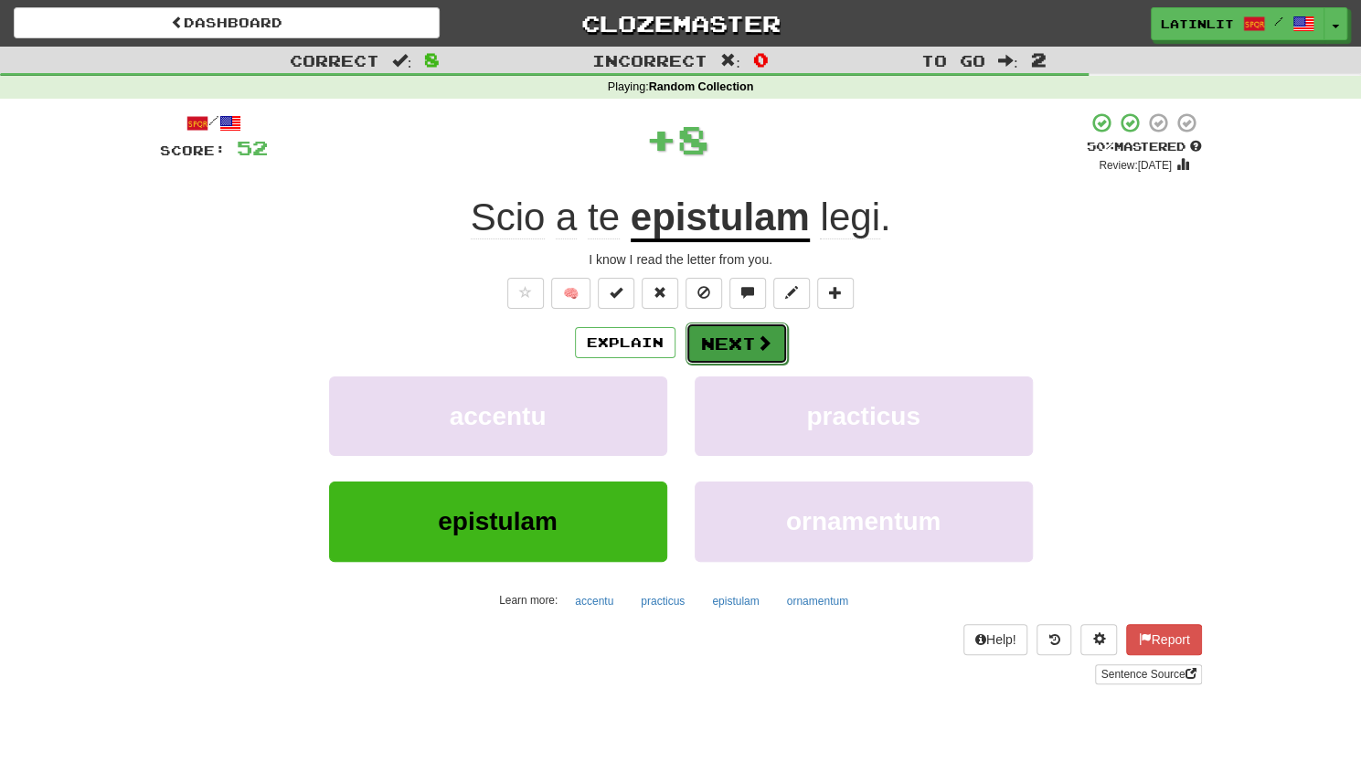
click at [742, 338] on button "Next" at bounding box center [736, 344] width 102 height 42
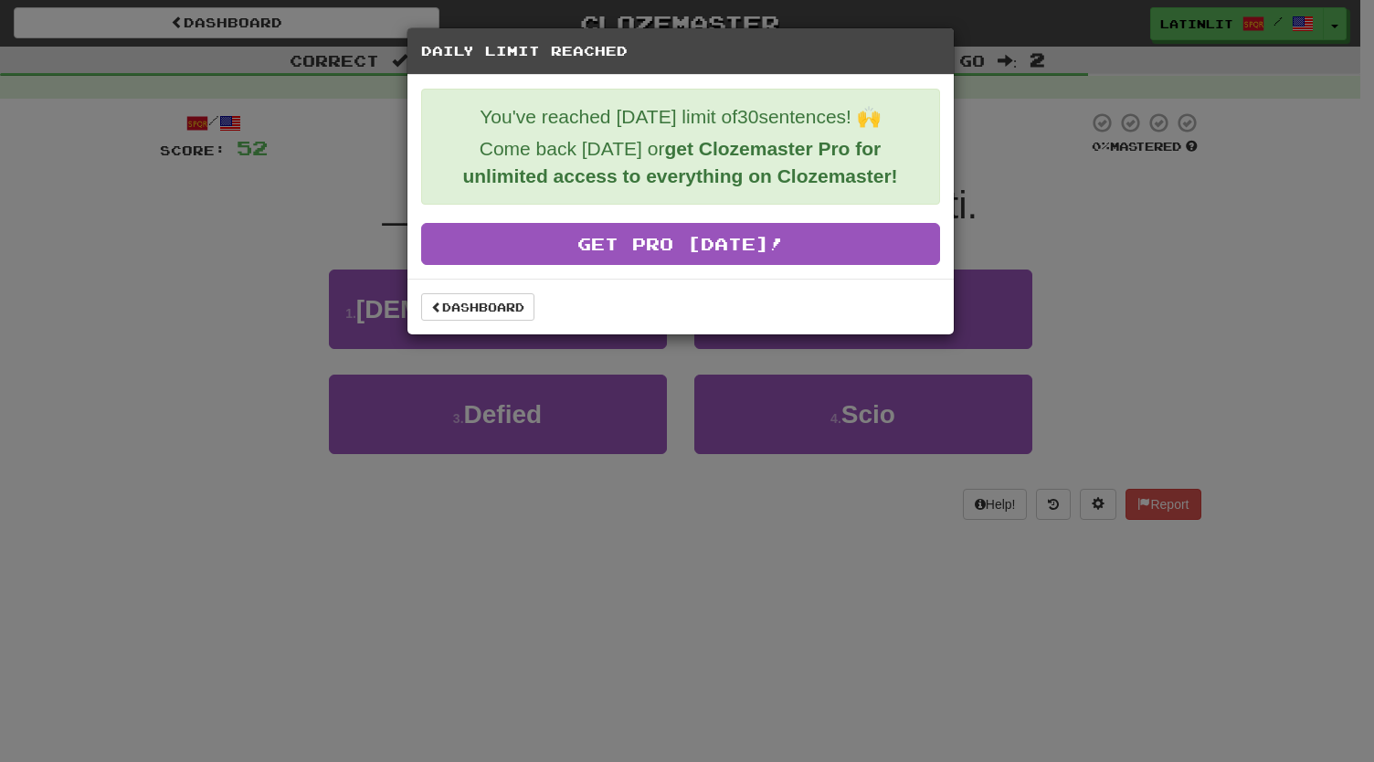
click at [234, 382] on div "Daily Limit Reached You've reached today's limit of 30 sentences! 🙌 Come back t…" at bounding box center [687, 381] width 1374 height 762
click at [250, 298] on div "Daily Limit Reached You've reached today's limit of 30 sentences! 🙌 Come back t…" at bounding box center [687, 381] width 1374 height 762
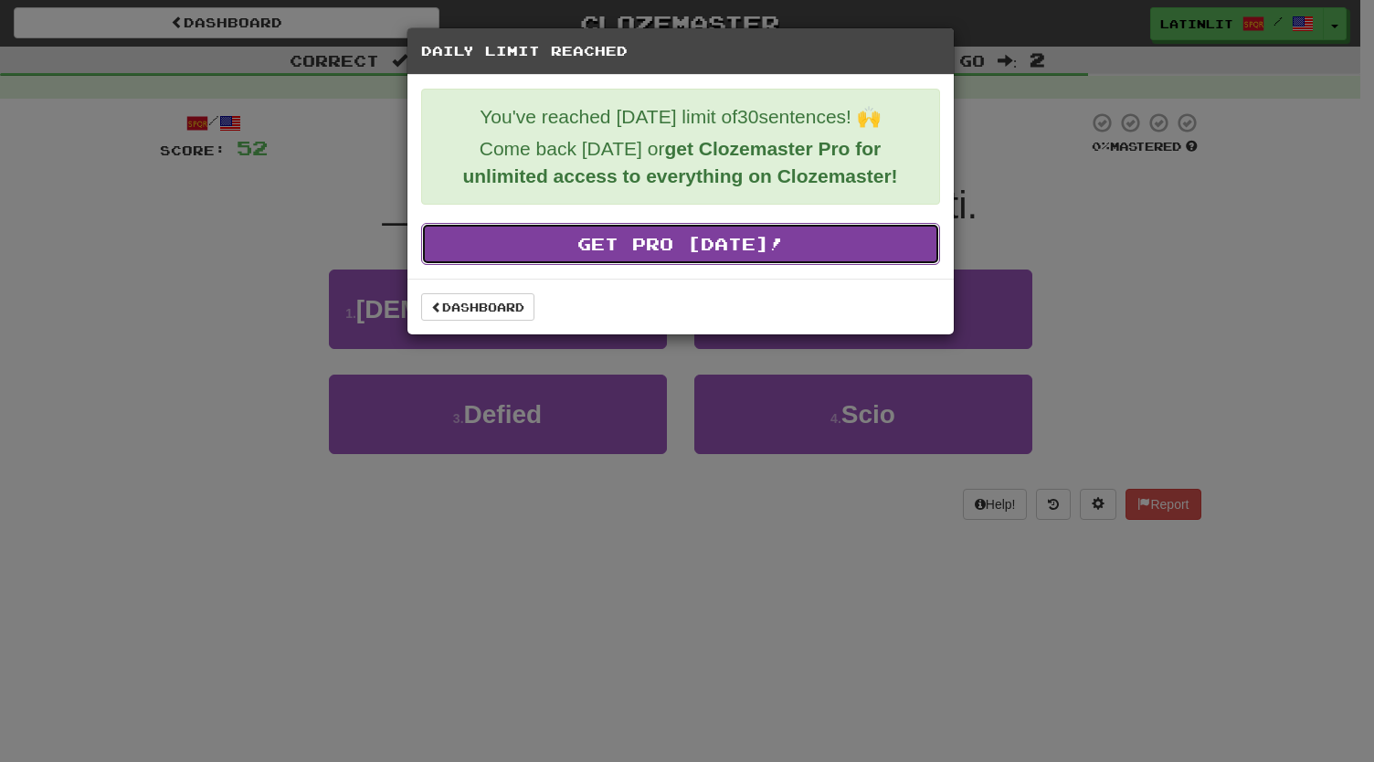
click at [669, 238] on link "Get Pro Today!" at bounding box center [680, 244] width 519 height 42
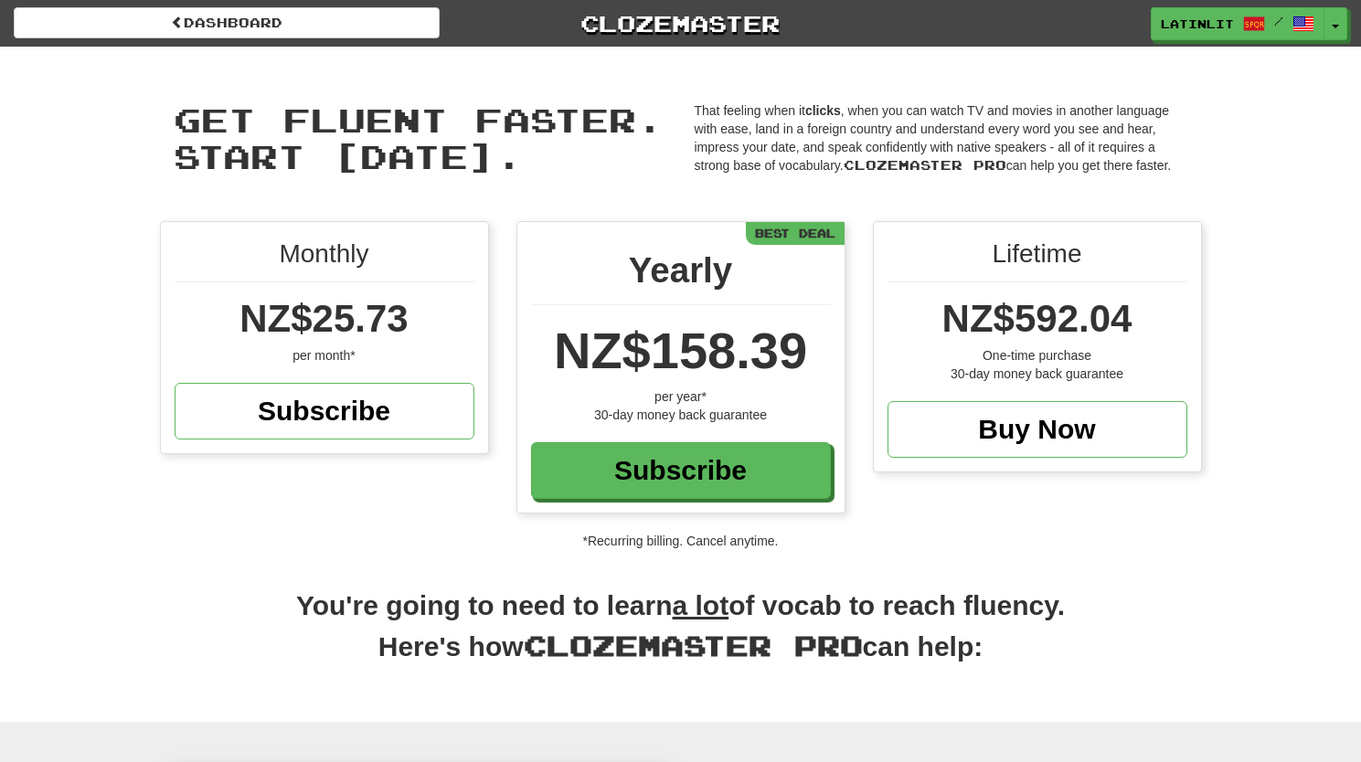
scroll to position [221, 0]
